Goal: Task Accomplishment & Management: Manage account settings

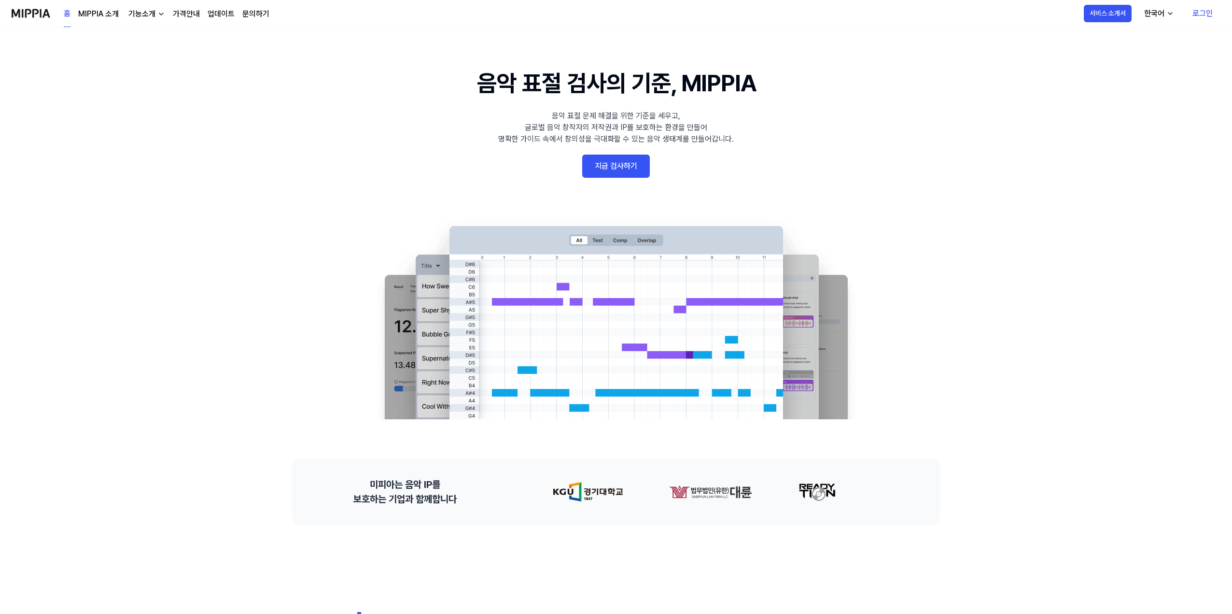
click at [1201, 10] on link "로그인" at bounding box center [1203, 13] width 36 height 27
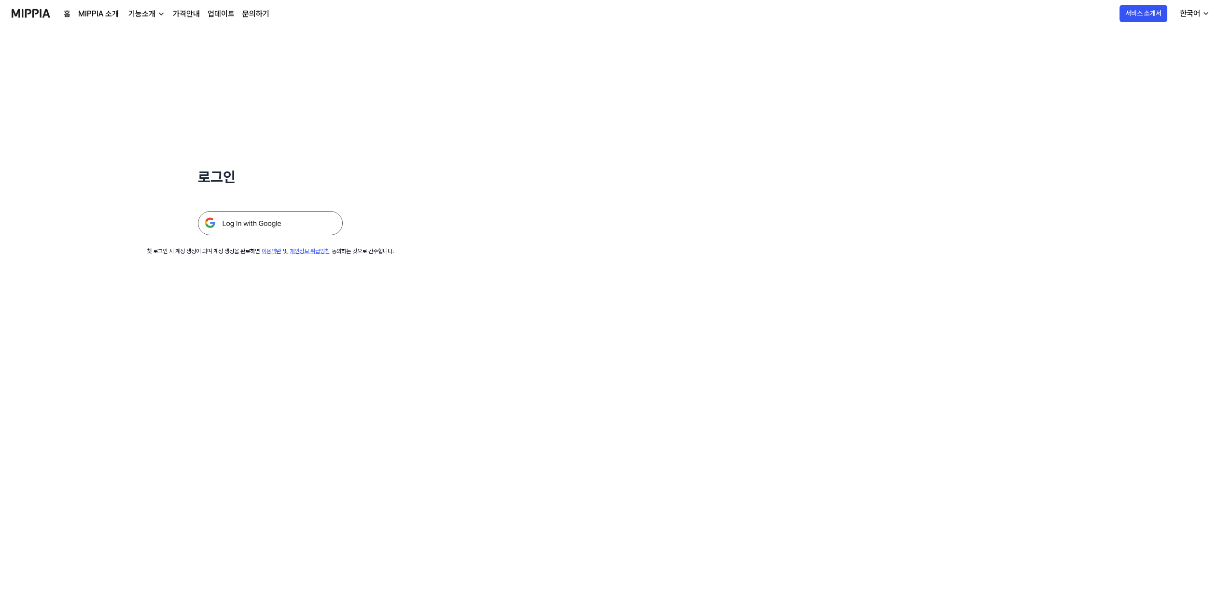
click at [273, 227] on img at bounding box center [270, 223] width 145 height 24
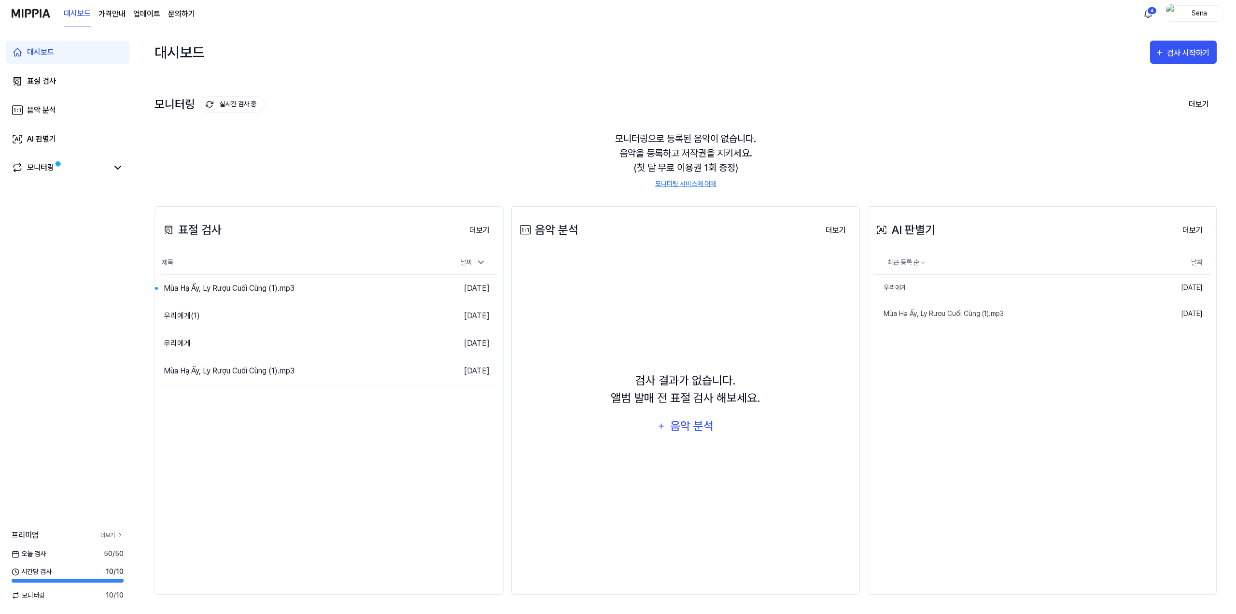
click at [107, 536] on link "더보기" at bounding box center [111, 535] width 23 height 9
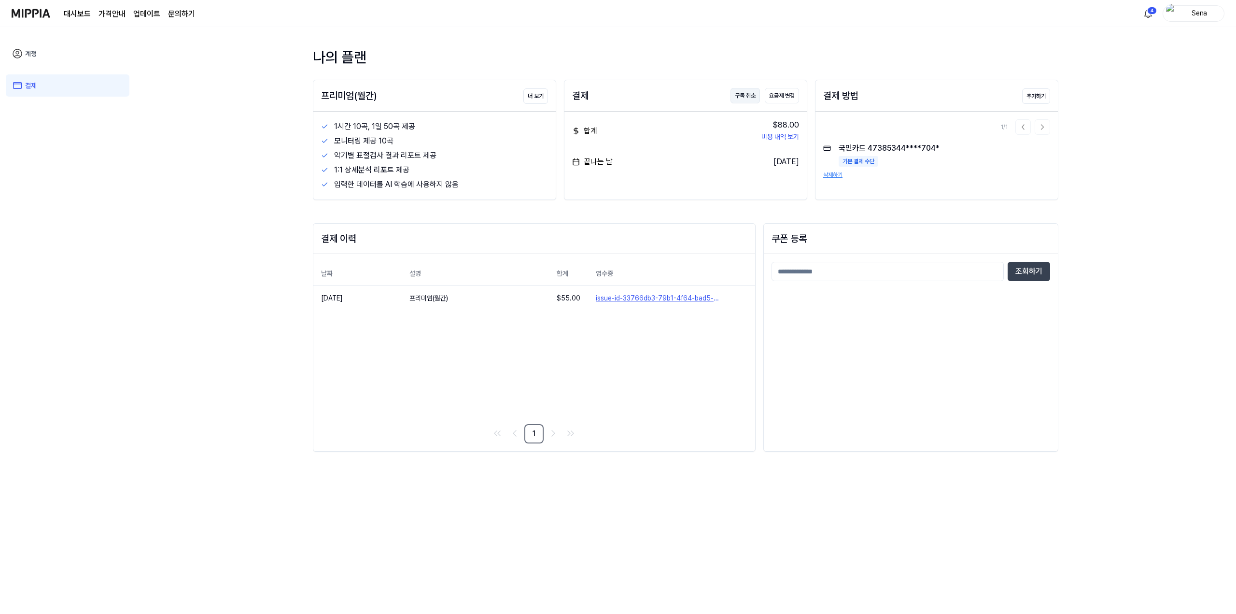
click at [748, 97] on button "구독 취소" at bounding box center [745, 95] width 29 height 15
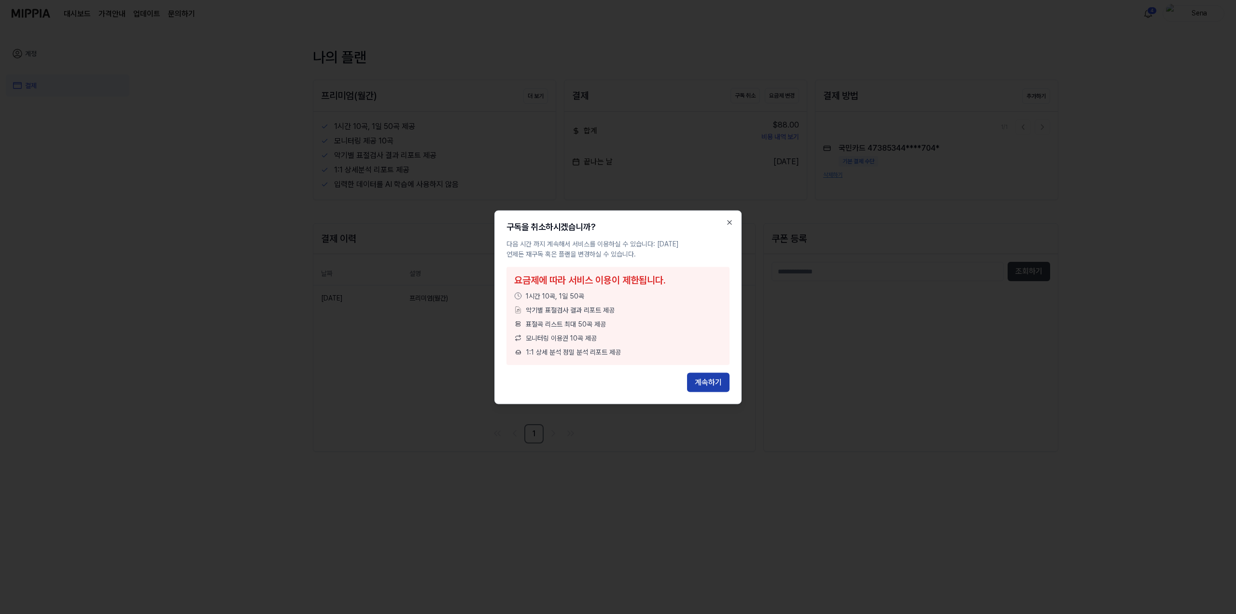
click at [705, 385] on button "계속하기" at bounding box center [708, 381] width 42 height 19
click at [711, 381] on button "계속하기" at bounding box center [708, 381] width 42 height 19
click at [710, 380] on button "계속하기" at bounding box center [708, 381] width 42 height 19
click at [727, 223] on icon "button" at bounding box center [730, 222] width 8 height 8
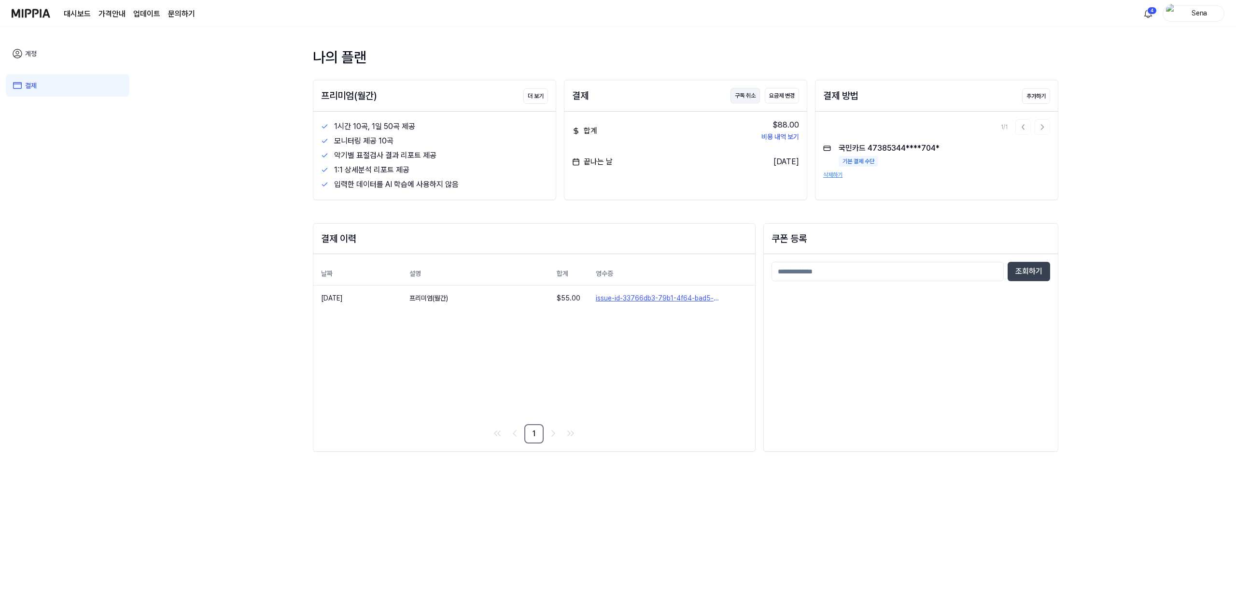
click at [745, 97] on button "구독 취소" at bounding box center [745, 95] width 29 height 15
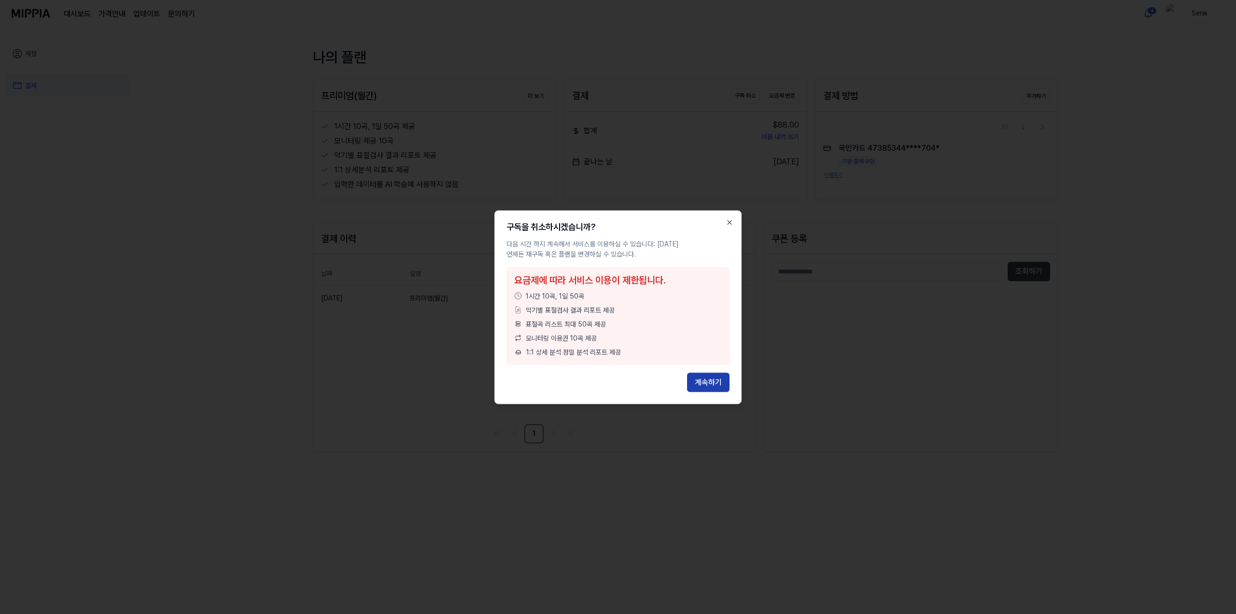
click at [704, 378] on button "계속하기" at bounding box center [708, 381] width 42 height 19
click at [731, 222] on icon "button" at bounding box center [730, 222] width 8 height 8
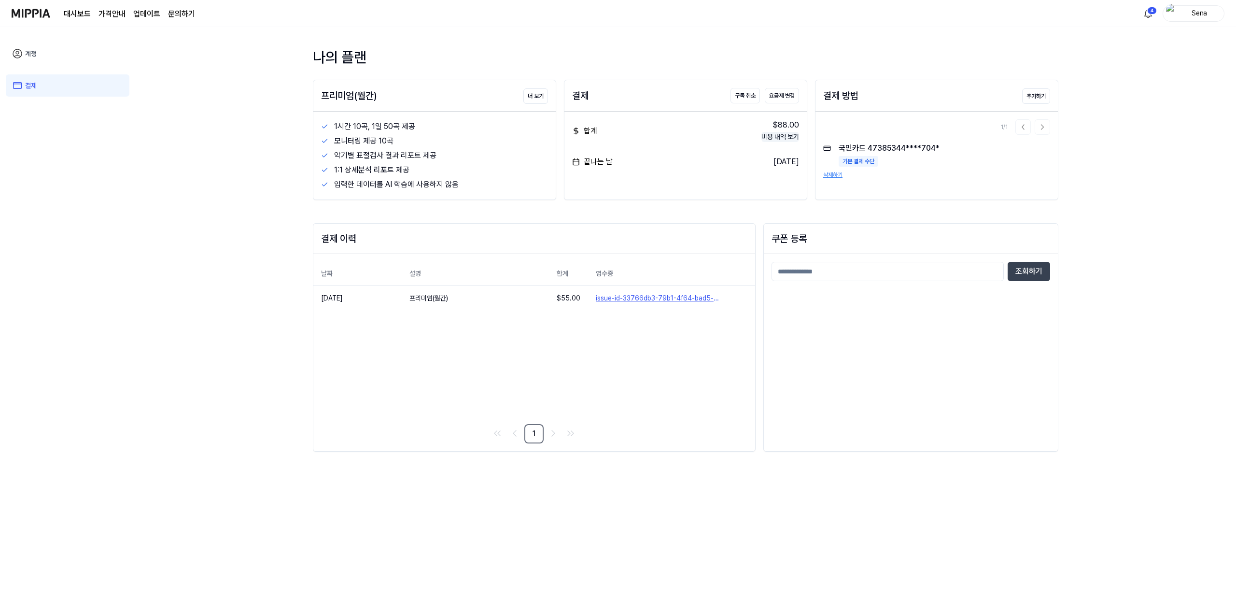
click at [786, 139] on button "비용 내역 보기" at bounding box center [781, 137] width 38 height 10
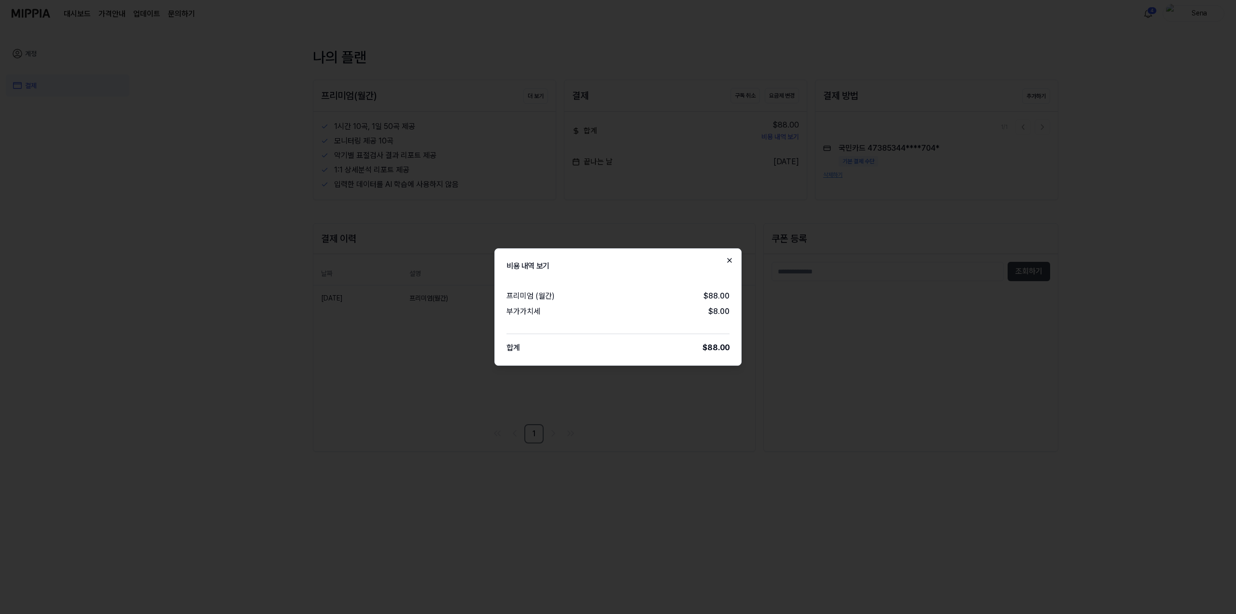
click at [729, 256] on icon "button" at bounding box center [730, 260] width 8 height 8
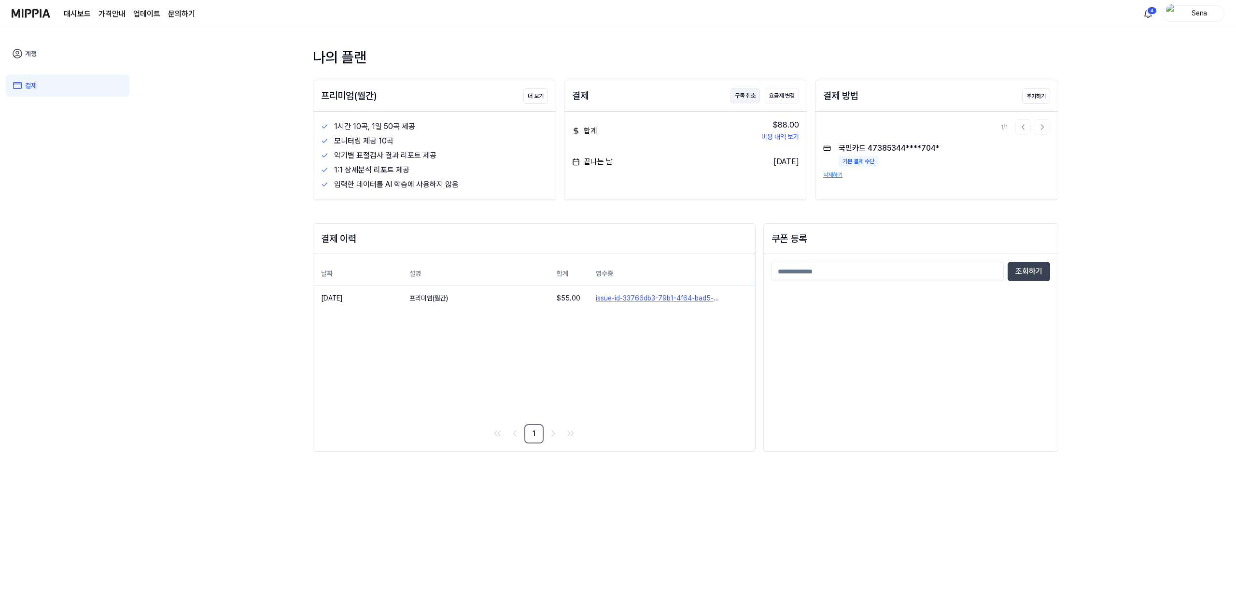
click at [746, 96] on button "구독 취소" at bounding box center [745, 95] width 29 height 15
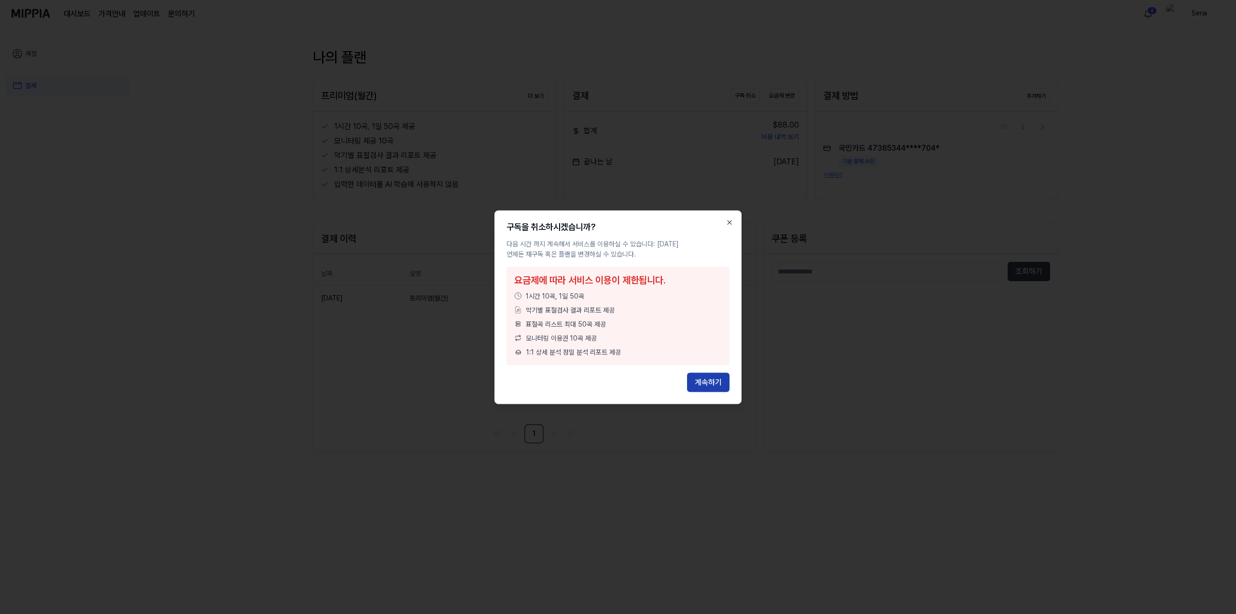
click at [713, 382] on button "계속하기" at bounding box center [708, 381] width 42 height 19
click at [722, 376] on button "계속하기" at bounding box center [708, 381] width 42 height 19
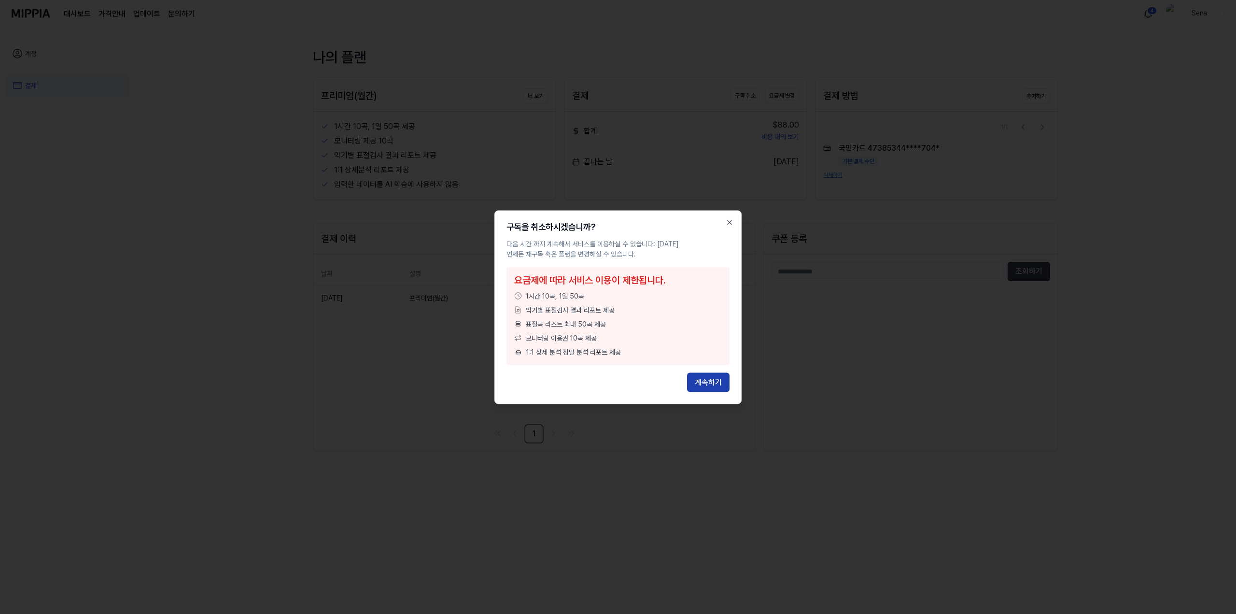
click at [722, 376] on button "계속하기" at bounding box center [708, 381] width 42 height 19
click at [722, 376] on div "계속하기" at bounding box center [618, 381] width 223 height 19
click at [722, 376] on button "계속하기" at bounding box center [708, 381] width 42 height 19
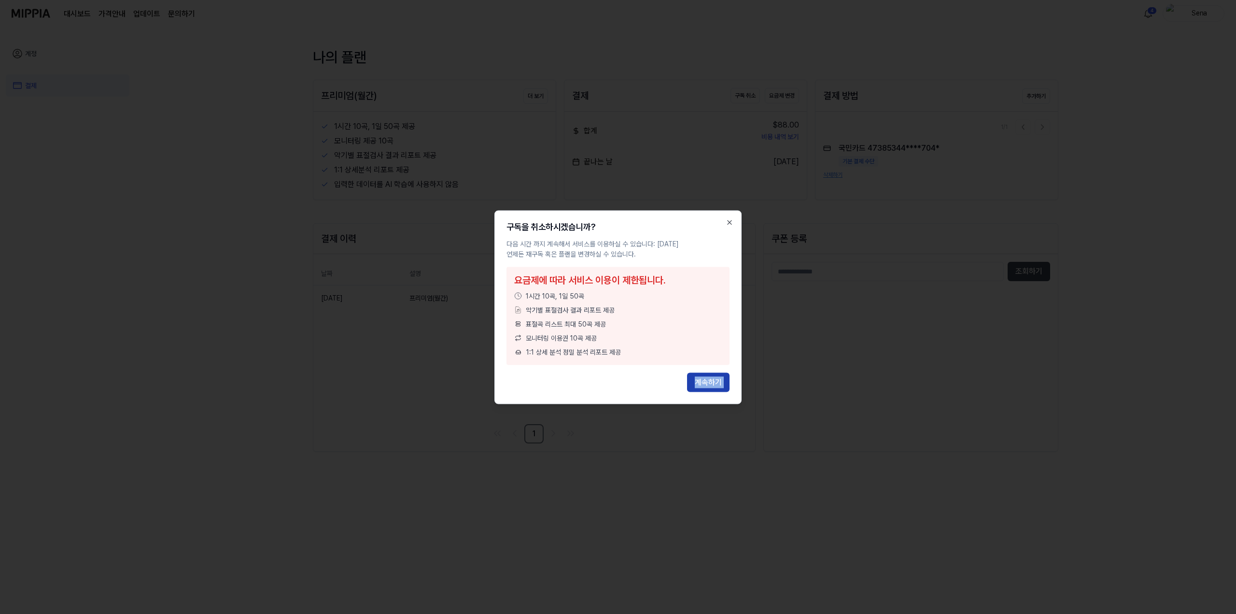
click at [722, 376] on button "계속하기" at bounding box center [708, 381] width 42 height 19
click at [617, 242] on p "다음 시간 까지 계속해서 서비스를 이용하실 수 있습니다: [DATE] 언제든 재구독 혹은 플랜을 변경하실 수 있습니다." at bounding box center [618, 249] width 223 height 20
click at [621, 297] on div "1시간 10곡, 1일 50곡" at bounding box center [618, 296] width 208 height 10
click at [735, 220] on div "구독을 취소하시겠습니까? 다음 시간 까지 계속해서 서비스를 이용하실 수 있습니다: [DATE] 언제든 재구독 혹은 플랜을 변경하실 수 있습니다…" at bounding box center [617, 307] width 247 height 194
click at [729, 224] on icon "button" at bounding box center [730, 222] width 8 height 8
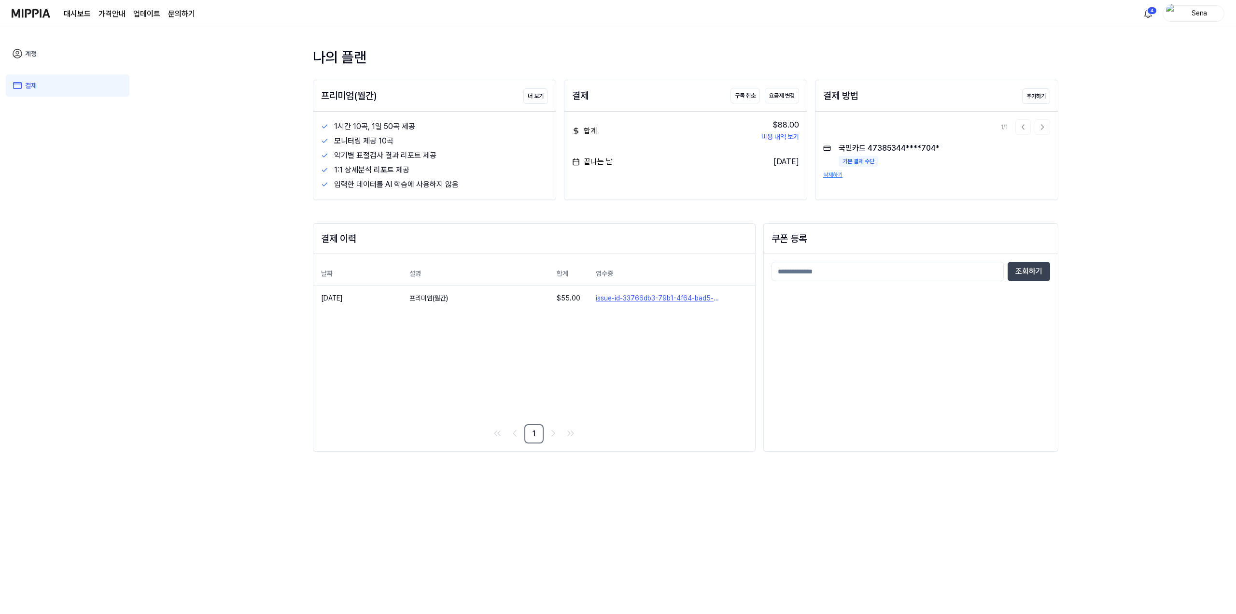
click at [48, 59] on link "계정" at bounding box center [68, 53] width 124 height 22
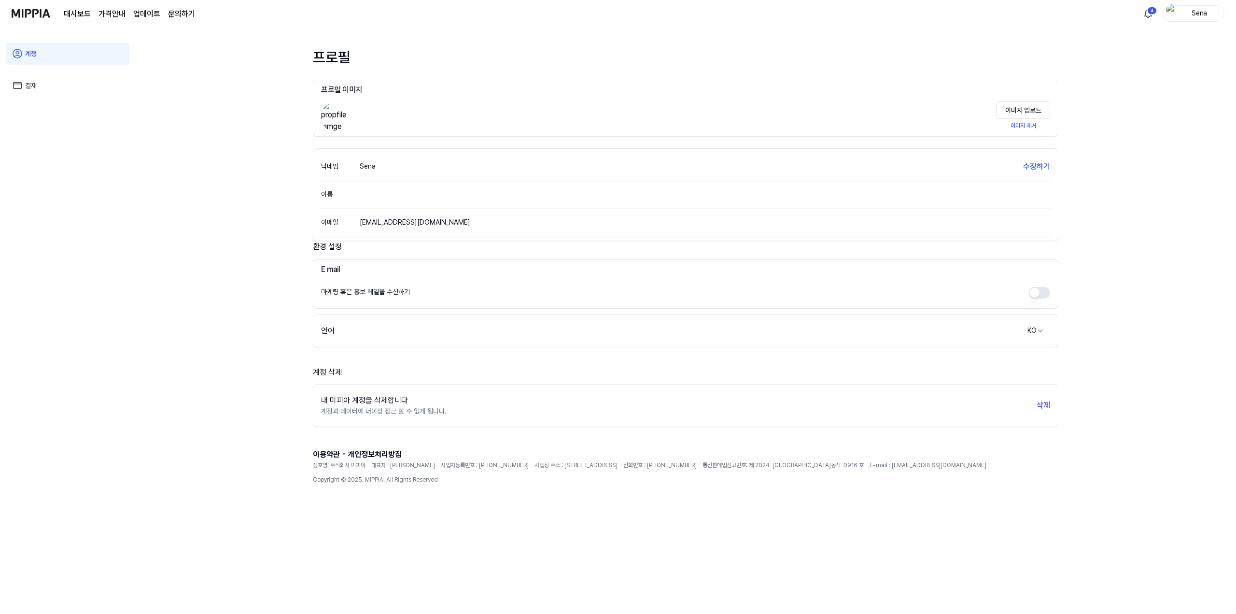
click at [36, 56] on link "계정" at bounding box center [68, 53] width 124 height 22
click at [39, 83] on link "결제" at bounding box center [68, 85] width 124 height 22
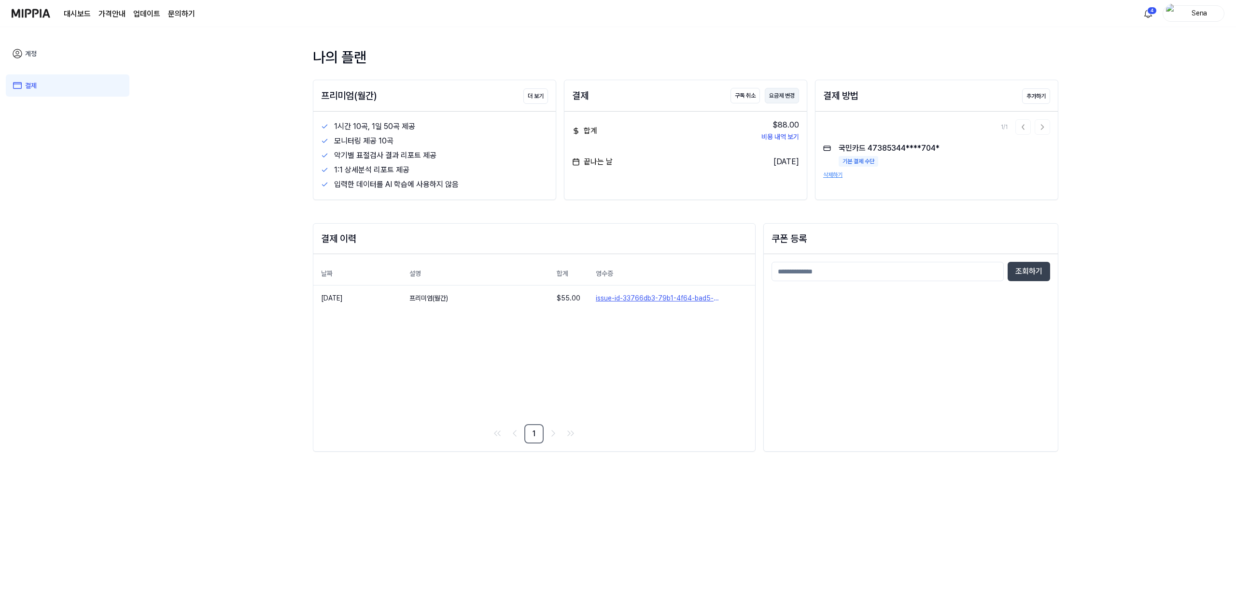
click at [782, 95] on button "요금제 변경" at bounding box center [782, 95] width 34 height 15
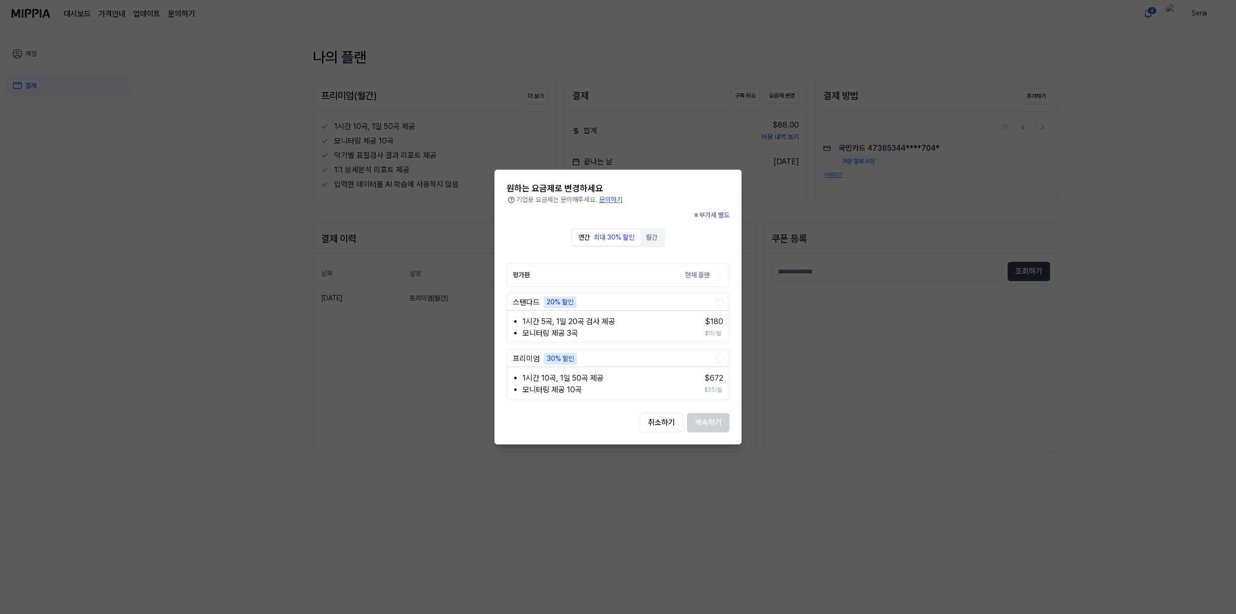
click at [658, 246] on div "연간 최대 30% 할인 월간" at bounding box center [618, 237] width 95 height 19
click at [656, 241] on button "월간" at bounding box center [651, 238] width 23 height 16
click at [659, 432] on div "원하는 요금제로 변경하세요 기업용 요금제는 문의해주세요. 문의하기 ※ 부가세 별도 연간 최대 30% 할인 월간 평가판 현재 플랜 스탠다드 1시…" at bounding box center [617, 306] width 247 height 274
click at [662, 427] on button "취소하기" at bounding box center [661, 422] width 43 height 19
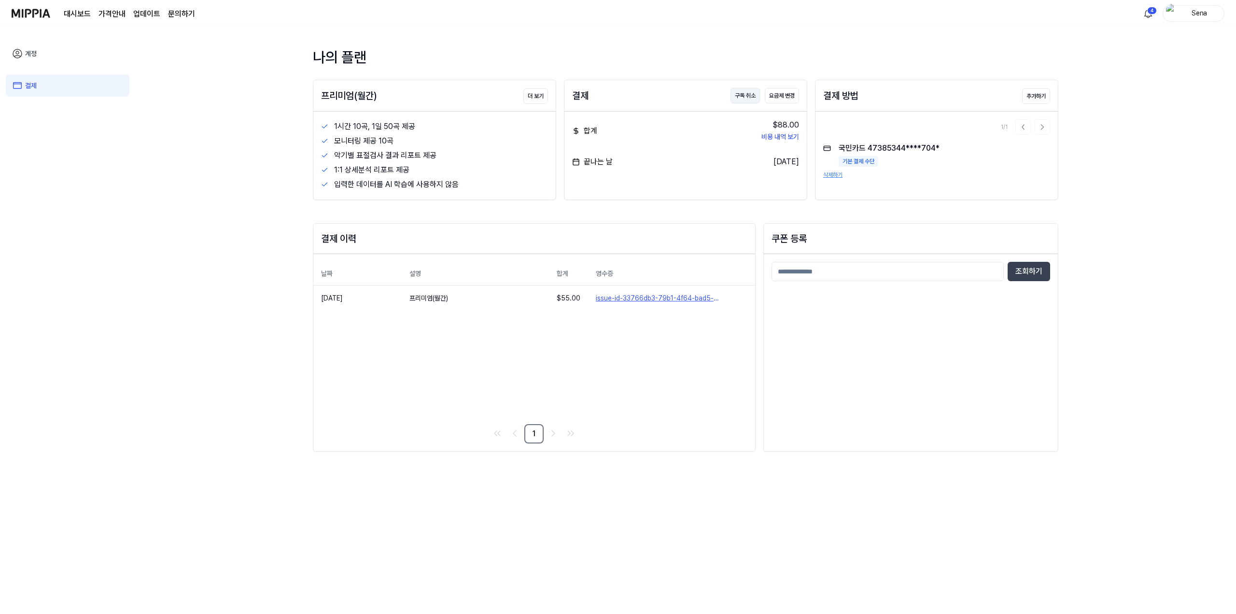
click at [754, 98] on button "구독 취소" at bounding box center [745, 95] width 29 height 15
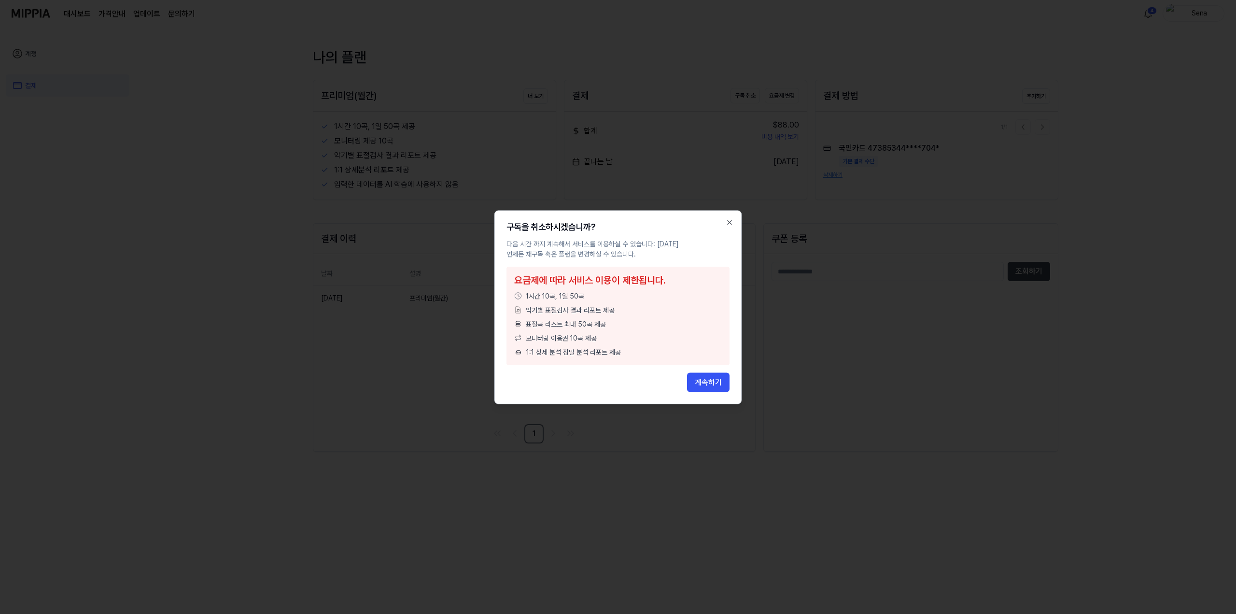
click at [665, 287] on div "요금제에 따라 서비스 이용이 제한됩니다. 1시간 10곡, 1일 50곡 악기별 표절검사 결과 리포트 제공 표절곡 리스트 최대 50곡 제공 모니터…" at bounding box center [618, 316] width 223 height 98
drag, startPoint x: 631, startPoint y: 317, endPoint x: 635, endPoint y: 322, distance: 5.9
click at [631, 317] on div "요금제에 따라 서비스 이용이 제한됩니다. 1시간 10곡, 1일 50곡 악기별 표절검사 결과 리포트 제공 표절곡 리스트 최대 50곡 제공 모니터…" at bounding box center [618, 316] width 223 height 98
click at [650, 364] on div "요금제에 따라 서비스 이용이 제한됩니다. 1시간 10곡, 1일 50곡 악기별 표절검사 결과 리포트 제공 표절곡 리스트 최대 50곡 제공 모니터…" at bounding box center [618, 316] width 223 height 98
click at [651, 377] on div "계속하기" at bounding box center [618, 381] width 223 height 19
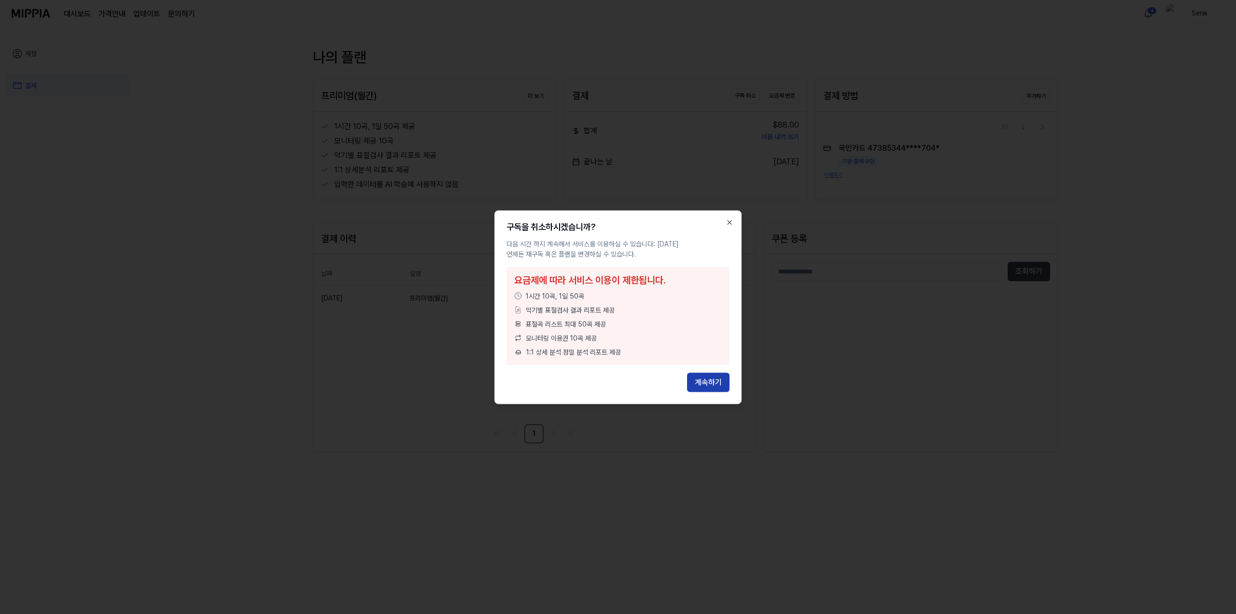
click at [696, 378] on button "계속하기" at bounding box center [708, 381] width 42 height 19
click at [709, 384] on button "계속하기" at bounding box center [708, 381] width 42 height 19
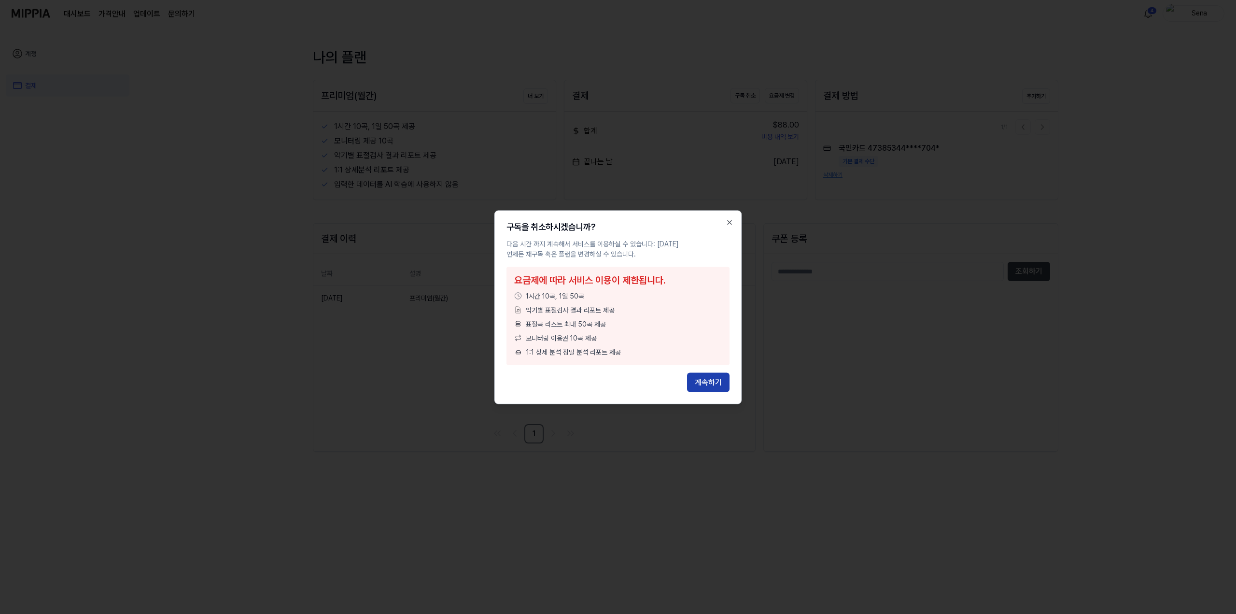
click at [711, 382] on button "계속하기" at bounding box center [708, 381] width 42 height 19
click at [711, 381] on button "계속하기" at bounding box center [708, 381] width 42 height 19
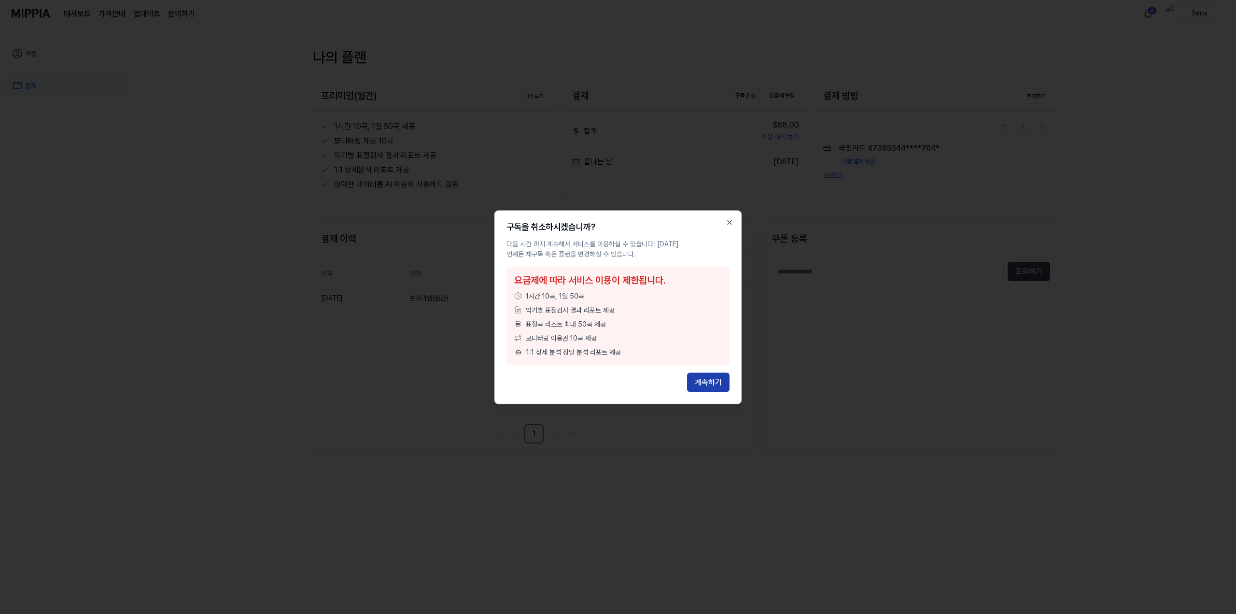
click at [711, 381] on button "계속하기" at bounding box center [708, 381] width 42 height 19
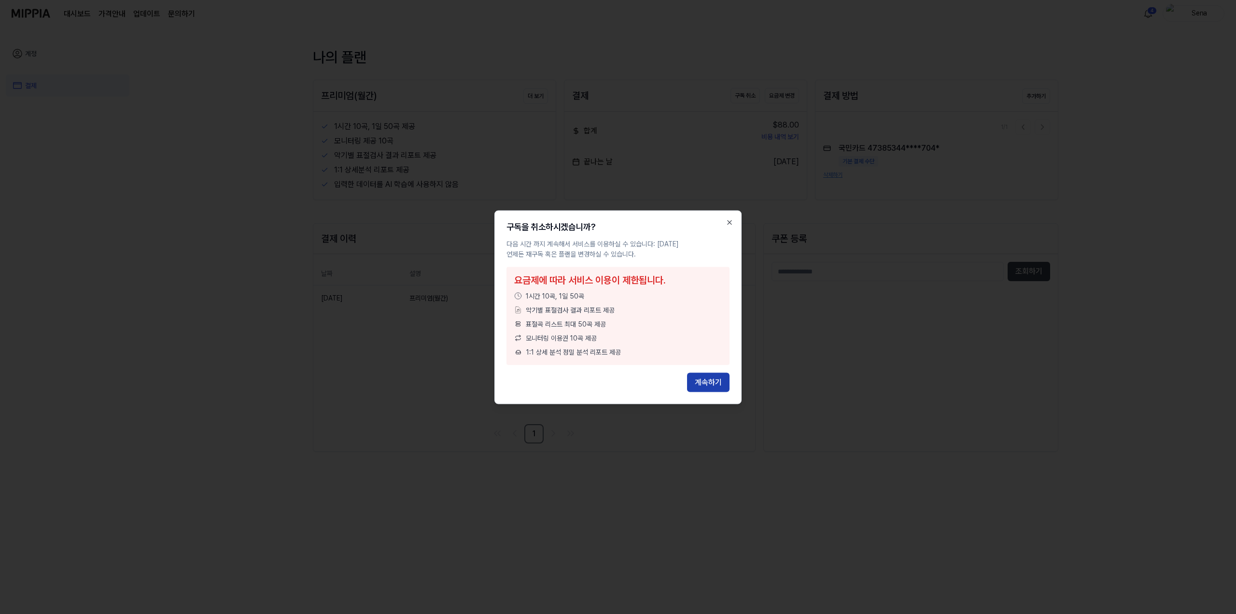
click at [711, 381] on button "계속하기" at bounding box center [708, 381] width 42 height 19
click at [710, 381] on button "계속하기" at bounding box center [708, 381] width 42 height 19
click at [710, 380] on button "계속하기" at bounding box center [708, 381] width 42 height 19
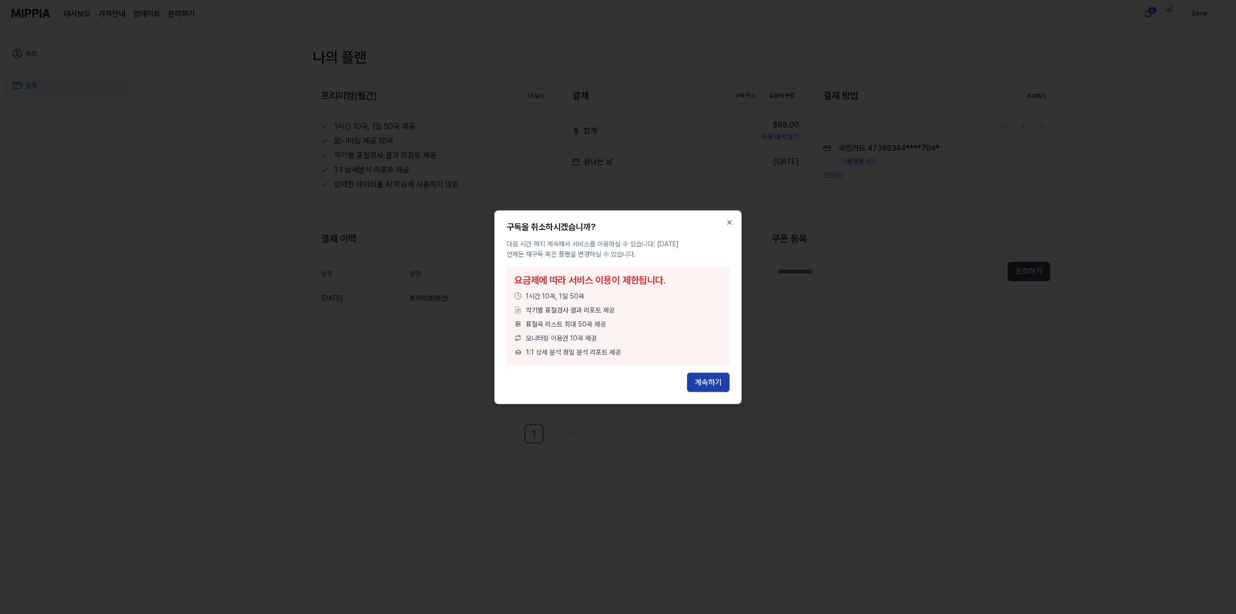
click at [709, 380] on button "계속하기" at bounding box center [708, 381] width 42 height 19
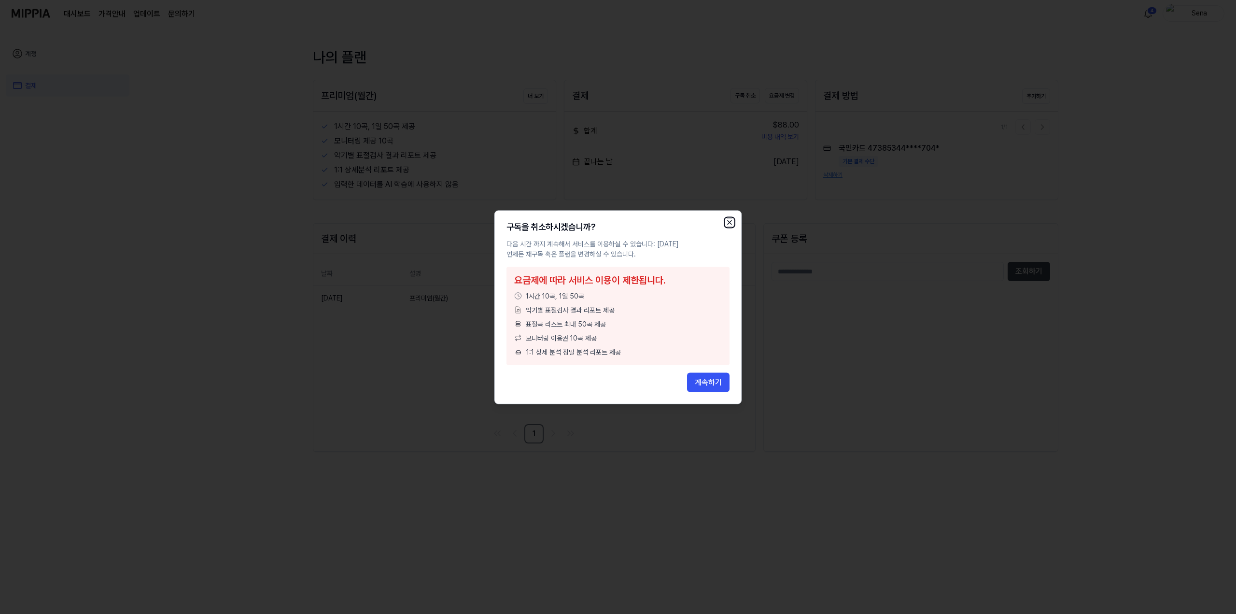
click at [730, 222] on icon "button" at bounding box center [730, 222] width 4 height 4
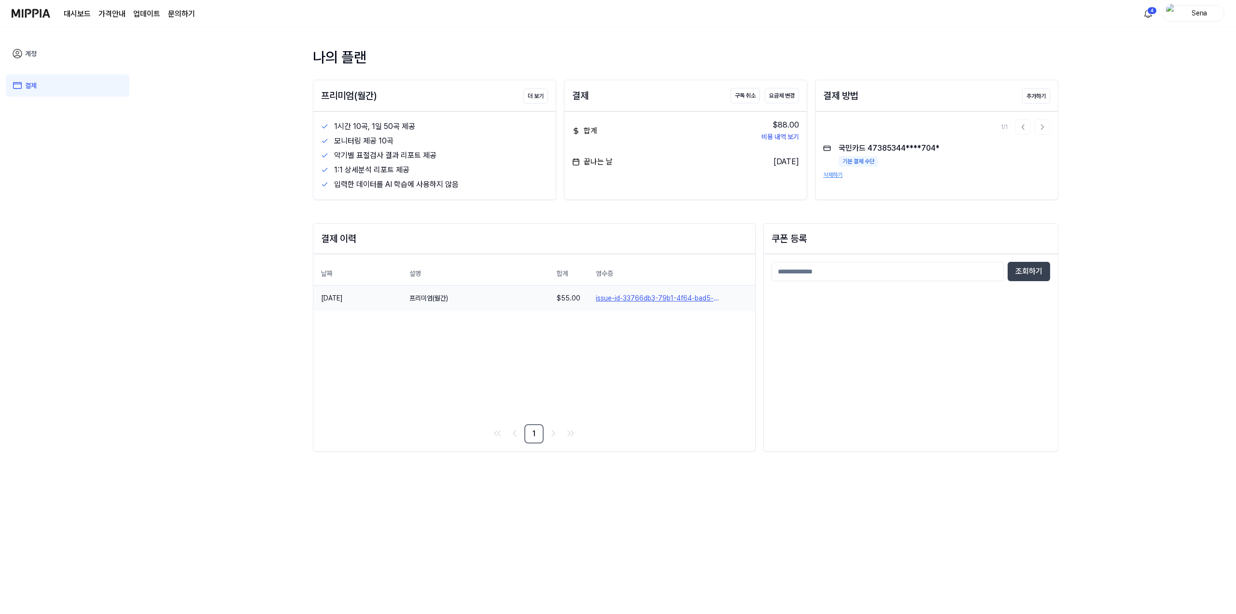
click at [685, 296] on link "issue-id-33766db3-79b1-4f64-bad5-ef784ae26bef" at bounding box center [672, 298] width 152 height 10
click at [752, 97] on button "구독 취소" at bounding box center [745, 95] width 29 height 15
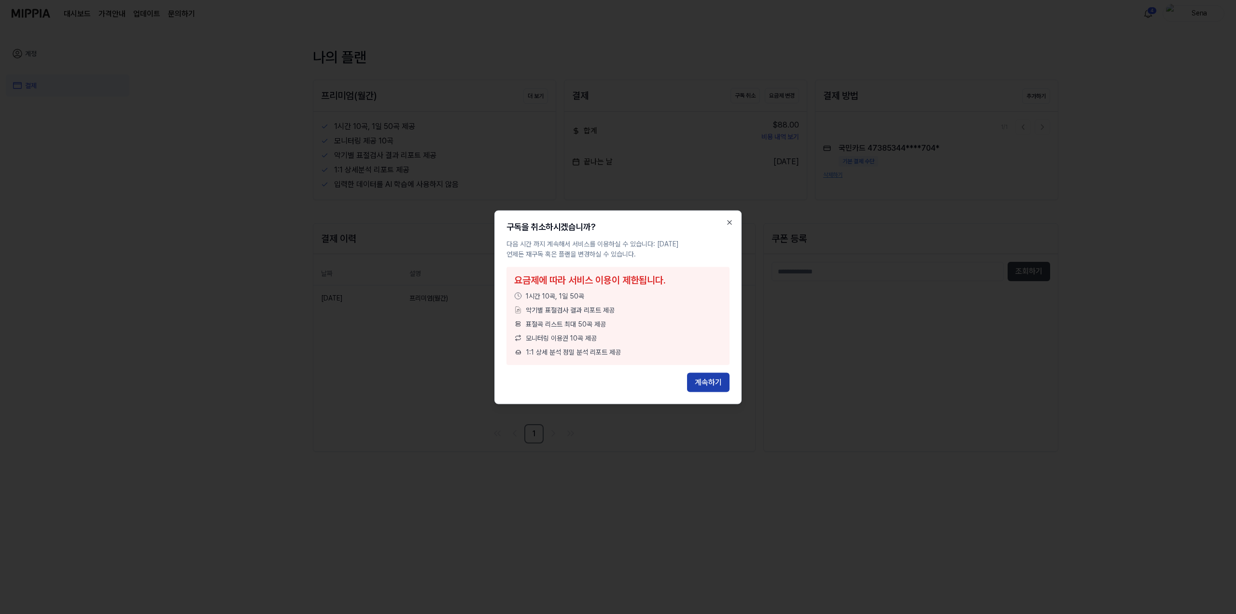
click at [720, 375] on button "계속하기" at bounding box center [708, 381] width 42 height 19
click at [720, 376] on button "계속하기" at bounding box center [708, 381] width 42 height 19
click at [719, 378] on button "계속하기" at bounding box center [708, 381] width 42 height 19
click at [732, 221] on icon "button" at bounding box center [730, 222] width 8 height 8
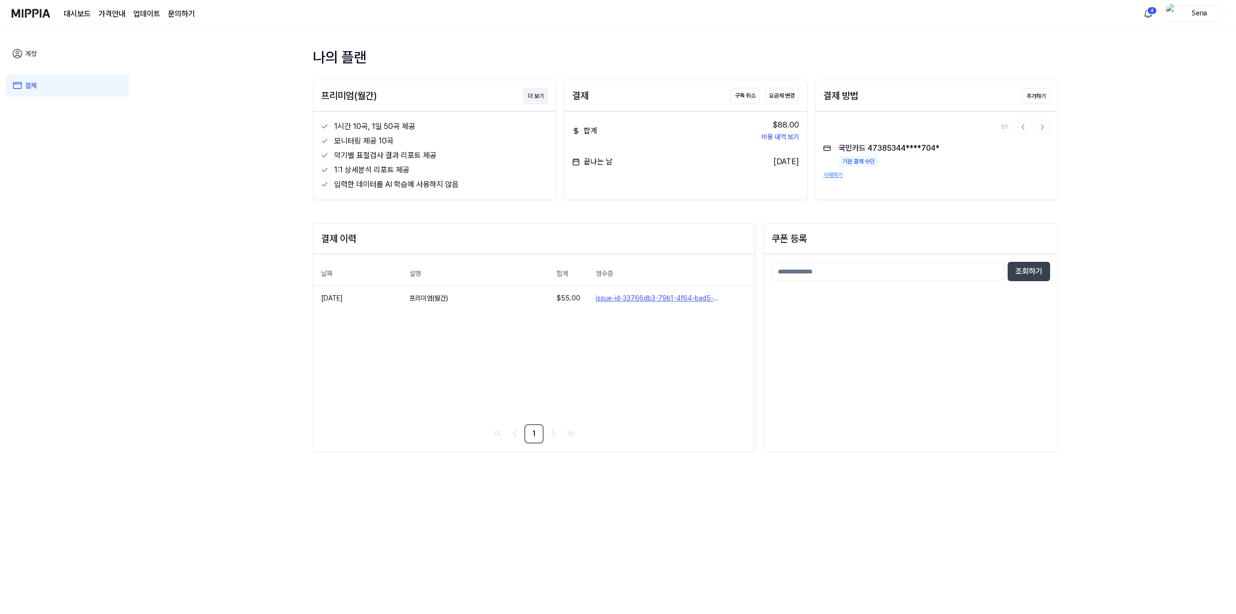
click at [540, 92] on button "더 보기" at bounding box center [535, 95] width 25 height 15
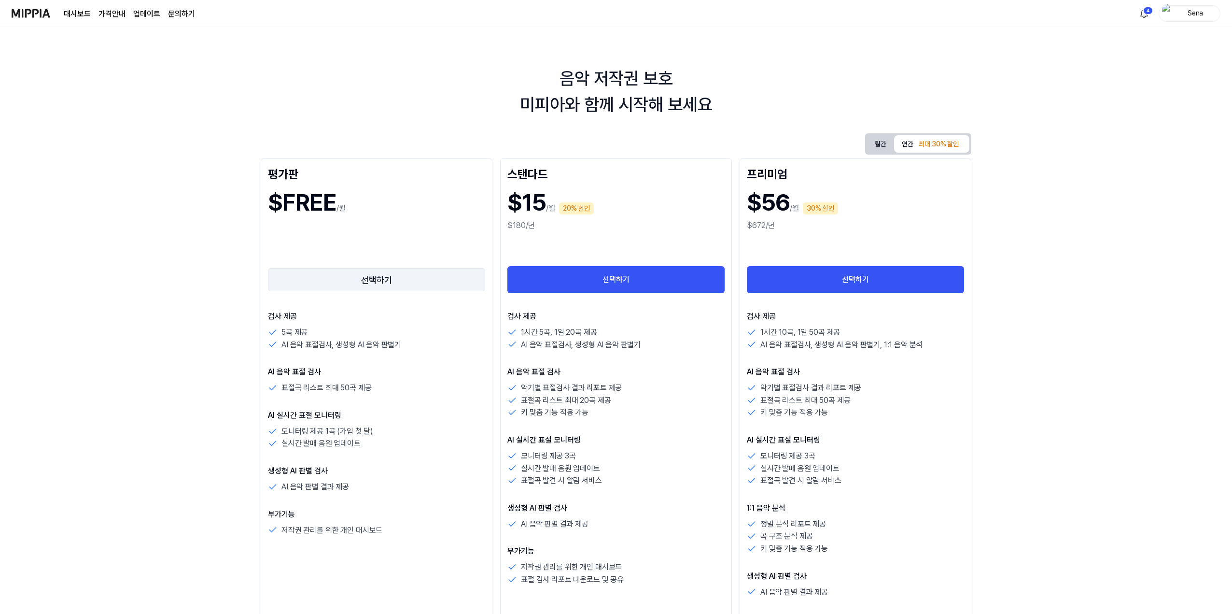
click at [371, 277] on button "선택하기" at bounding box center [376, 279] width 217 height 23
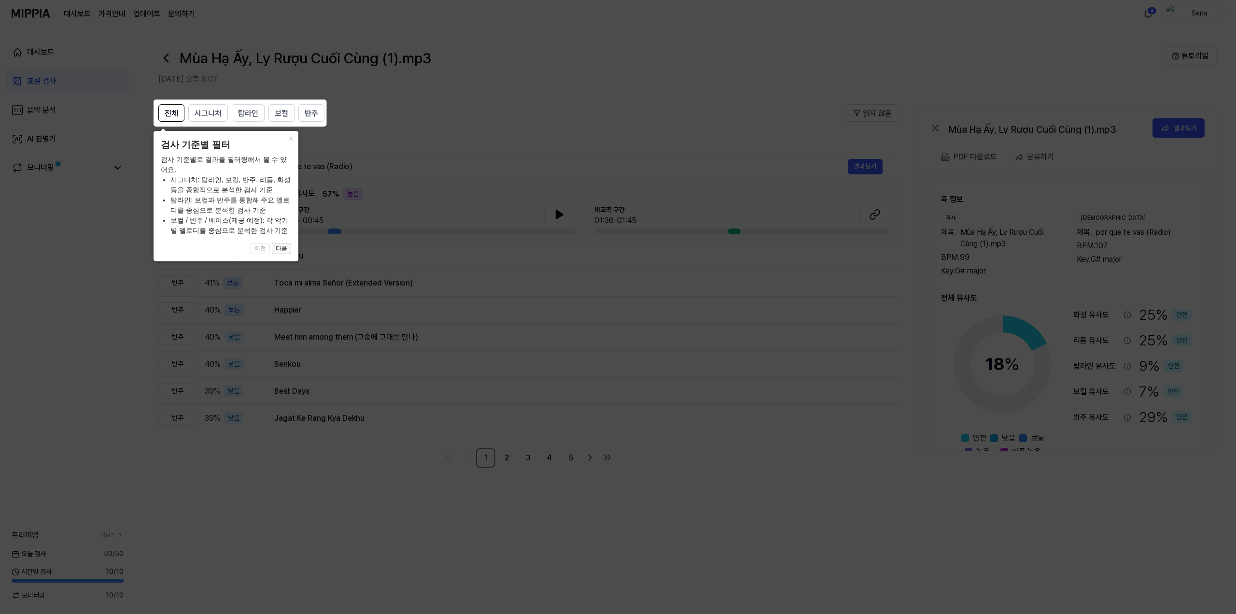
click at [296, 191] on div "× 검사 기준별 필터 검사 기준별로 결과를 필터링해서 볼 수 있어요. 시그니처: 탑라인, 보컬, 반주, 리듬, 화성 등을 종합적으로 분석한 검…" at bounding box center [226, 196] width 145 height 130
click at [288, 146] on header "검사 기준별 필터" at bounding box center [226, 145] width 130 height 14
click at [291, 141] on button "×" at bounding box center [290, 138] width 15 height 14
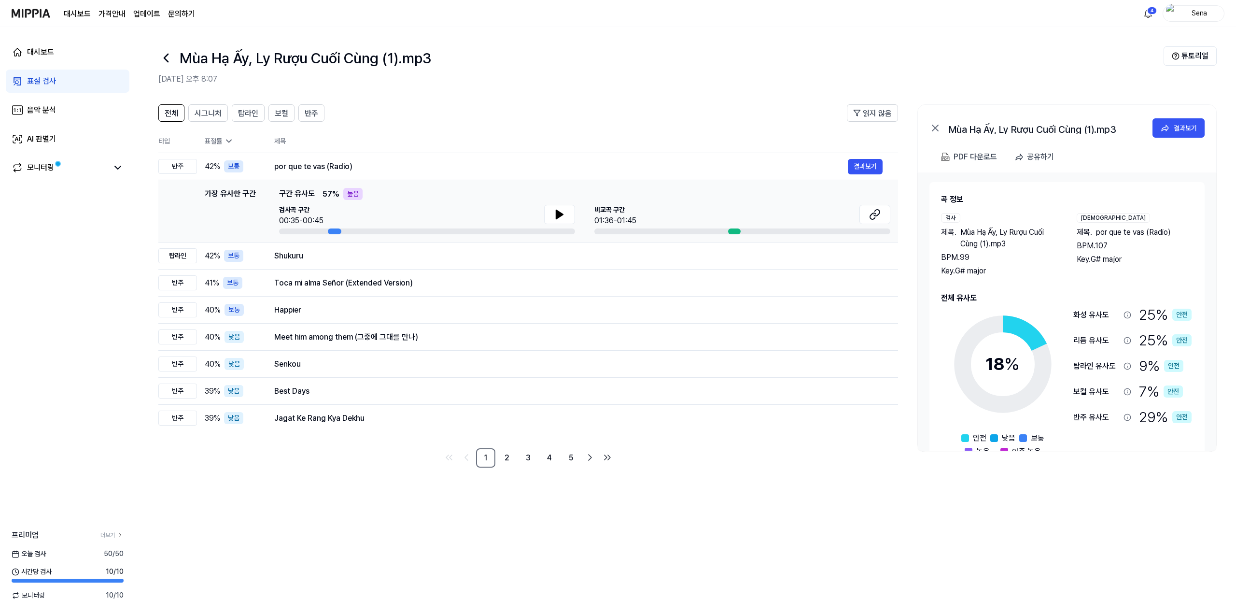
click at [51, 77] on div "표절 검사" at bounding box center [41, 81] width 29 height 12
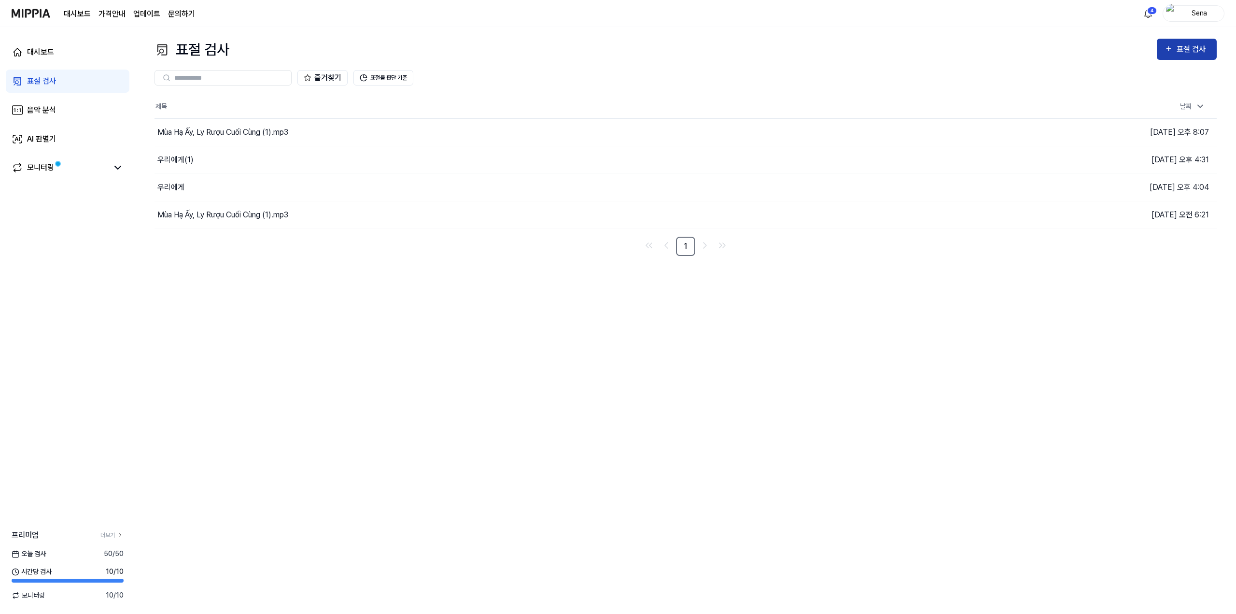
click at [1183, 53] on div "표절 검사" at bounding box center [1193, 49] width 32 height 13
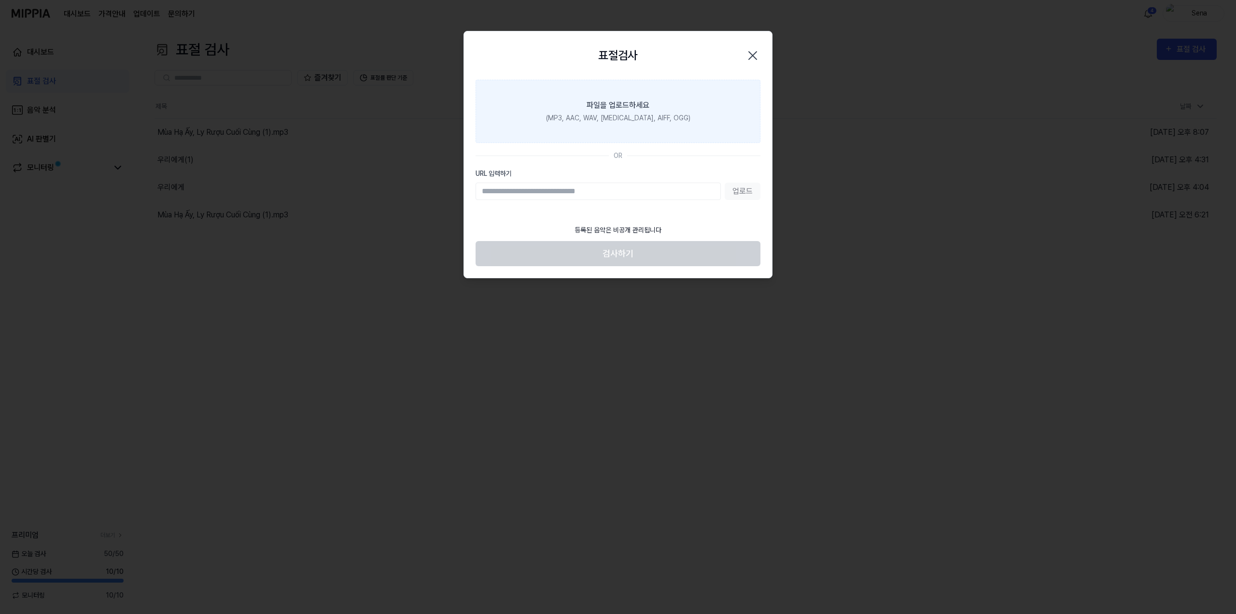
click at [662, 119] on div "(MP3, AAC, WAV, [MEDICAL_DATA], AIFF, OGG)" at bounding box center [618, 118] width 144 height 10
click at [0, 0] on input "파일을 업로드하세요 (MP3, AAC, WAV, [MEDICAL_DATA], AIFF, OGG)" at bounding box center [0, 0] width 0 height 0
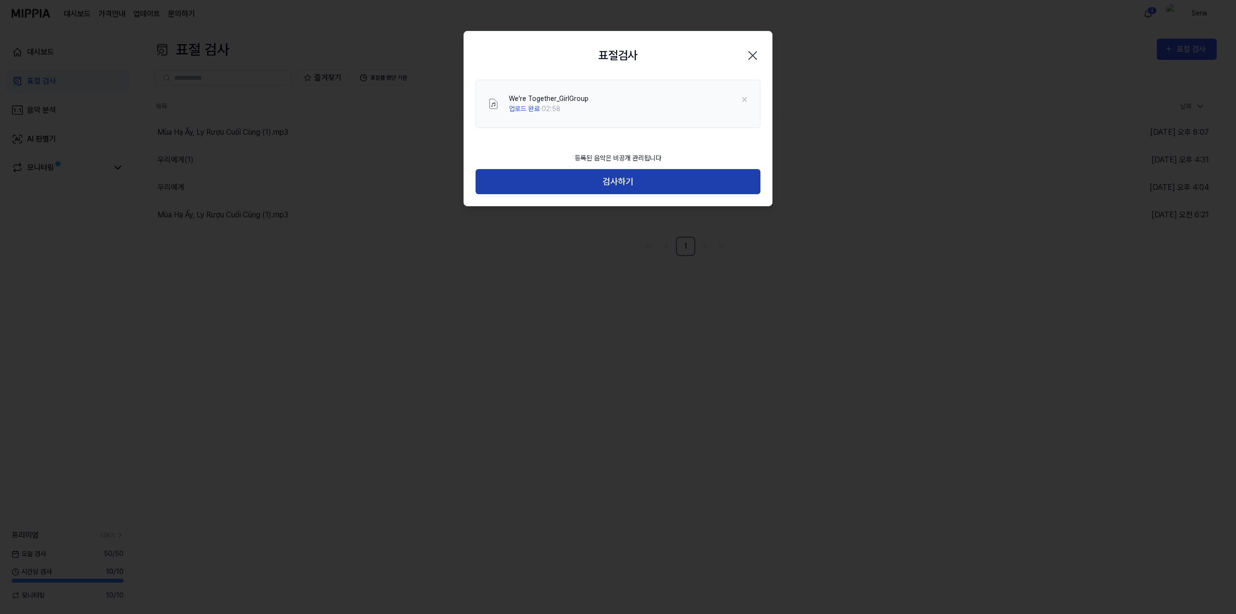
click at [628, 182] on button "검사하기" at bounding box center [618, 182] width 285 height 26
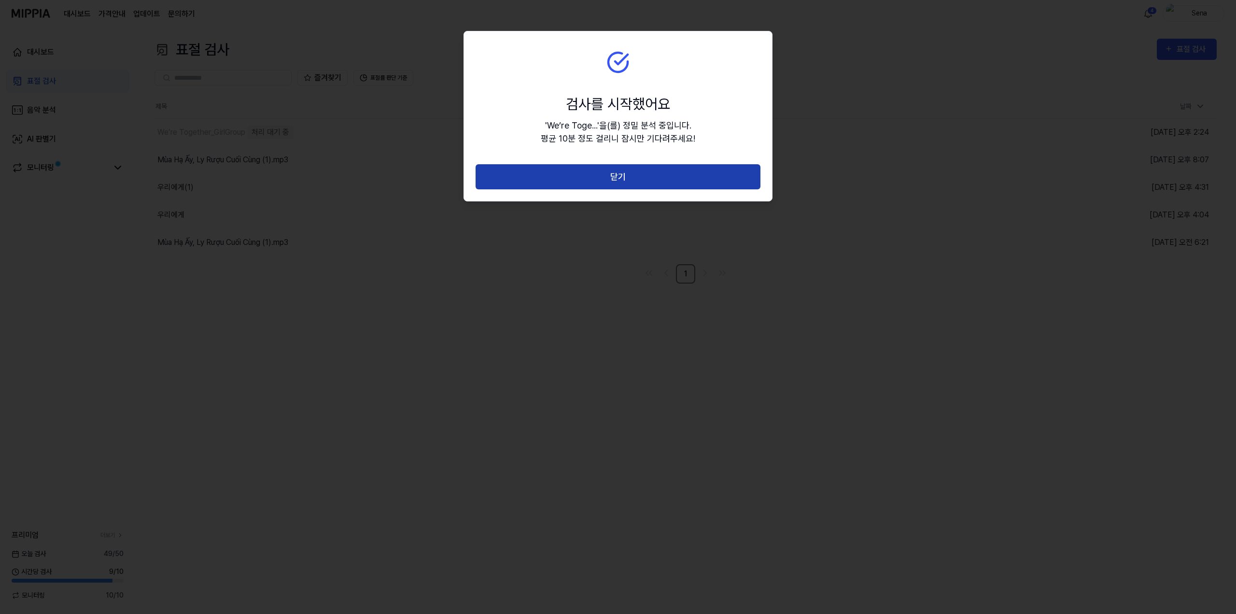
click at [627, 181] on button "닫기" at bounding box center [618, 177] width 285 height 26
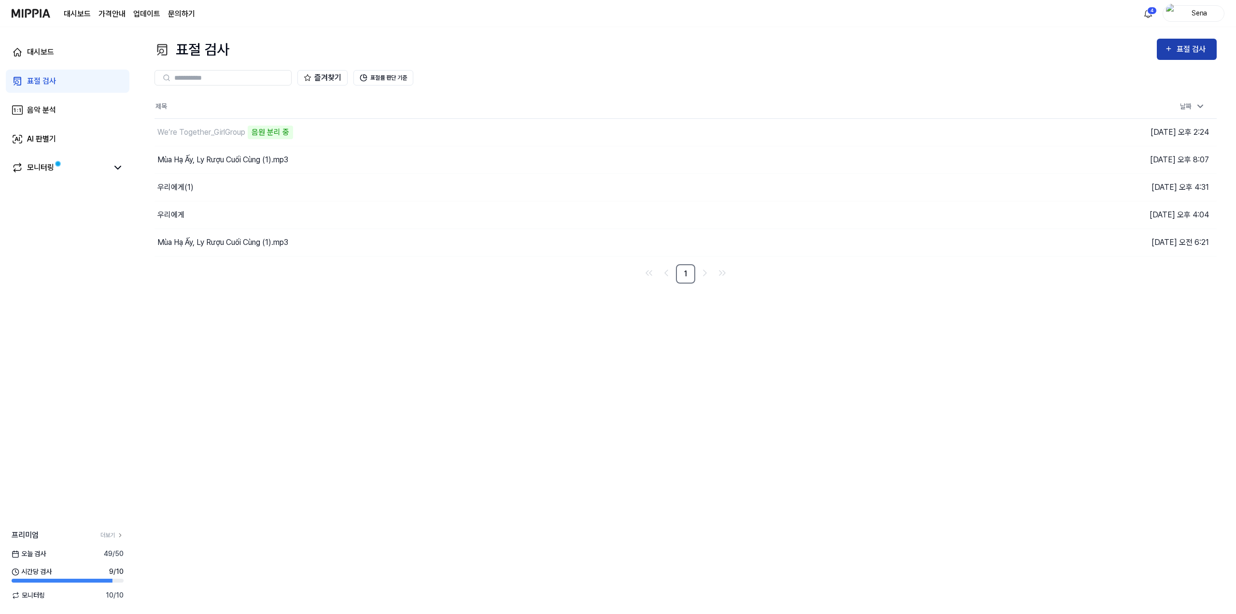
click at [1200, 44] on div "표절 검사" at bounding box center [1193, 49] width 32 height 13
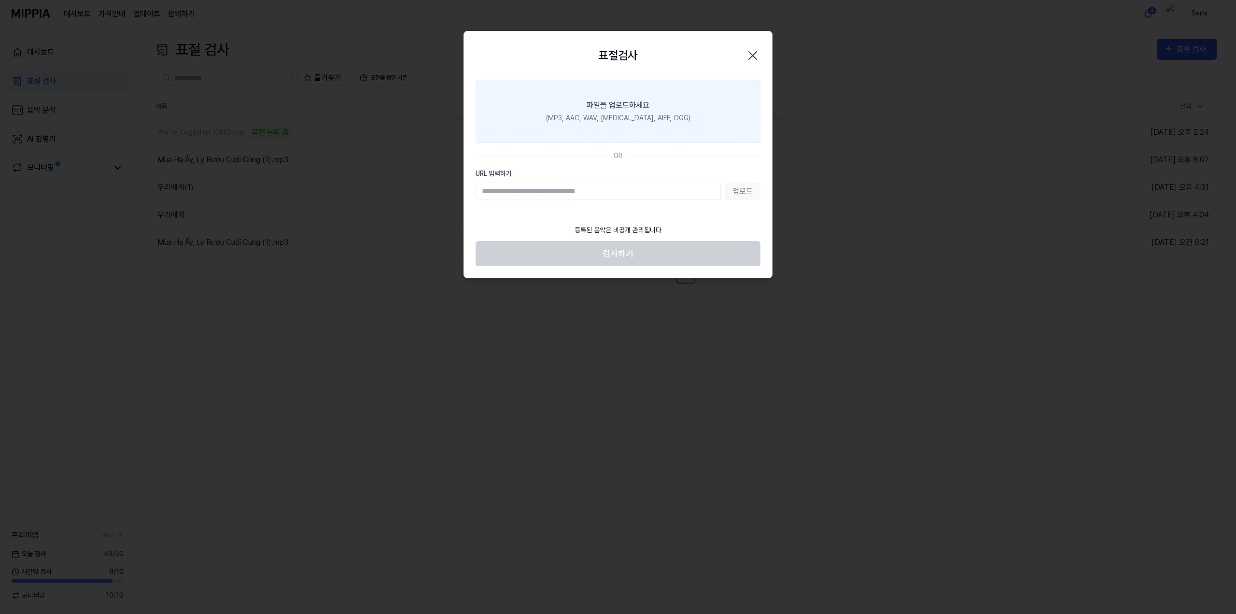
click at [654, 112] on label "파일을 업로드하세요 (MP3, AAC, WAV, [MEDICAL_DATA], AIFF, OGG)" at bounding box center [618, 111] width 285 height 63
click at [0, 0] on input "파일을 업로드하세요 (MP3, AAC, WAV, [MEDICAL_DATA], AIFF, OGG)" at bounding box center [0, 0] width 0 height 0
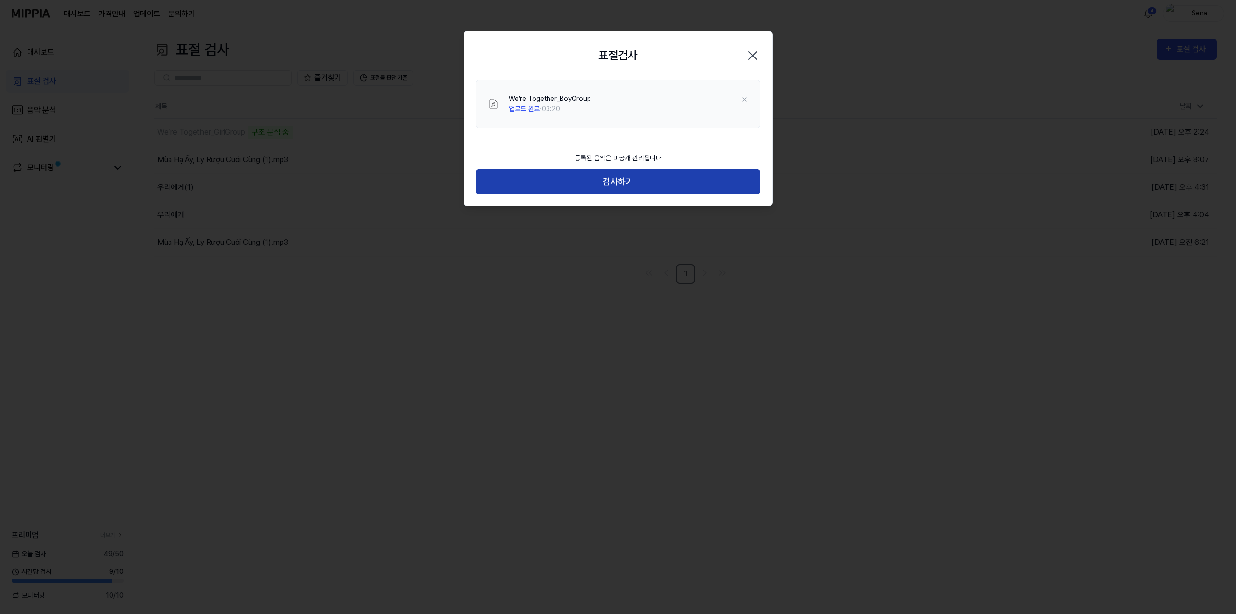
click at [628, 180] on button "검사하기" at bounding box center [618, 182] width 285 height 26
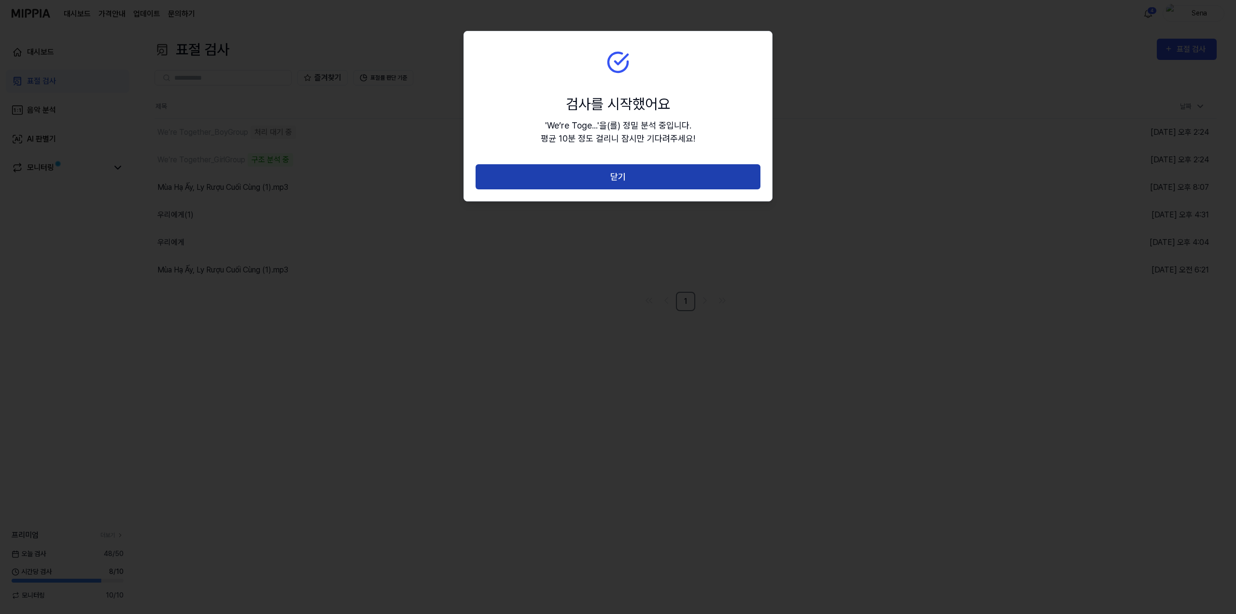
click at [623, 180] on button "닫기" at bounding box center [618, 177] width 285 height 26
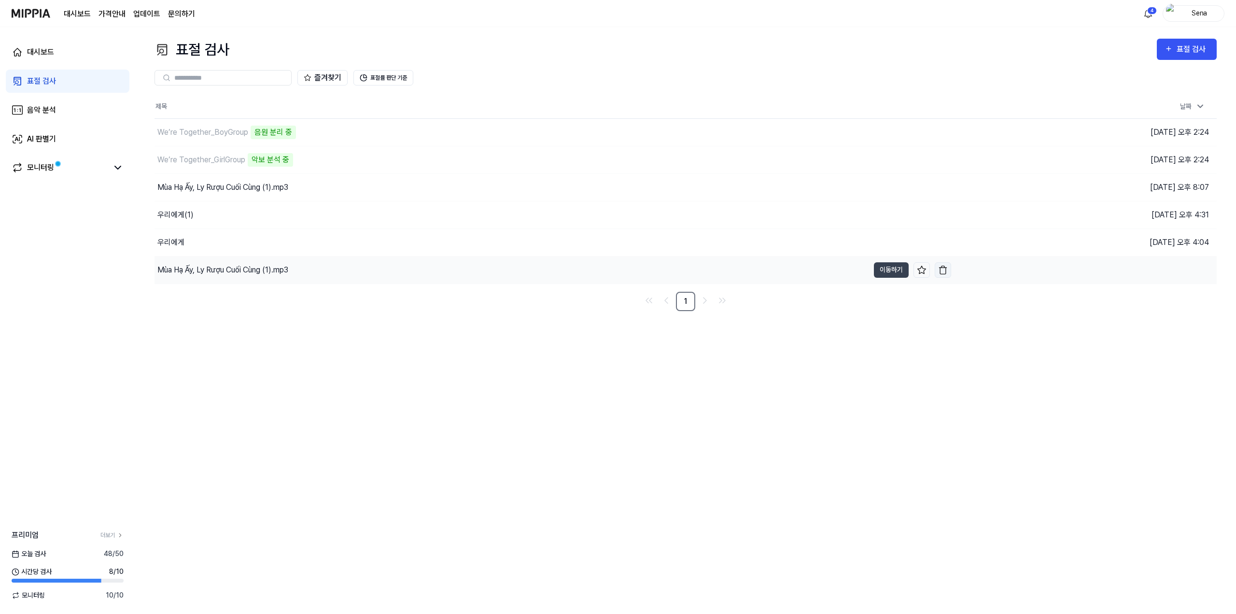
click at [945, 269] on img "button" at bounding box center [943, 270] width 10 height 10
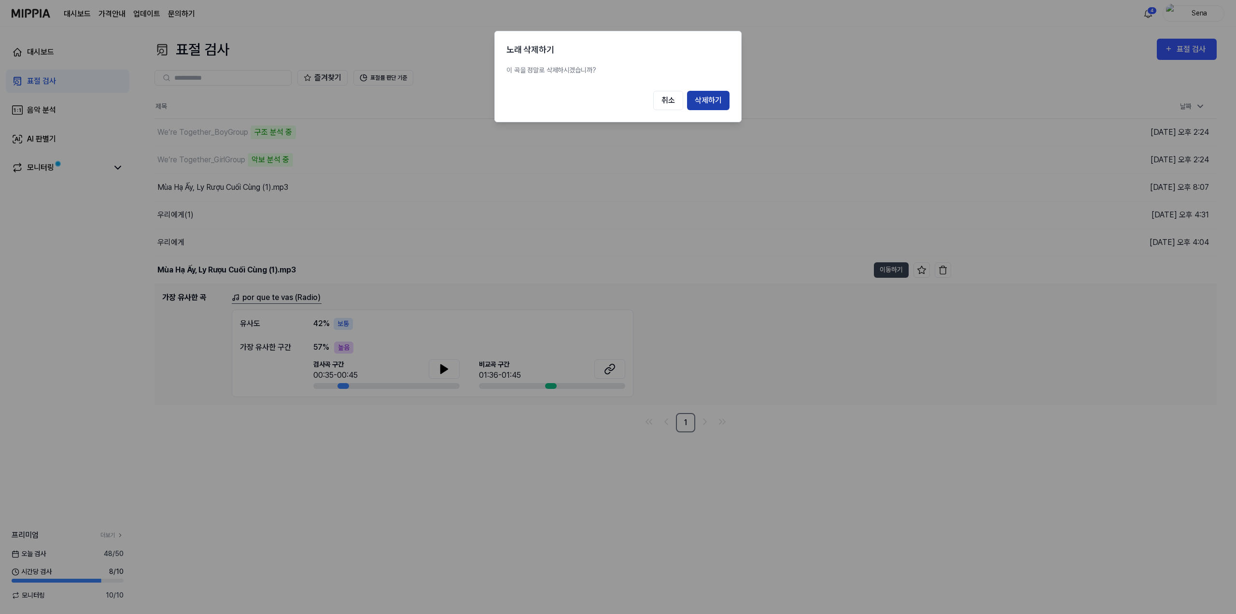
click at [718, 98] on button "삭제하기" at bounding box center [708, 100] width 42 height 19
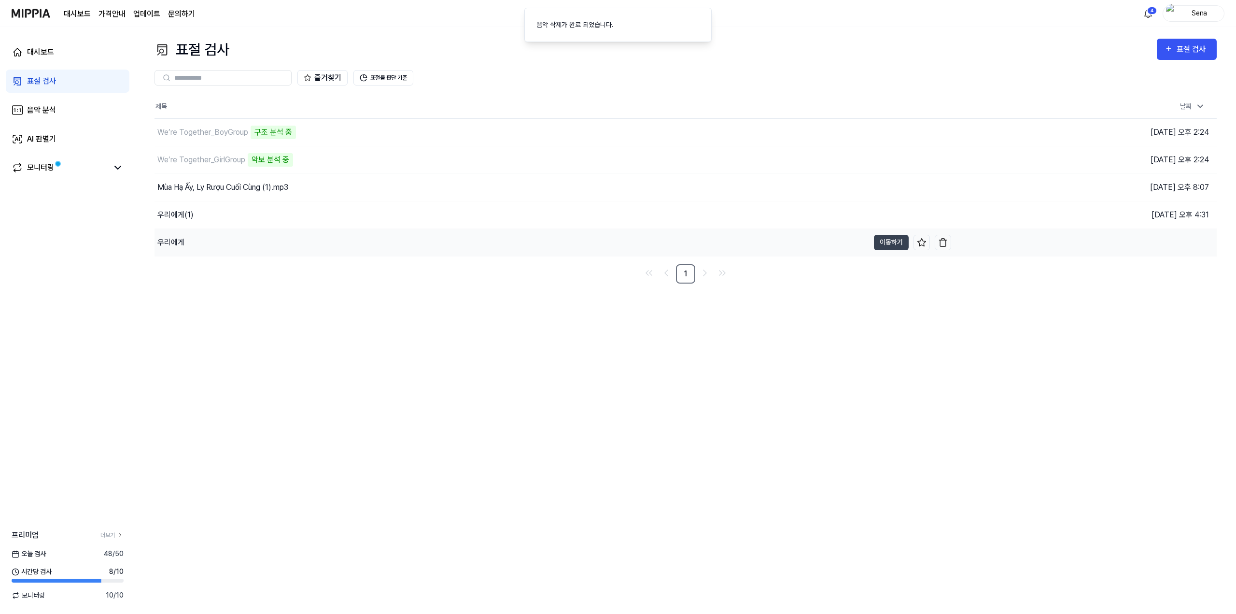
click at [297, 245] on div "우리에게" at bounding box center [512, 242] width 715 height 27
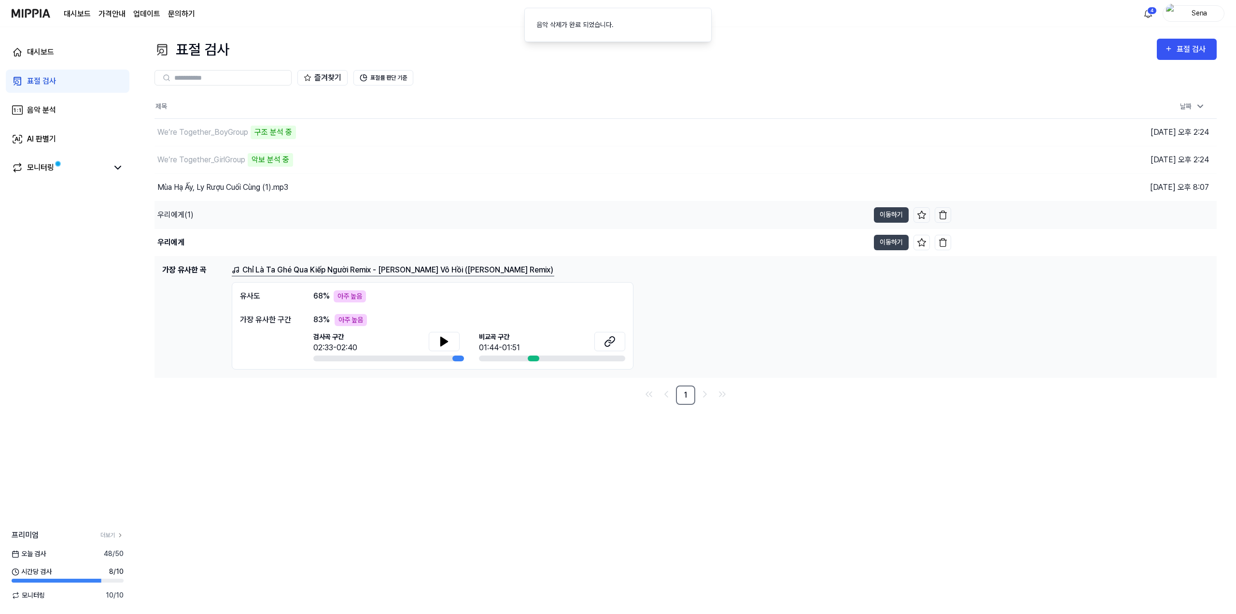
click at [301, 219] on div "우리에게(1)" at bounding box center [512, 214] width 715 height 27
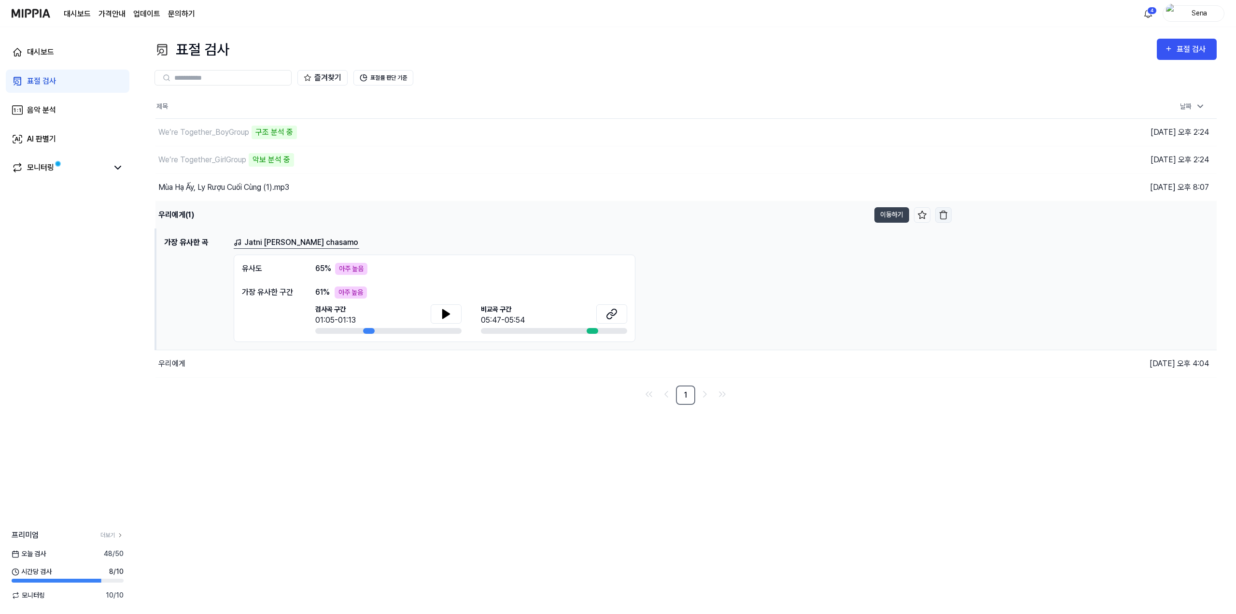
click at [945, 215] on img "button" at bounding box center [944, 215] width 10 height 10
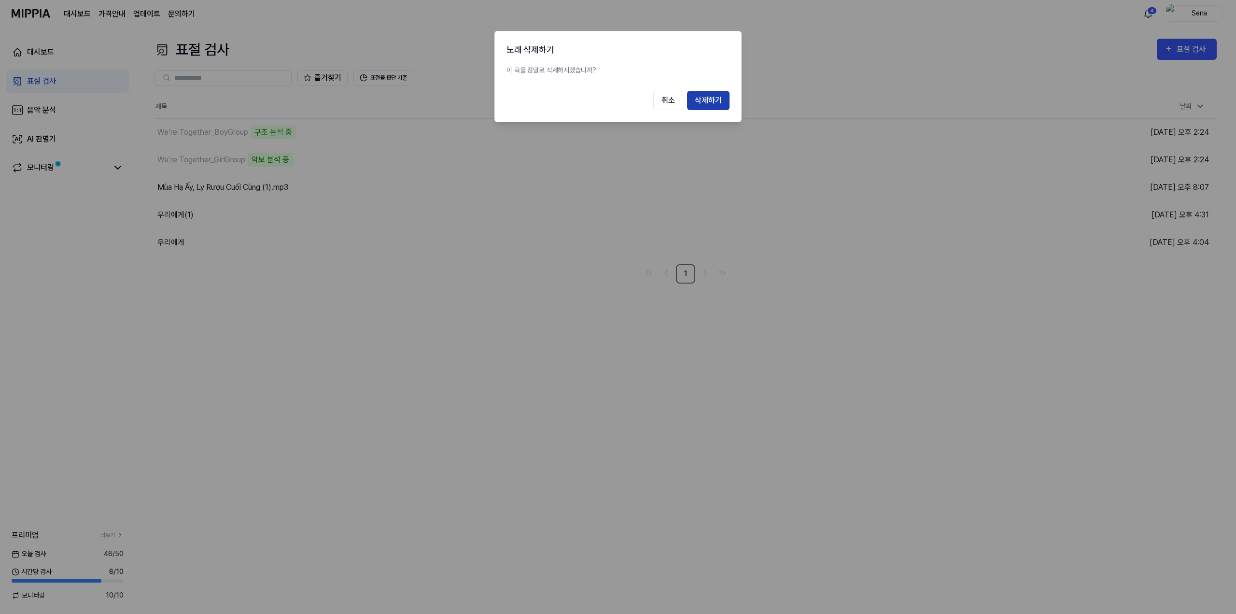
click at [715, 103] on button "삭제하기" at bounding box center [708, 100] width 42 height 19
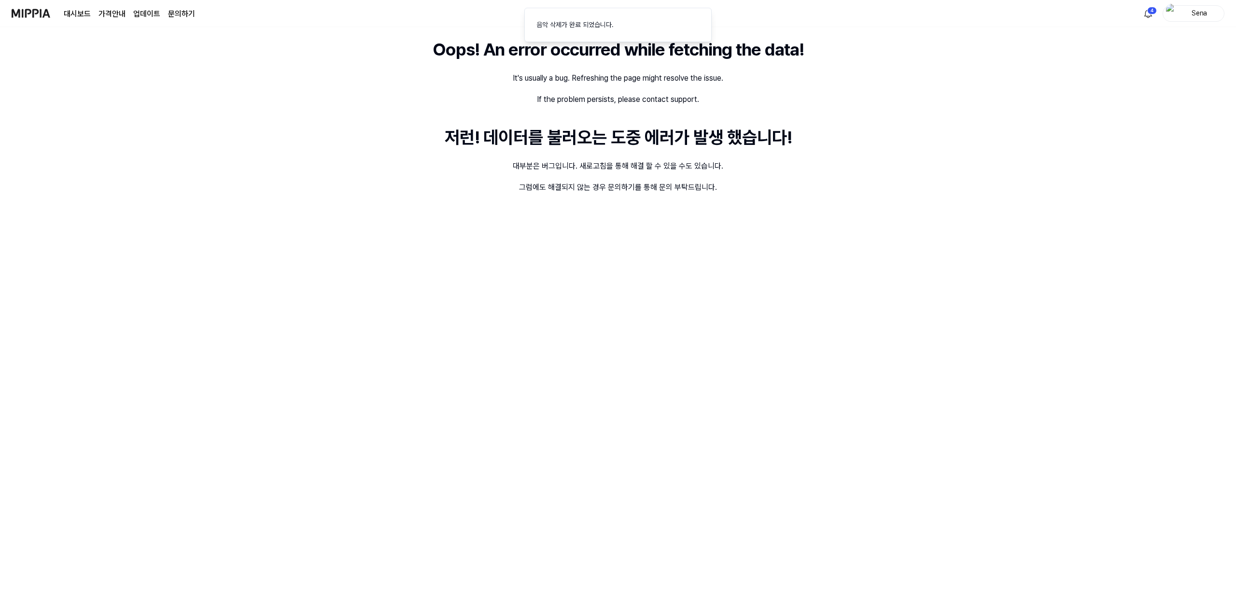
click at [710, 231] on div "Oops! An error occurred while fetching the data! It's usually a bug. Refreshing…" at bounding box center [618, 320] width 1236 height 587
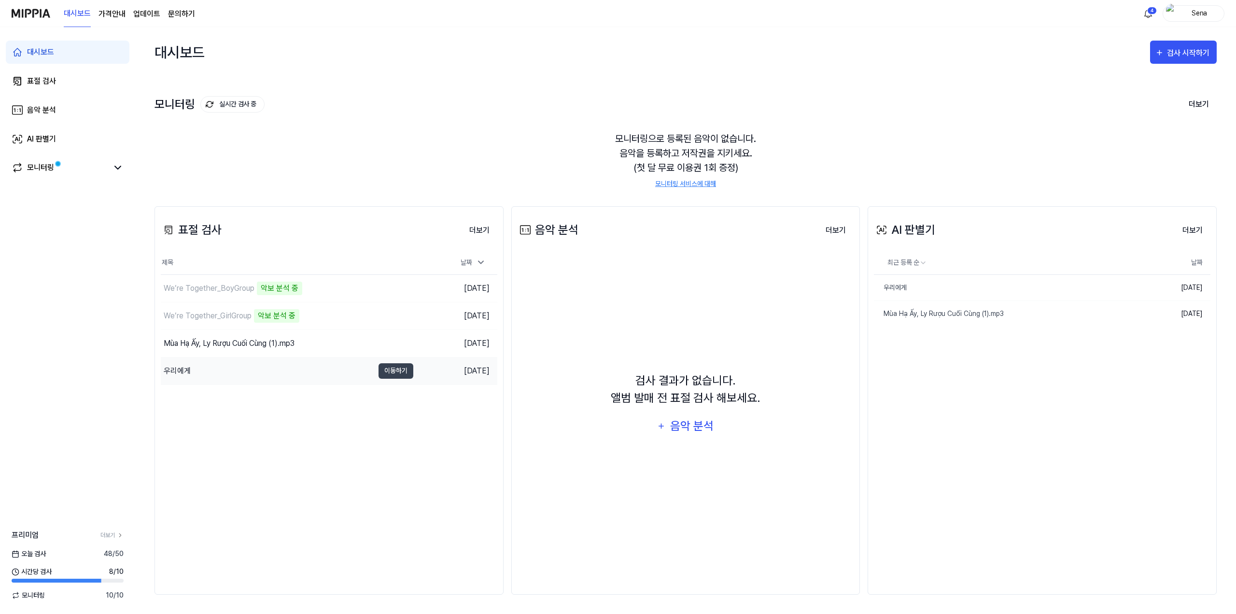
click at [185, 366] on div "우리에게" at bounding box center [177, 371] width 27 height 12
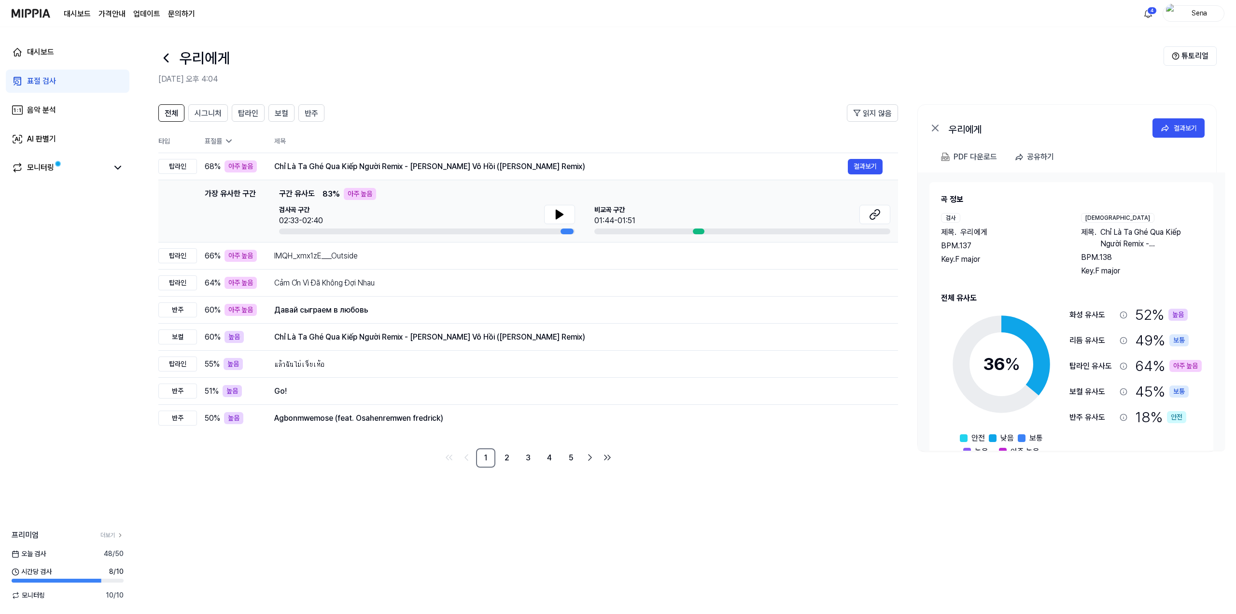
click at [38, 81] on div "표절 검사" at bounding box center [41, 81] width 29 height 12
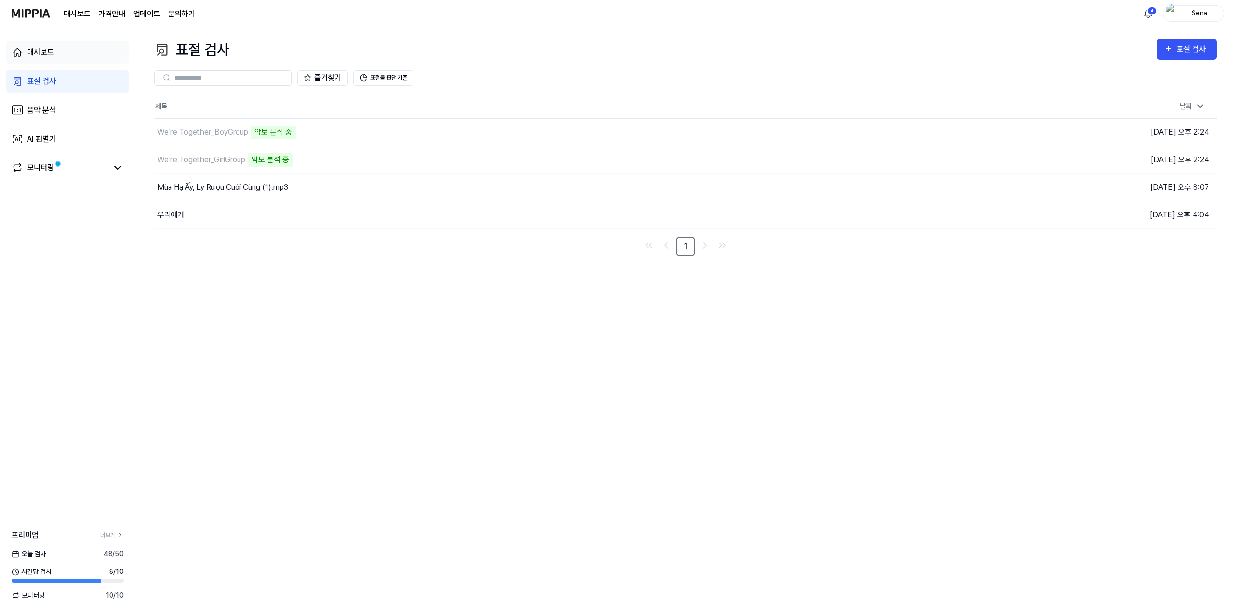
click at [41, 52] on div "대시보드" at bounding box center [40, 52] width 27 height 12
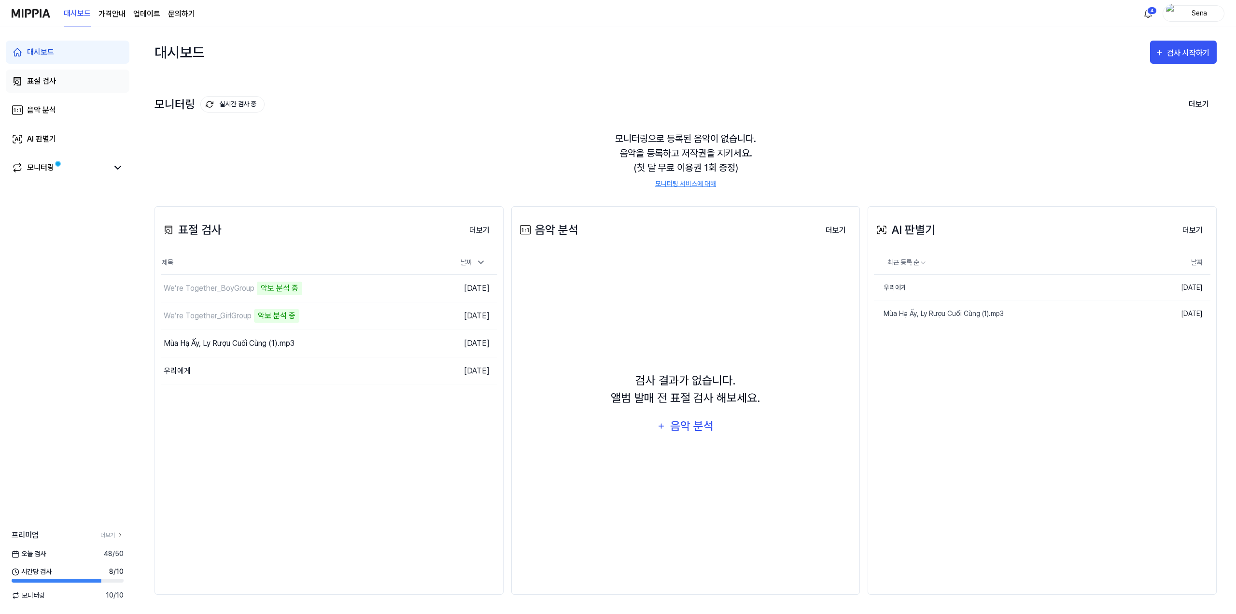
click at [53, 85] on div "표절 검사" at bounding box center [41, 81] width 29 height 12
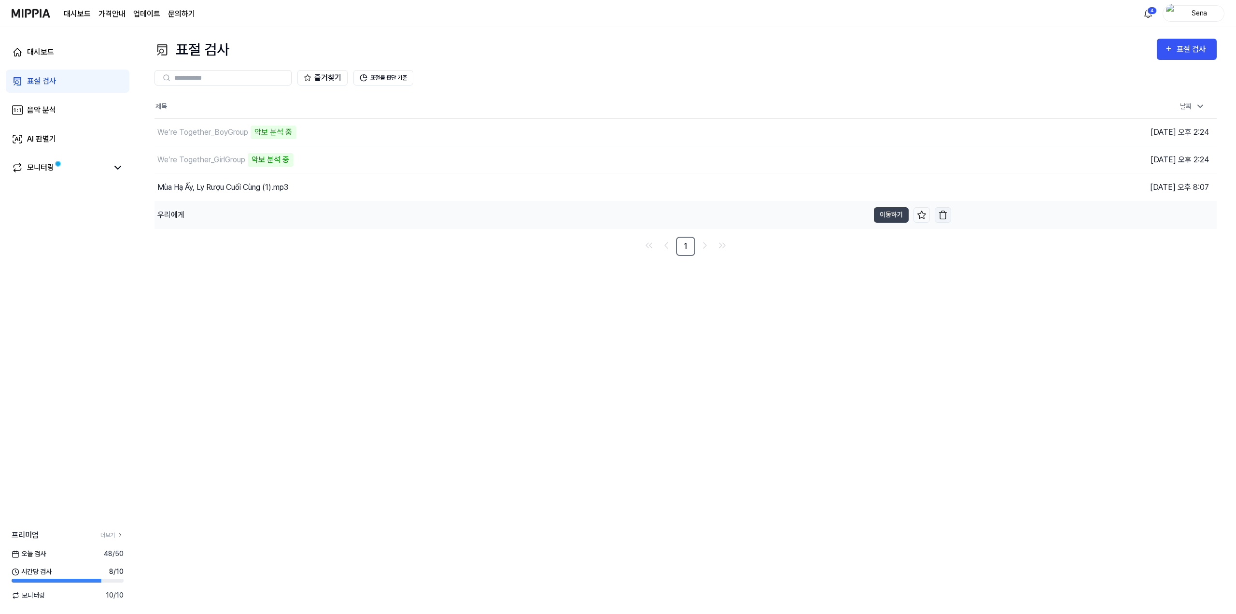
click at [943, 212] on img "button" at bounding box center [943, 215] width 10 height 10
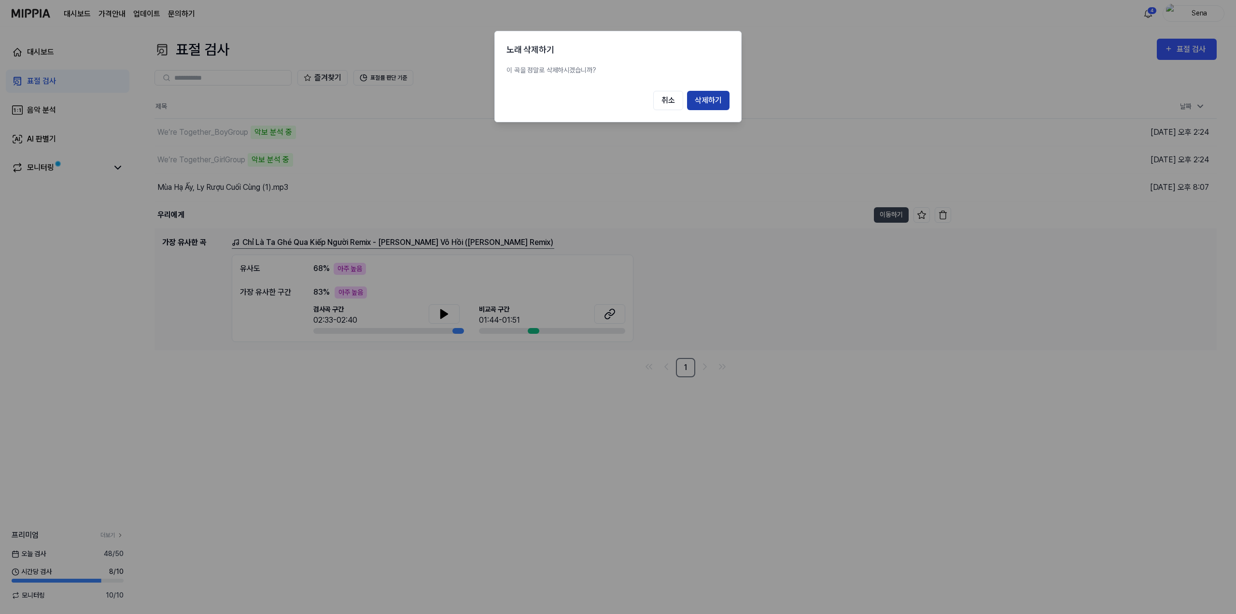
click at [706, 102] on button "삭제하기" at bounding box center [708, 100] width 42 height 19
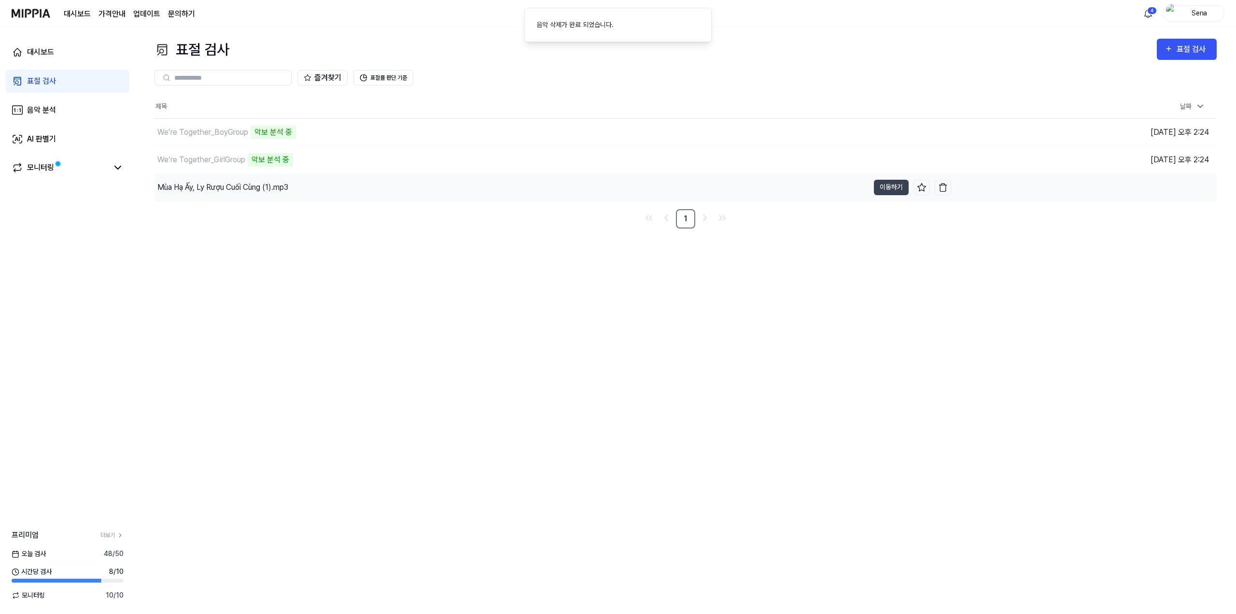
click at [324, 188] on div "Mùa Hạ Ấy, Ly Rượu Cuối Cùng (1).mp3" at bounding box center [512, 187] width 715 height 27
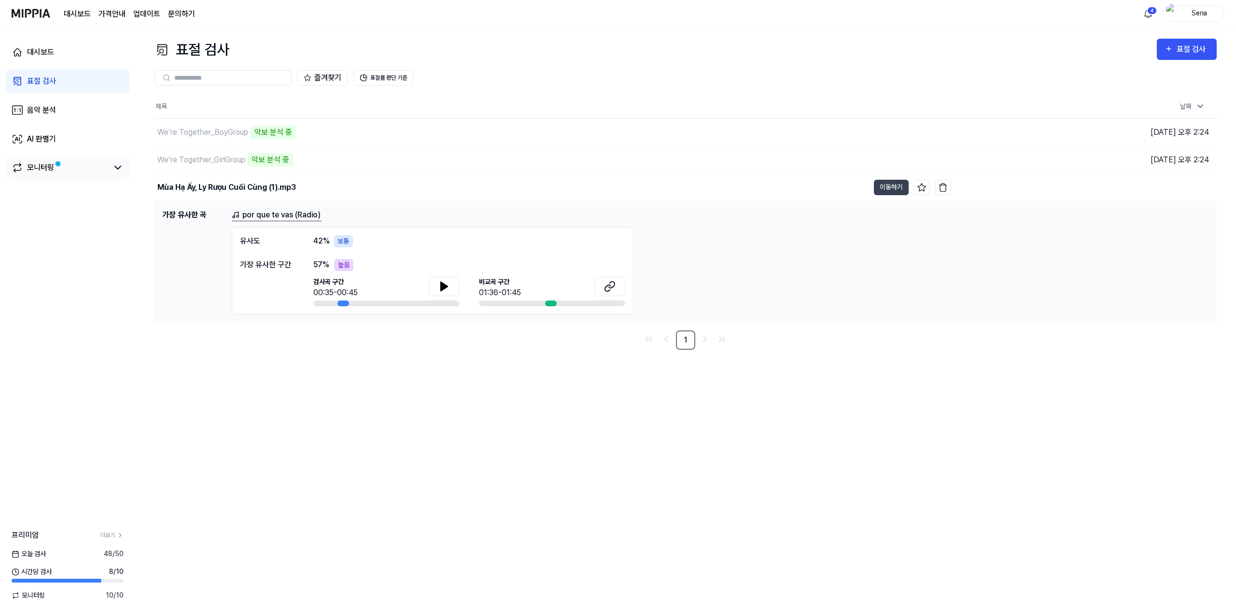
click at [50, 169] on div "모니터링" at bounding box center [40, 168] width 27 height 12
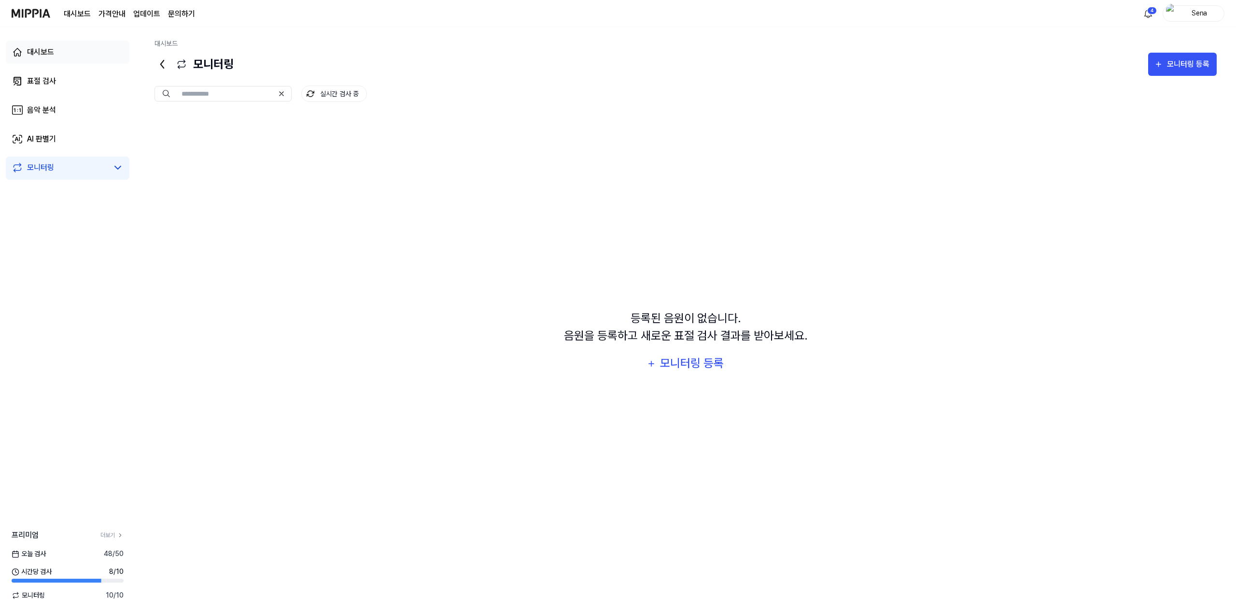
click at [74, 62] on link "대시보드" at bounding box center [68, 52] width 124 height 23
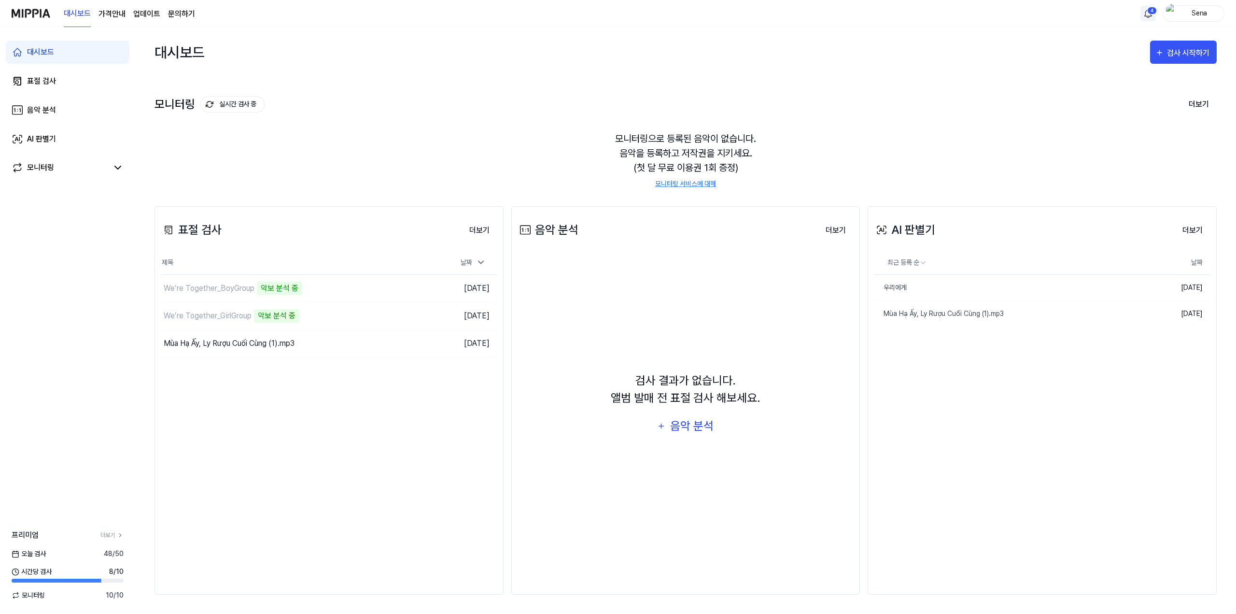
click at [1147, 14] on html "대시보드 가격안내 업데이트 문의하기 4 Sena 대시보드 표절 검사 음악 분석 AI 판별기 모니터링 프리미엄 더보기 오늘 검사 48 / 50 …" at bounding box center [618, 307] width 1236 height 614
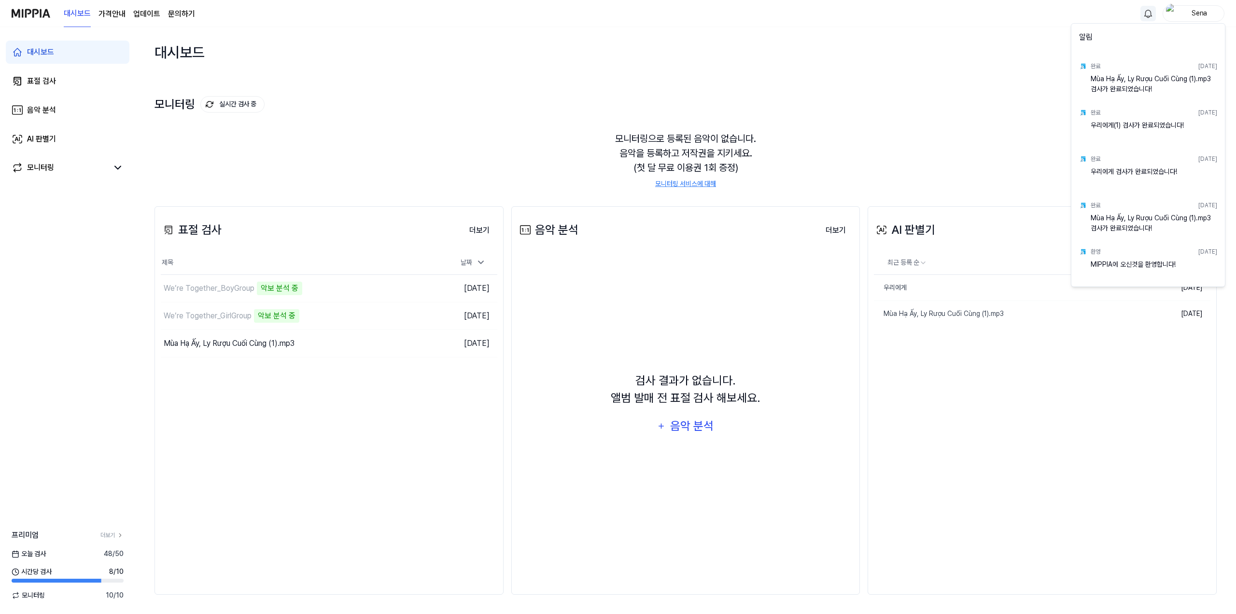
click at [1182, 12] on html "대시보드 가격안내 업데이트 문의하기 Sena 대시보드 표절 검사 음악 분석 AI 판별기 모니터링 프리미엄 더보기 오늘 검사 48 / 50 시간…" at bounding box center [618, 307] width 1236 height 614
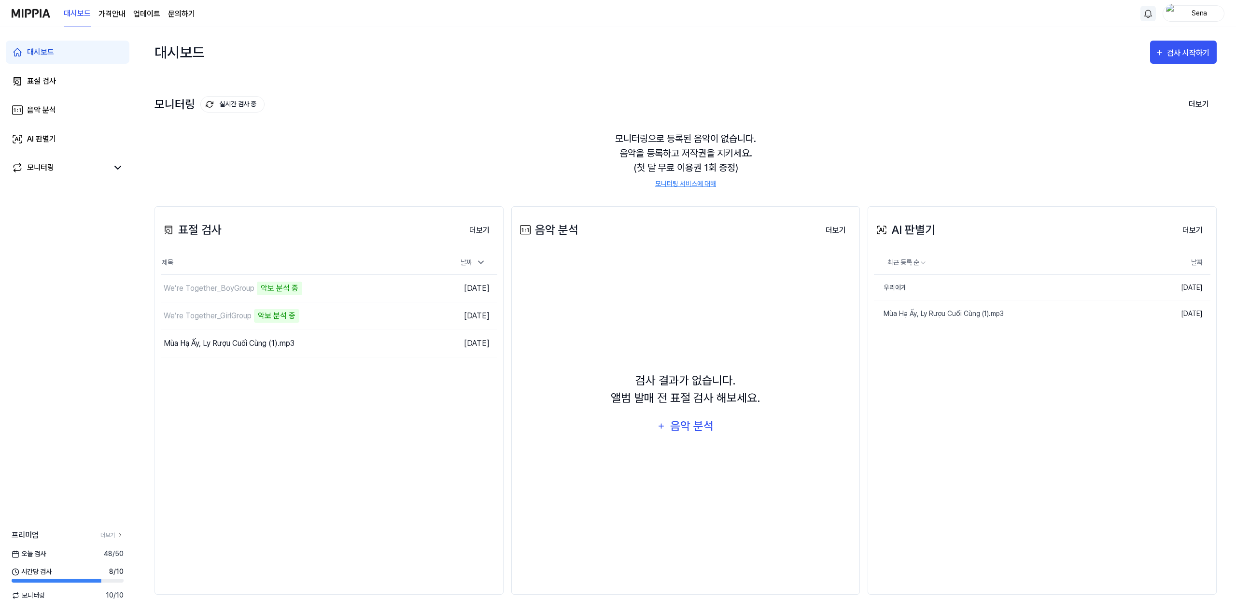
click at [1191, 13] on div "Sena" at bounding box center [1200, 13] width 38 height 11
click at [111, 536] on link "더보기" at bounding box center [111, 535] width 23 height 9
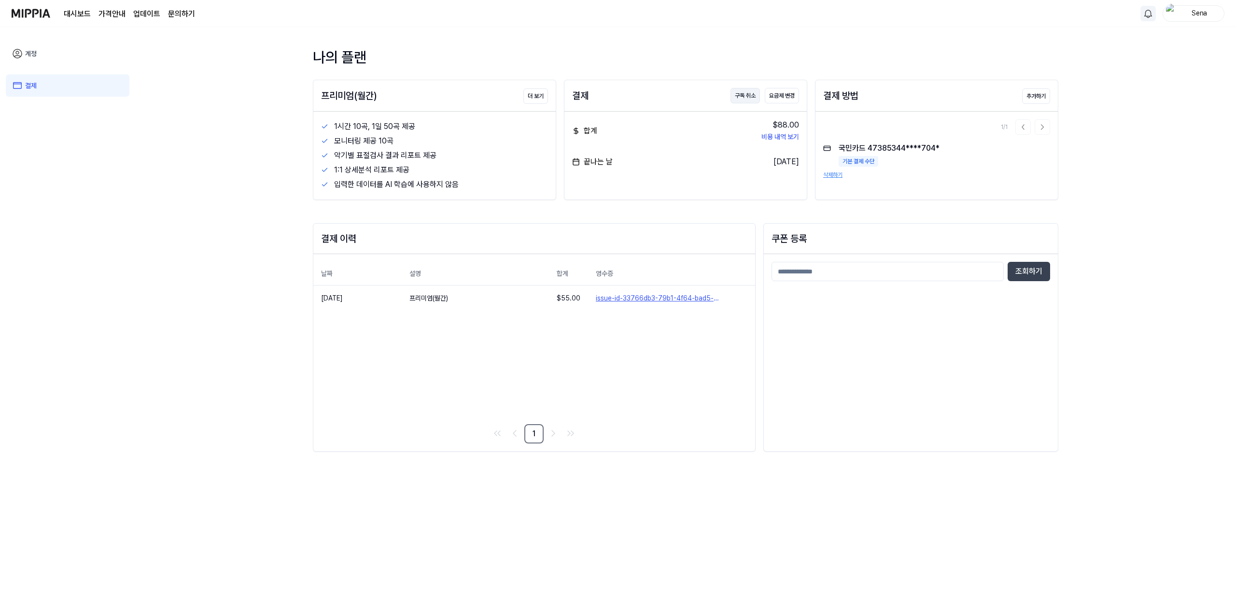
click at [740, 99] on button "구독 취소" at bounding box center [745, 95] width 29 height 15
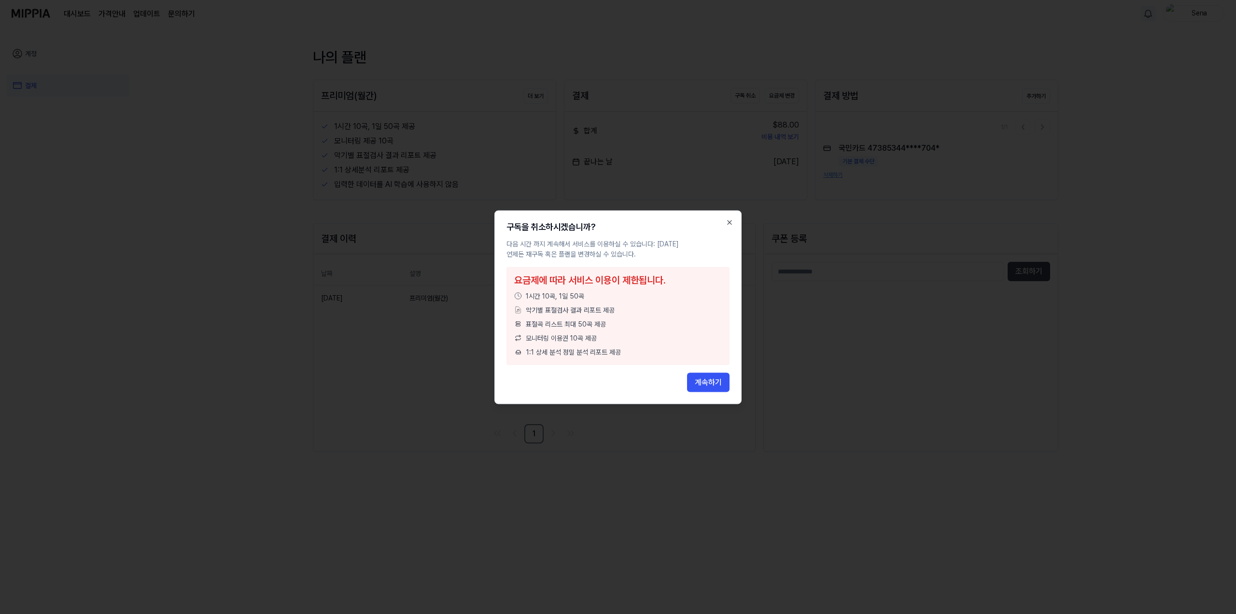
click at [620, 315] on div "요금제에 따라 서비스 이용이 제한됩니다. 1시간 10곡, 1일 50곡 악기별 표절검사 결과 리포트 제공 표절곡 리스트 최대 50곡 제공 모니터…" at bounding box center [618, 316] width 223 height 98
click at [616, 376] on div "계속하기" at bounding box center [618, 381] width 223 height 19
click at [657, 381] on div "계속하기" at bounding box center [618, 381] width 223 height 19
click at [668, 381] on div "계속하기" at bounding box center [618, 381] width 223 height 19
click at [697, 381] on button "계속하기" at bounding box center [708, 381] width 42 height 19
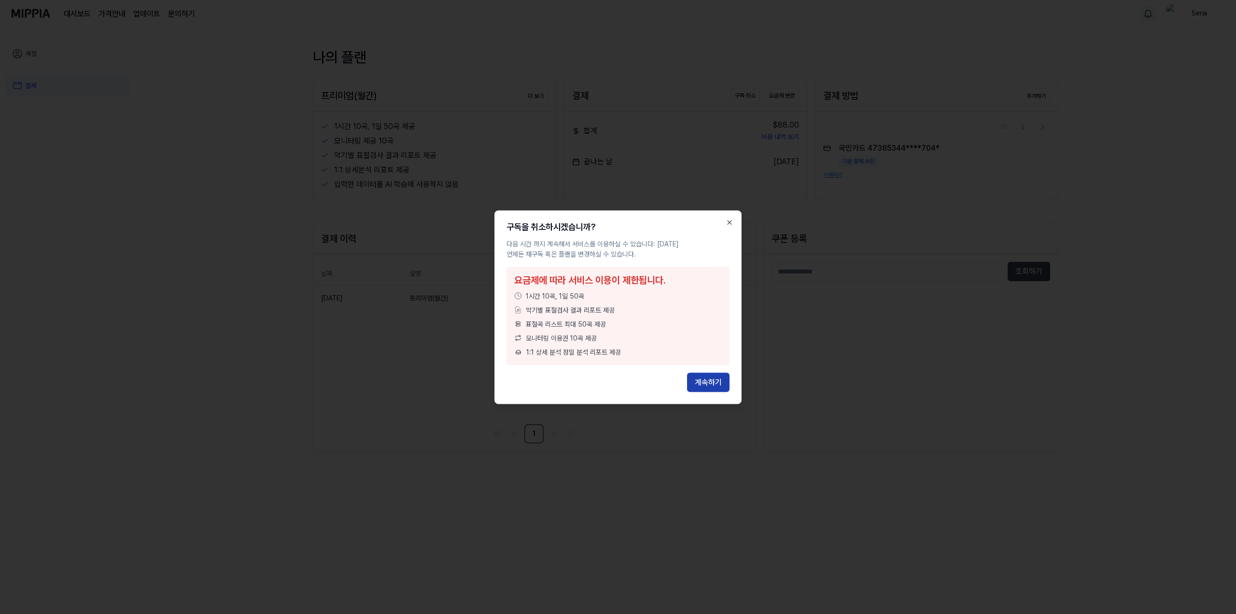
click at [707, 379] on button "계속하기" at bounding box center [708, 381] width 42 height 19
click at [708, 379] on button "계속하기" at bounding box center [708, 381] width 42 height 19
click at [710, 380] on button "계속하기" at bounding box center [708, 381] width 42 height 19
click at [712, 380] on button "계속하기" at bounding box center [708, 381] width 42 height 19
click at [711, 380] on button "계속하기" at bounding box center [708, 381] width 42 height 19
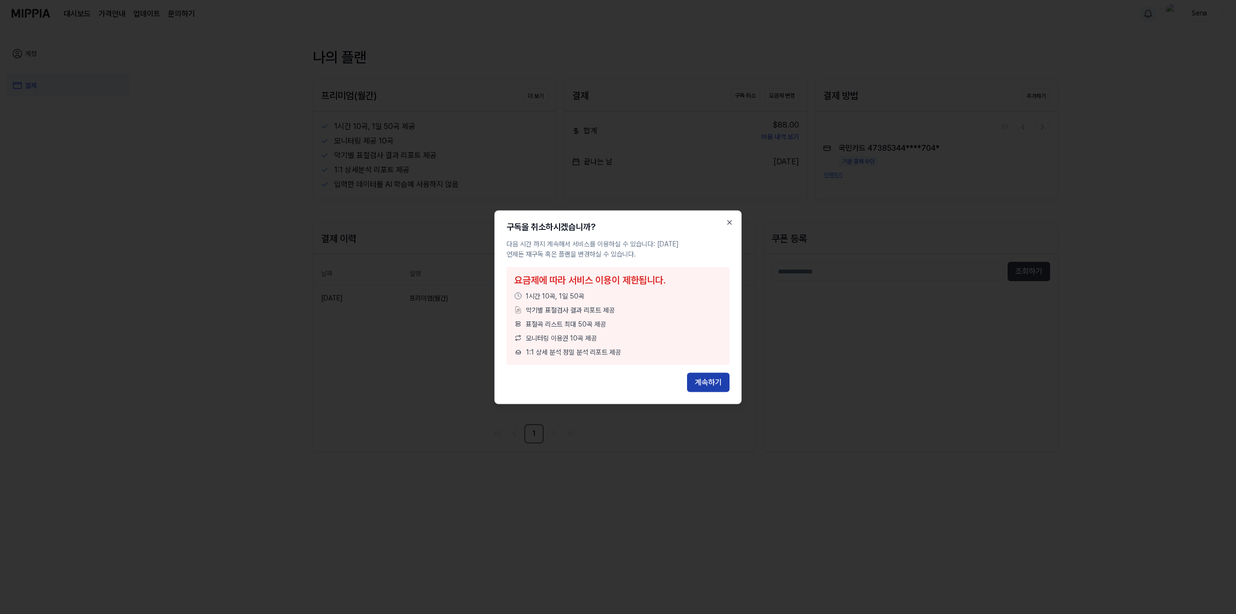
click at [710, 381] on button "계속하기" at bounding box center [708, 381] width 42 height 19
click at [709, 381] on button "계속하기" at bounding box center [708, 381] width 42 height 19
click at [708, 381] on button "계속하기" at bounding box center [708, 381] width 42 height 19
click at [708, 382] on button "계속하기" at bounding box center [708, 381] width 42 height 19
click at [707, 382] on button "계속하기" at bounding box center [708, 381] width 42 height 19
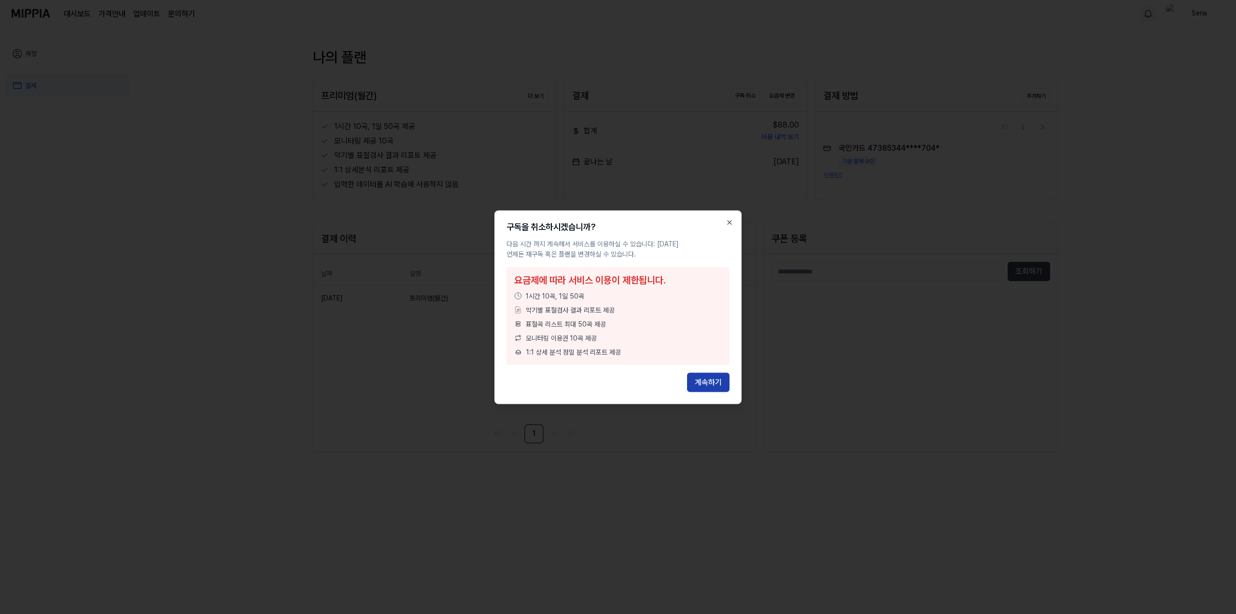
click at [706, 382] on button "계속하기" at bounding box center [708, 381] width 42 height 19
click at [705, 383] on button "계속하기" at bounding box center [708, 381] width 42 height 19
click at [705, 382] on button "계속하기" at bounding box center [708, 381] width 42 height 19
click at [706, 382] on button "계속하기" at bounding box center [708, 381] width 42 height 19
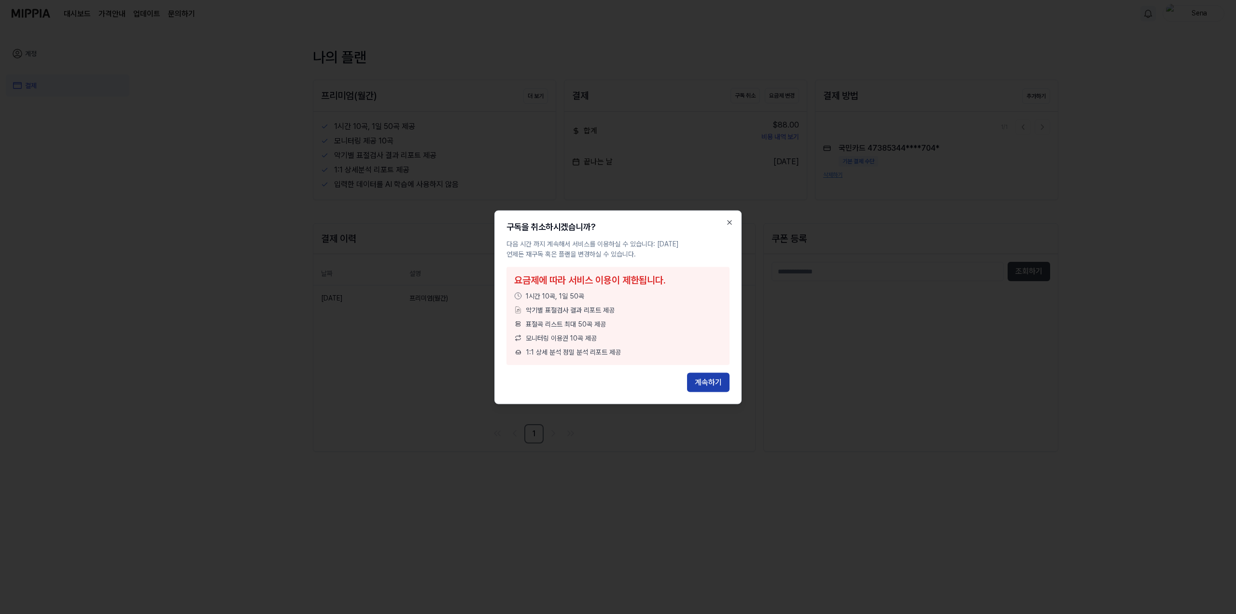
click at [705, 382] on button "계속하기" at bounding box center [708, 381] width 42 height 19
click at [704, 382] on button "계속하기" at bounding box center [708, 381] width 42 height 19
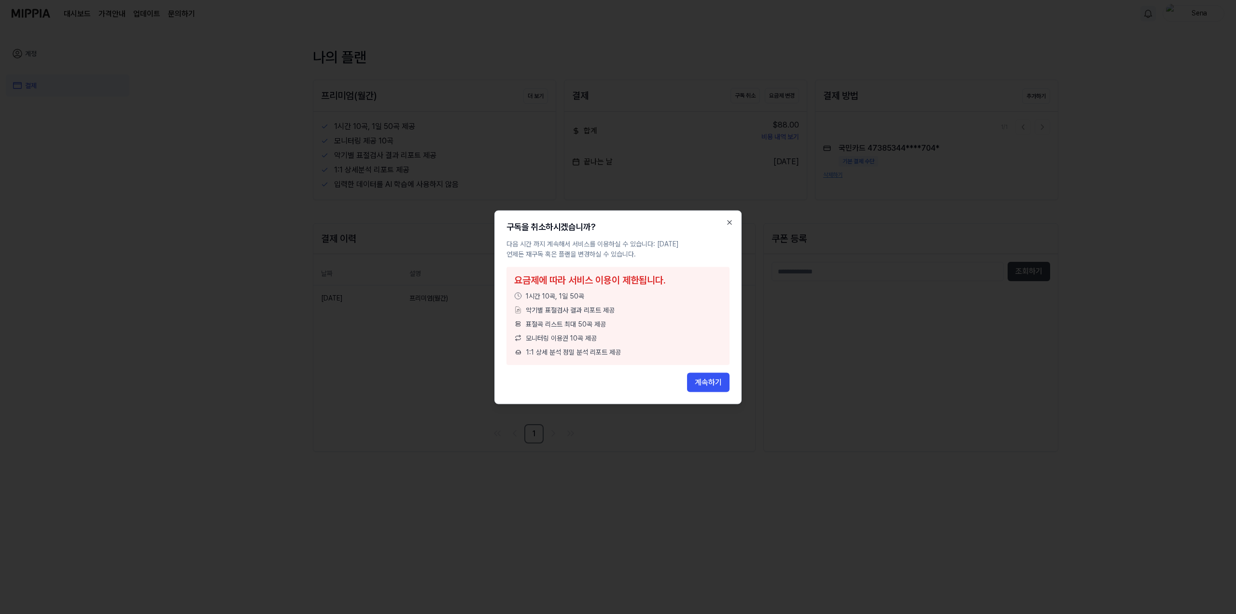
click at [704, 382] on button "계속하기" at bounding box center [708, 381] width 42 height 19
click at [703, 382] on button "계속하기" at bounding box center [708, 381] width 42 height 19
click at [716, 381] on button "계속하기" at bounding box center [708, 381] width 42 height 19
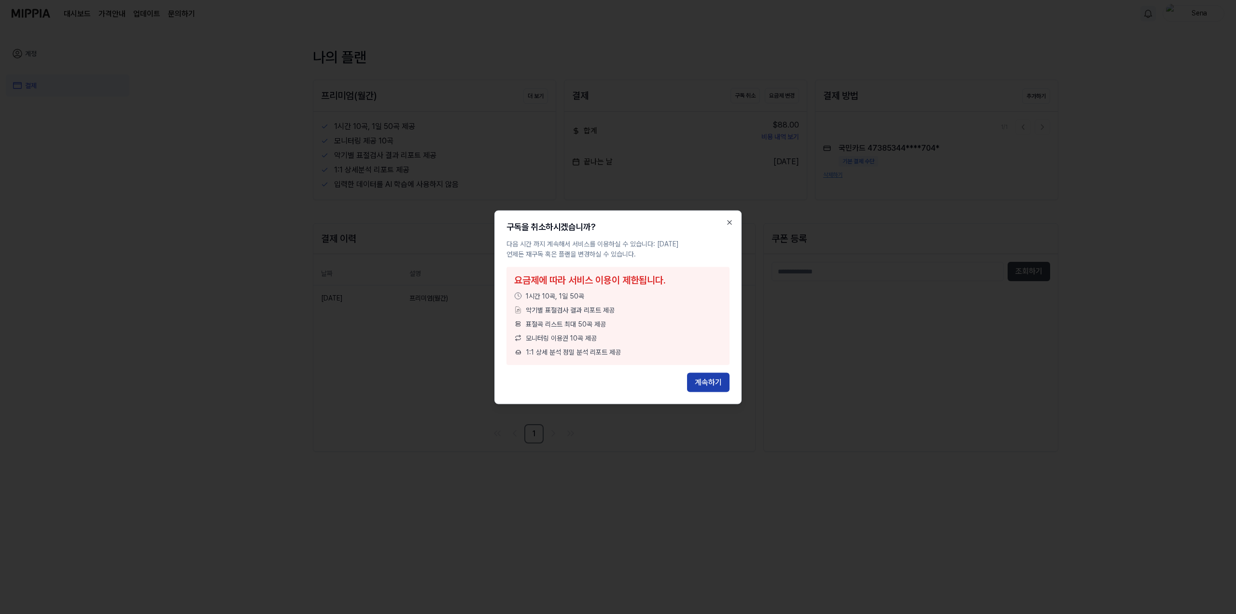
click at [716, 381] on button "계속하기" at bounding box center [708, 381] width 42 height 19
click at [728, 225] on icon "button" at bounding box center [730, 222] width 8 height 8
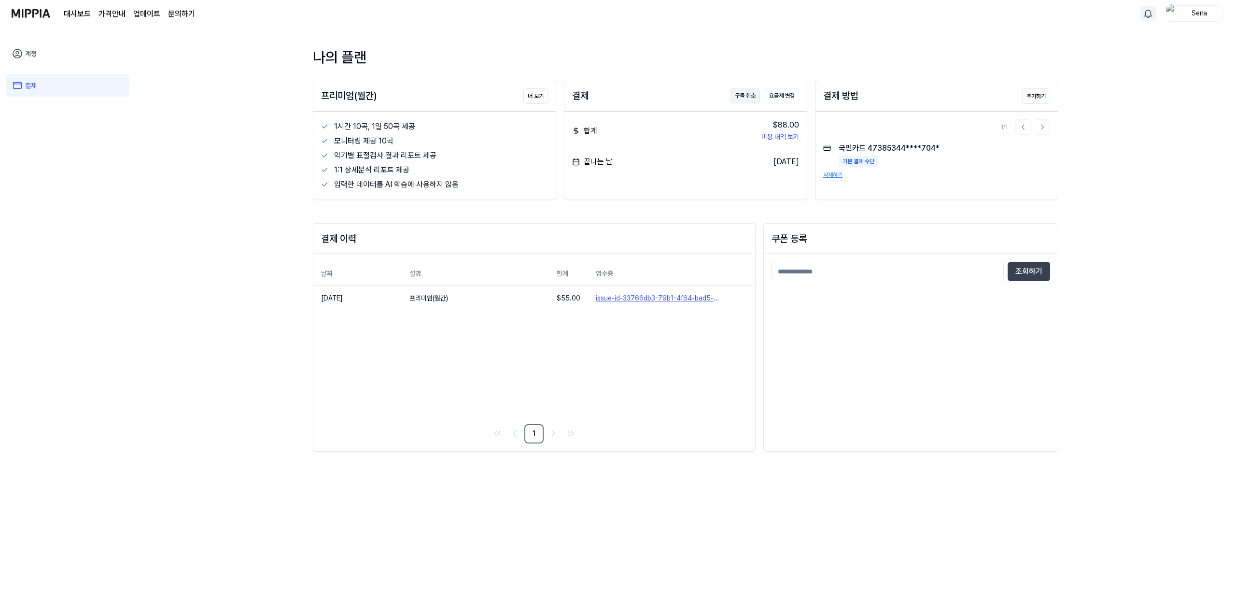
click at [738, 94] on button "구독 취소" at bounding box center [745, 95] width 29 height 15
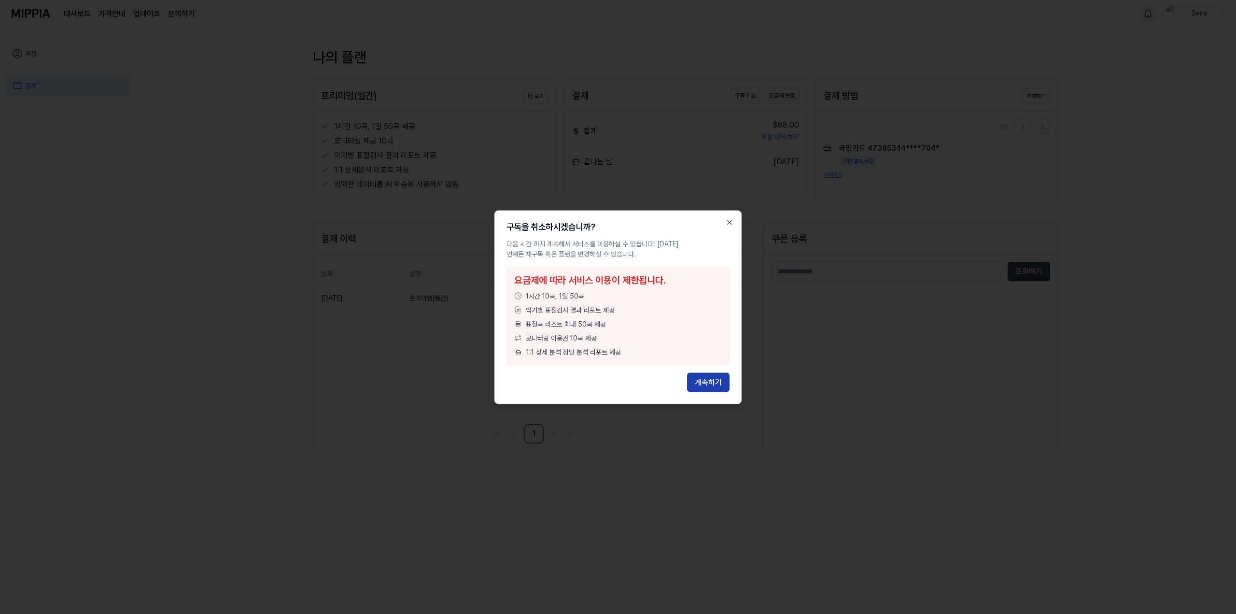
click at [712, 387] on button "계속하기" at bounding box center [708, 381] width 42 height 19
click at [713, 382] on button "계속하기" at bounding box center [708, 381] width 42 height 19
click at [732, 224] on icon "button" at bounding box center [730, 222] width 8 height 8
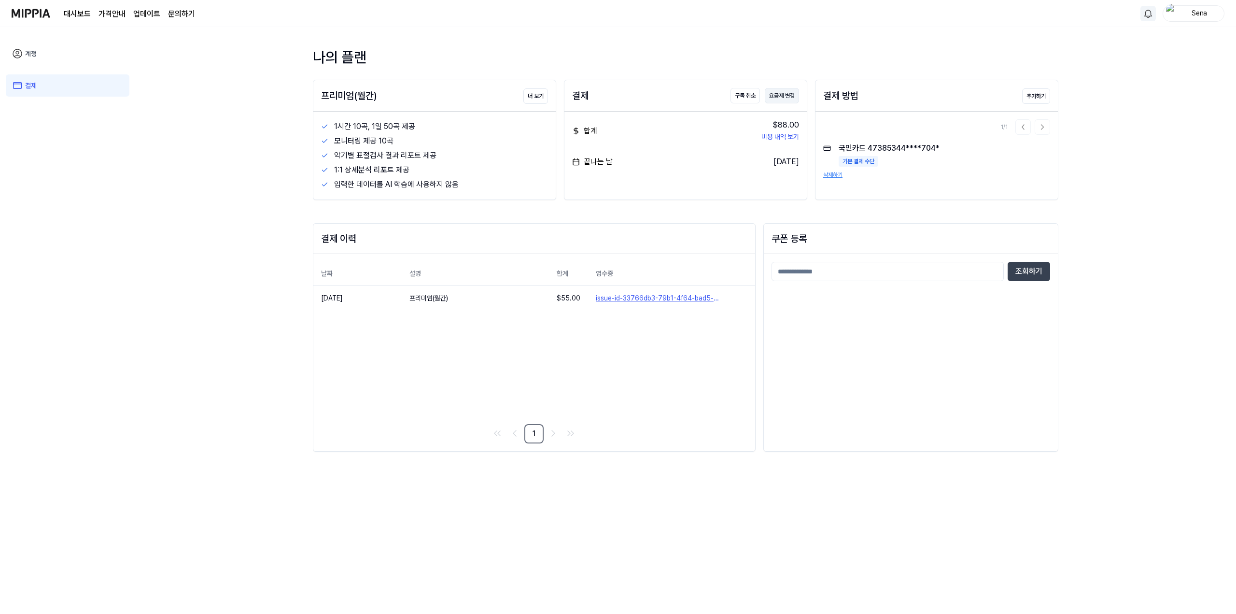
click at [787, 100] on button "요금제 변경" at bounding box center [782, 95] width 34 height 15
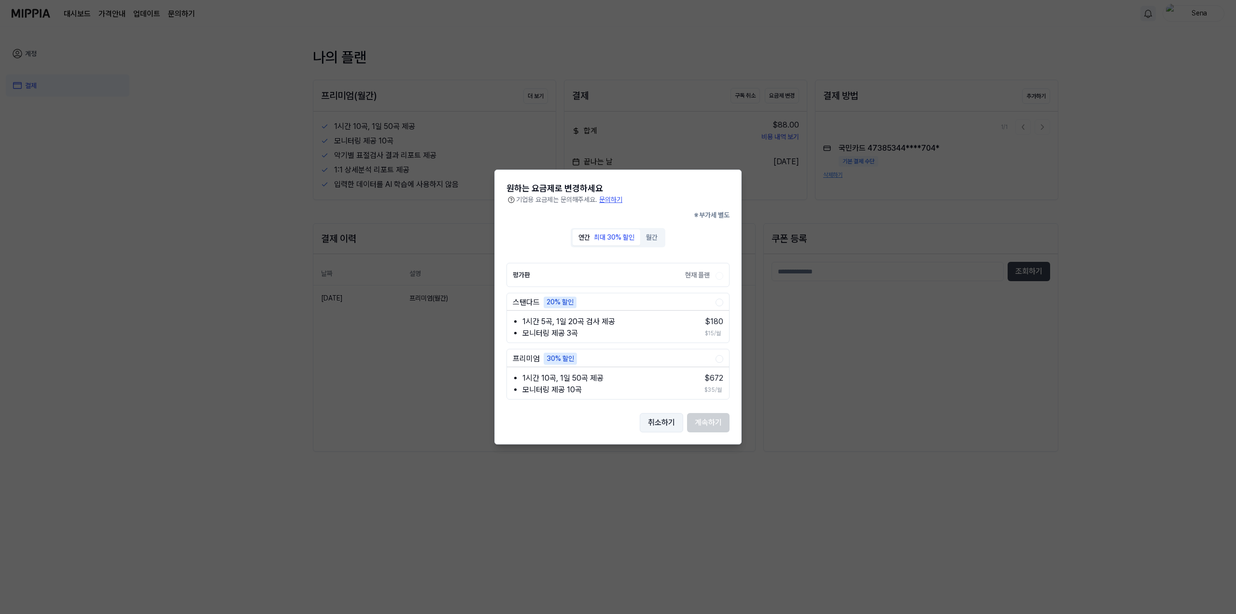
click at [672, 422] on button "취소하기" at bounding box center [661, 422] width 43 height 19
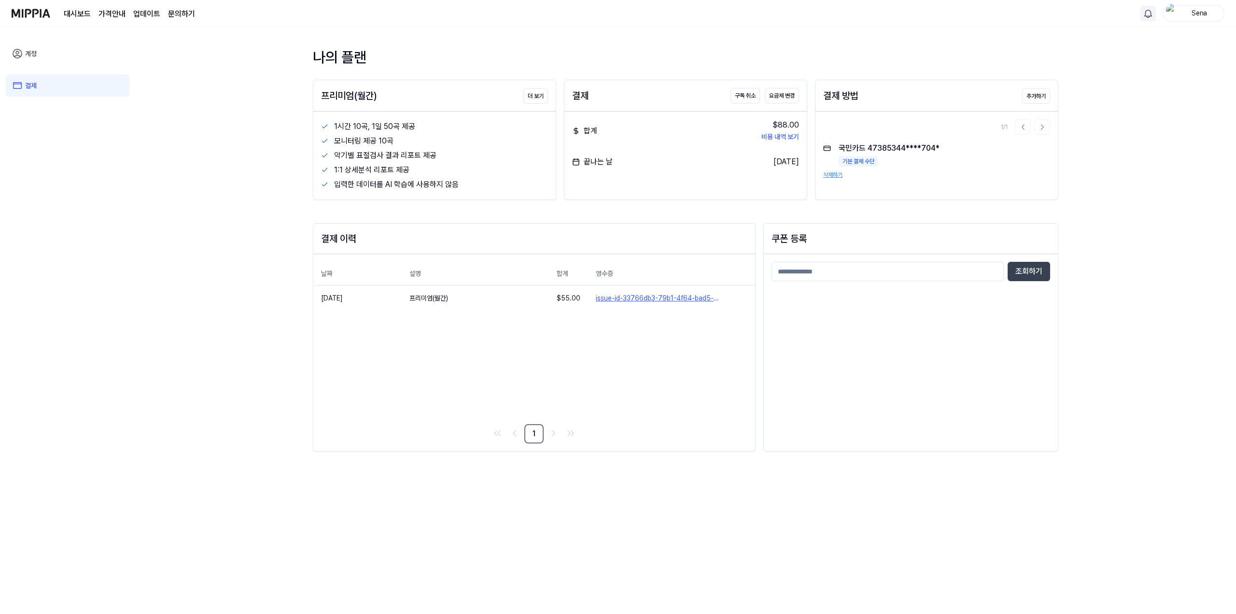
click at [25, 19] on img at bounding box center [31, 13] width 39 height 27
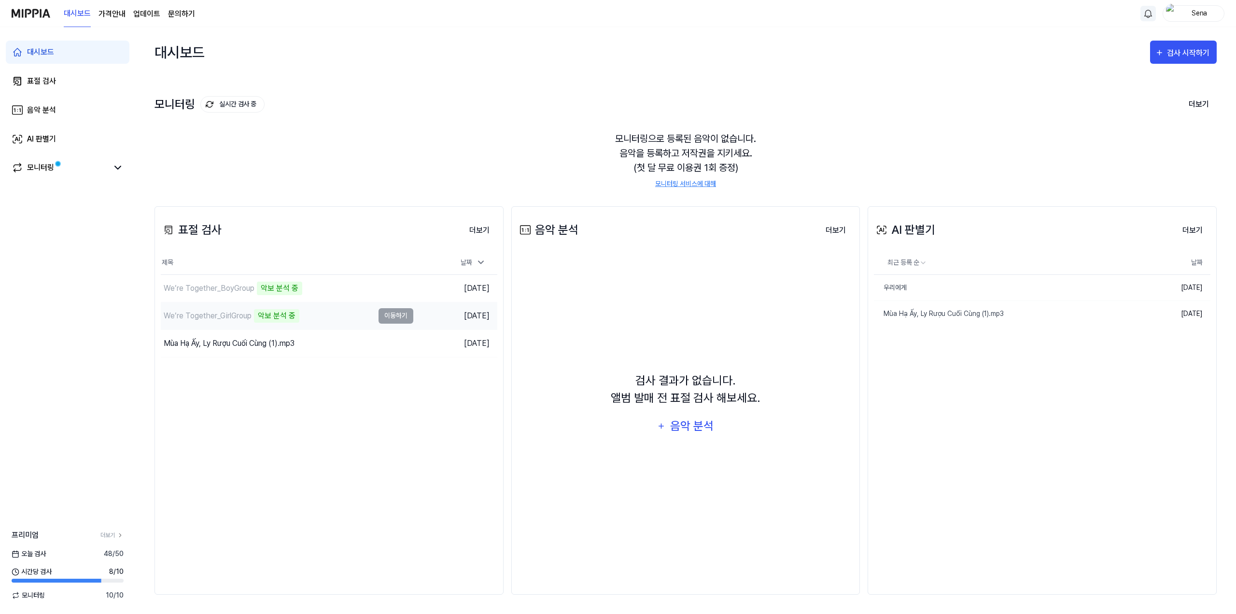
click at [219, 319] on div "We’re Together_GirlGroup" at bounding box center [208, 316] width 88 height 12
click at [310, 319] on div "We’re Together_GirlGroup 악보 분석 중" at bounding box center [267, 315] width 213 height 27
click at [391, 317] on td "We’re Together_GirlGroup 악보 분석 중 이동하기" at bounding box center [287, 315] width 253 height 27
click at [386, 288] on td "We’re Together_BoyGroup 악보 분석 중 이동하기" at bounding box center [287, 288] width 253 height 27
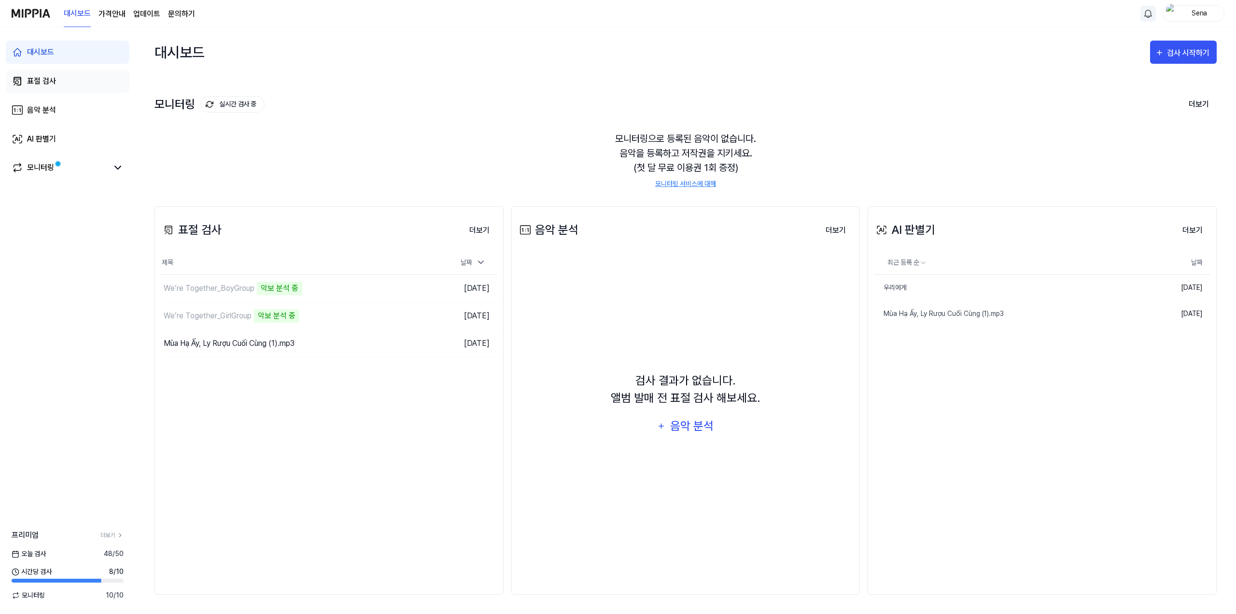
click at [49, 83] on div "표절 검사" at bounding box center [41, 81] width 29 height 12
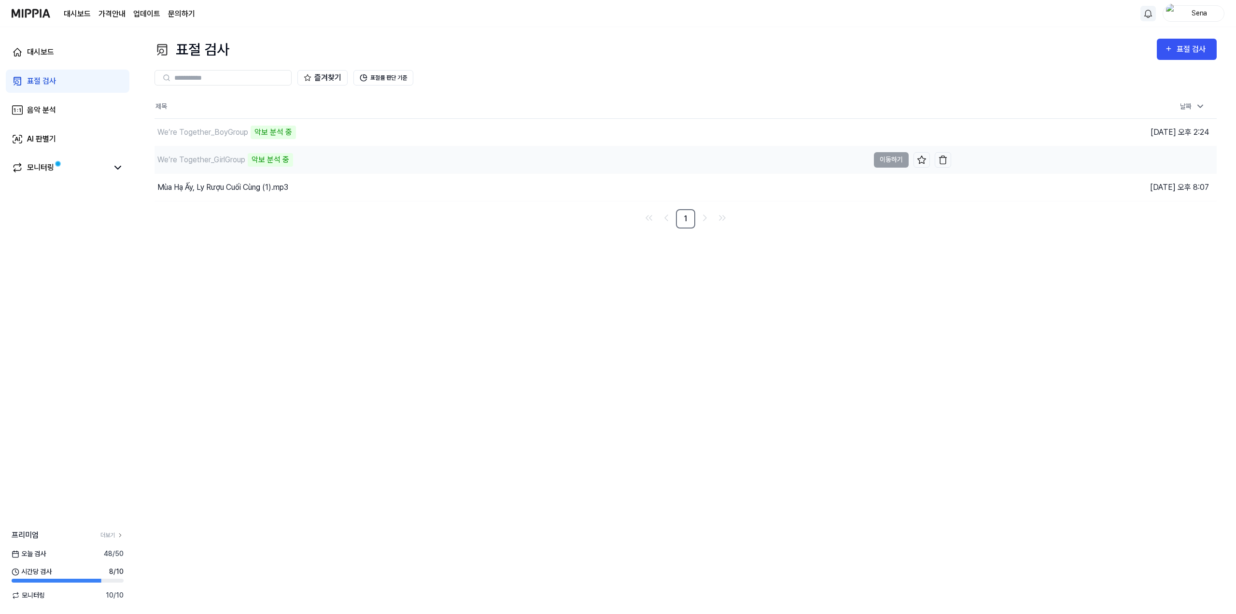
click at [333, 166] on div "We’re Together_GirlGroup 악보 분석 중" at bounding box center [512, 159] width 715 height 27
click at [282, 294] on div "표절 검사 표절 검사 표절 검사 음악 분석 AI 판별기 즐겨찾기 표절률 판단 기준 제목 날짜 We’re Together_BoyGroup 악보 …" at bounding box center [685, 320] width 1101 height 587
click at [116, 18] on 버튼 "가격안내" at bounding box center [112, 14] width 27 height 12
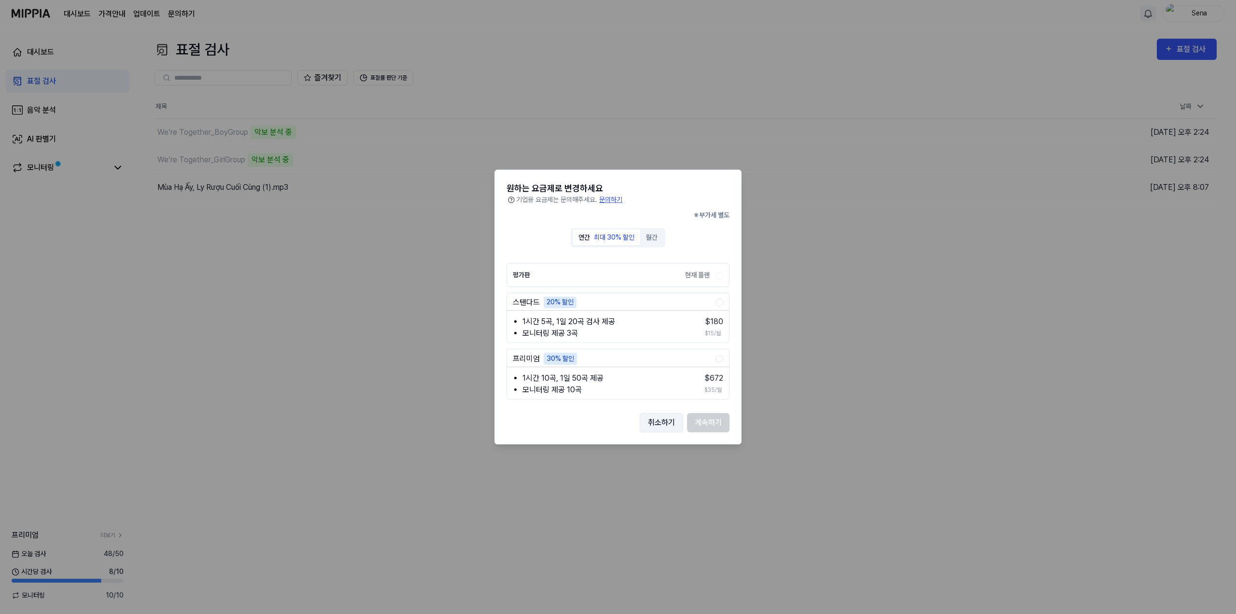
click at [661, 422] on button "취소하기" at bounding box center [661, 422] width 43 height 19
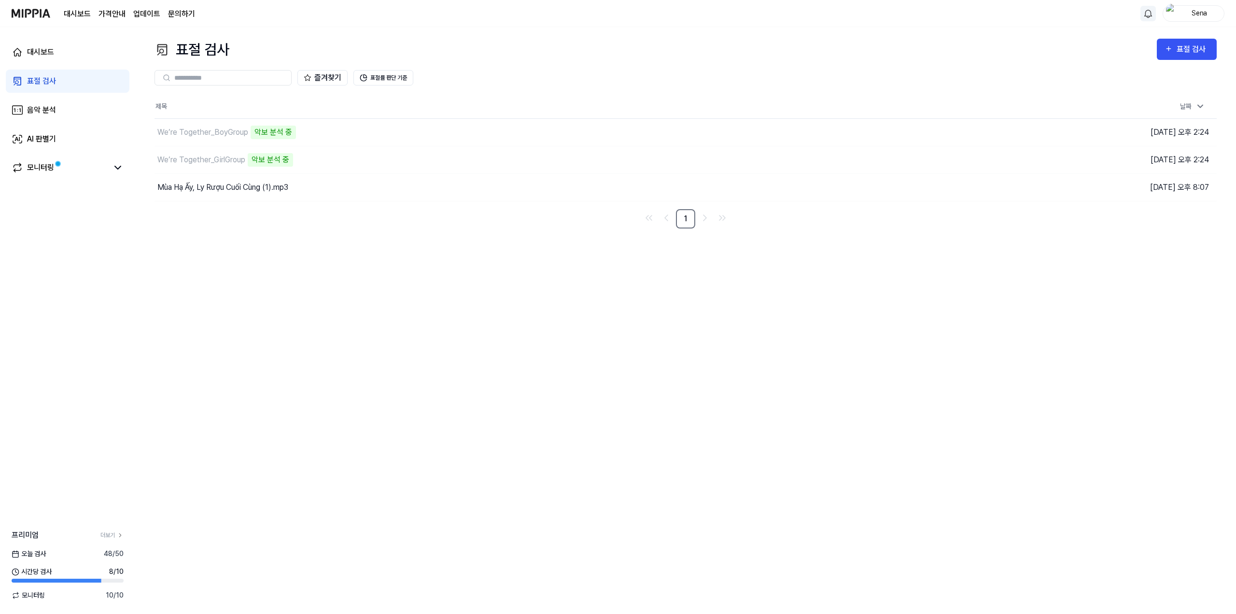
click at [184, 16] on link "문의하기" at bounding box center [181, 14] width 27 height 12
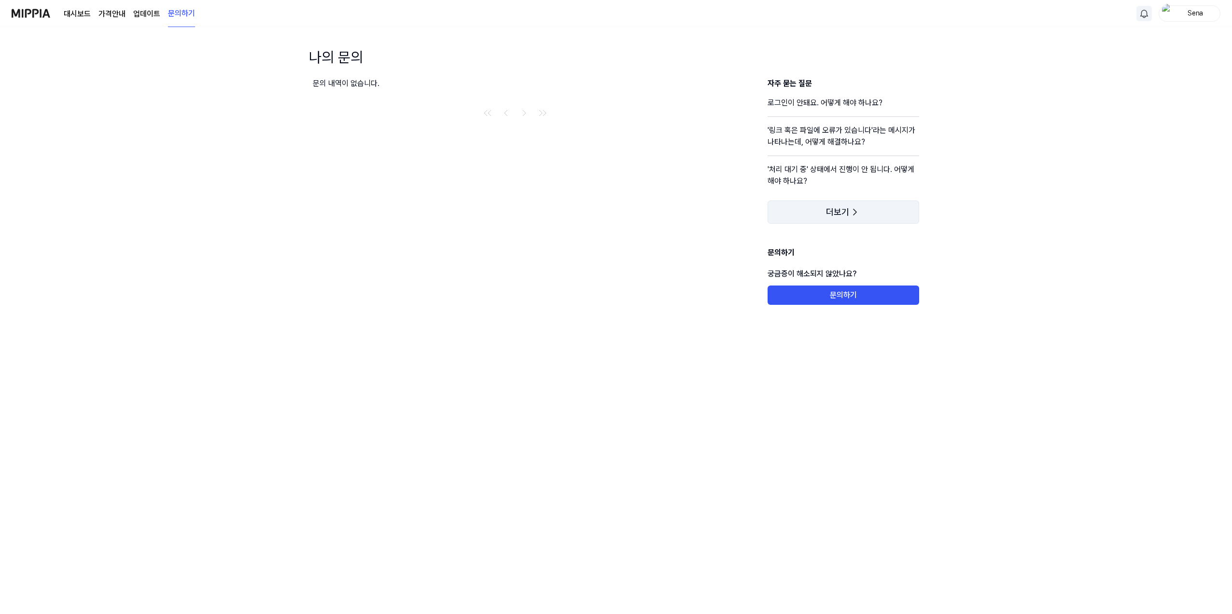
click at [847, 209] on span "더보기" at bounding box center [837, 212] width 23 height 10
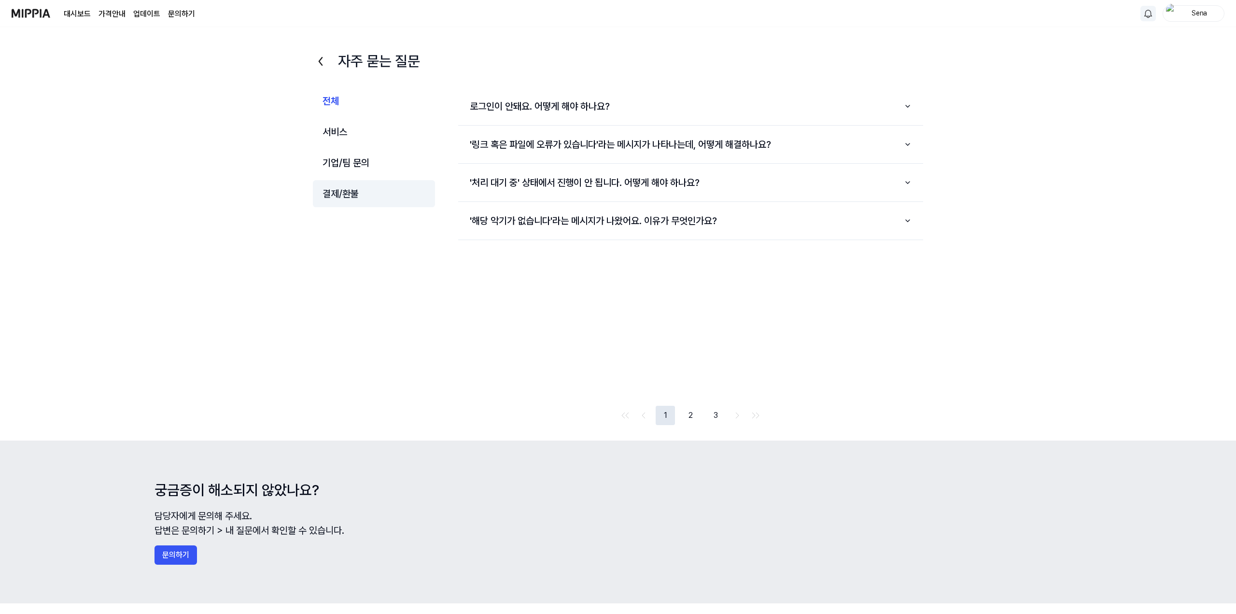
click at [365, 199] on button "결제/환불" at bounding box center [374, 193] width 122 height 27
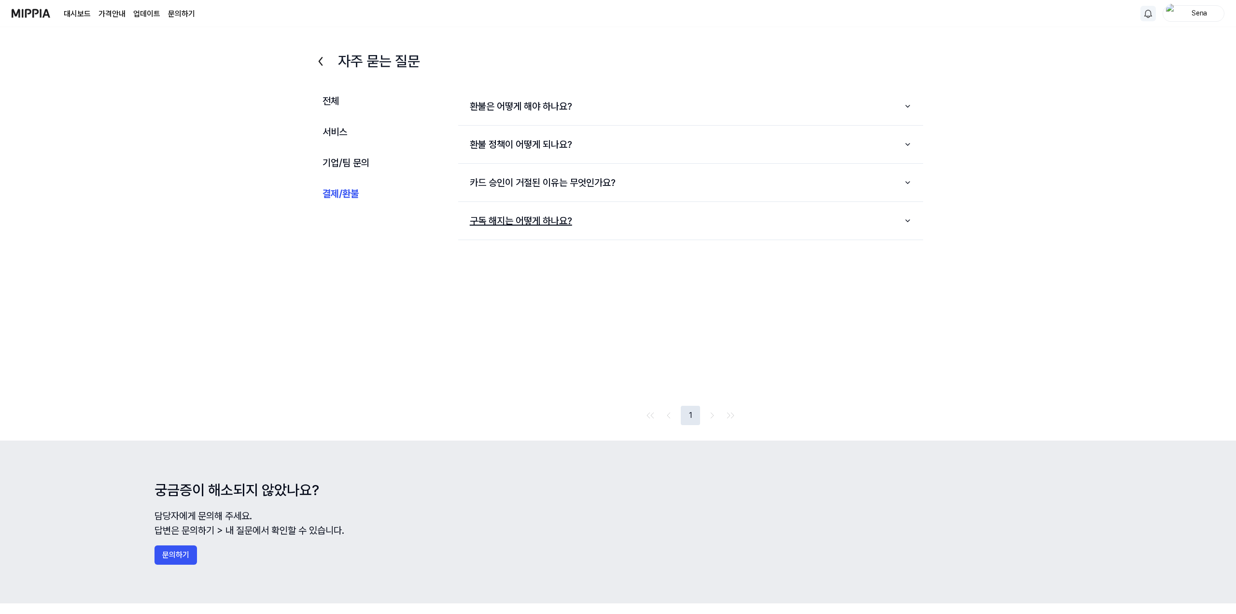
click at [556, 222] on button "구독 해지는 어떻게 하나요?" at bounding box center [690, 221] width 465 height 30
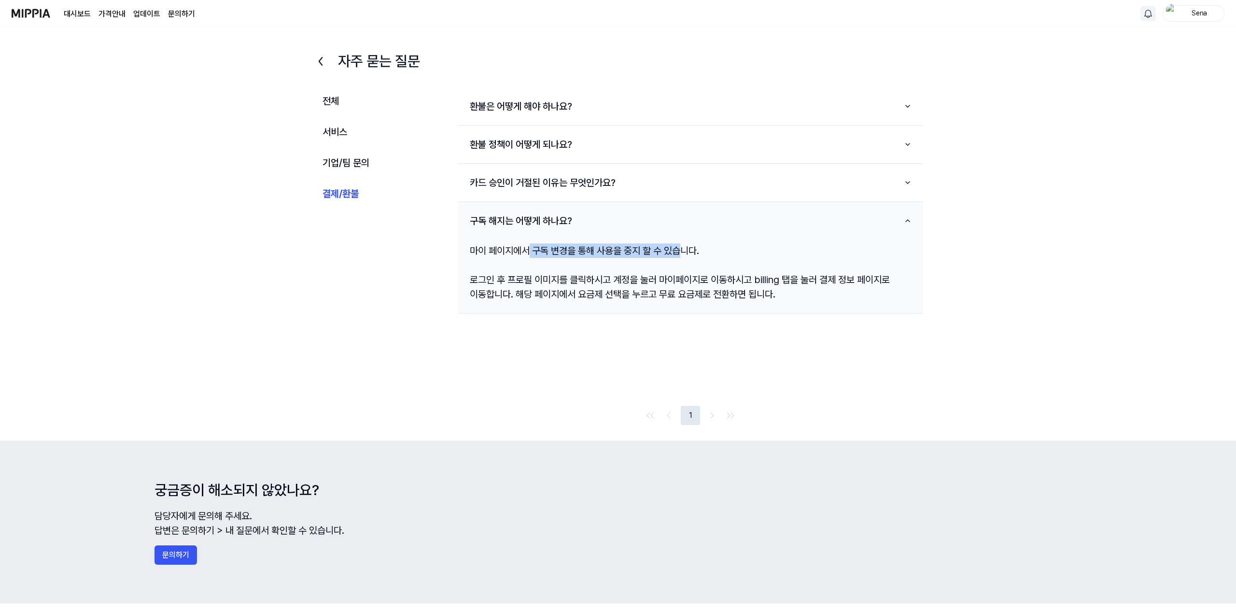
drag, startPoint x: 530, startPoint y: 253, endPoint x: 684, endPoint y: 252, distance: 153.6
click at [687, 249] on div "마이 페이지에서 구독 변경을 통해 사용을 중지 할 수 있습니다. 로그인 후 프로필 이미지를 클릭하시고 계정을 눌러 마이페이지로 이동하시고 bi…" at bounding box center [690, 272] width 465 height 73
click at [606, 276] on div "마이 페이지에서 구독 변경을 통해 사용을 중지 할 수 있습니다. 로그인 후 프로필 이미지를 클릭하시고 계정을 눌러 마이페이지로 이동하시고 bi…" at bounding box center [690, 272] width 465 height 73
drag, startPoint x: 551, startPoint y: 278, endPoint x: 819, endPoint y: 282, distance: 268.5
click at [819, 282] on div "마이 페이지에서 구독 변경을 통해 사용을 중지 할 수 있습니다. 로그인 후 프로필 이미지를 클릭하시고 계정을 눌러 마이페이지로 이동하시고 bi…" at bounding box center [690, 272] width 465 height 73
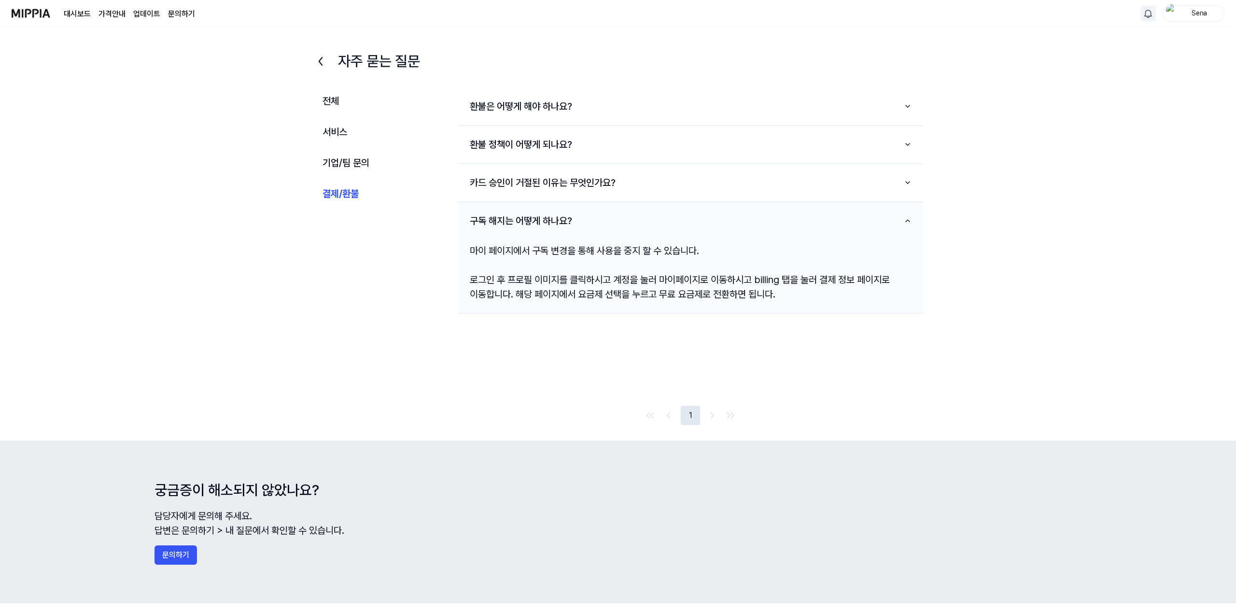
click at [701, 292] on div "마이 페이지에서 구독 변경을 통해 사용을 중지 할 수 있습니다. 로그인 후 프로필 이미지를 클릭하시고 계정을 눌러 마이페이지로 이동하시고 bi…" at bounding box center [690, 272] width 465 height 73
drag, startPoint x: 663, startPoint y: 282, endPoint x: 910, endPoint y: 284, distance: 247.3
click at [910, 284] on div "마이 페이지에서 구독 변경을 통해 사용을 중지 할 수 있습니다. 로그인 후 프로필 이미지를 클릭하시고 계정을 눌러 마이페이지로 이동하시고 bi…" at bounding box center [690, 272] width 465 height 73
drag, startPoint x: 533, startPoint y: 297, endPoint x: 807, endPoint y: 298, distance: 274.8
click at [807, 298] on div "마이 페이지에서 구독 변경을 통해 사용을 중지 할 수 있습니다. 로그인 후 프로필 이미지를 클릭하시고 계정을 눌러 마이페이지로 이동하시고 bi…" at bounding box center [690, 272] width 465 height 73
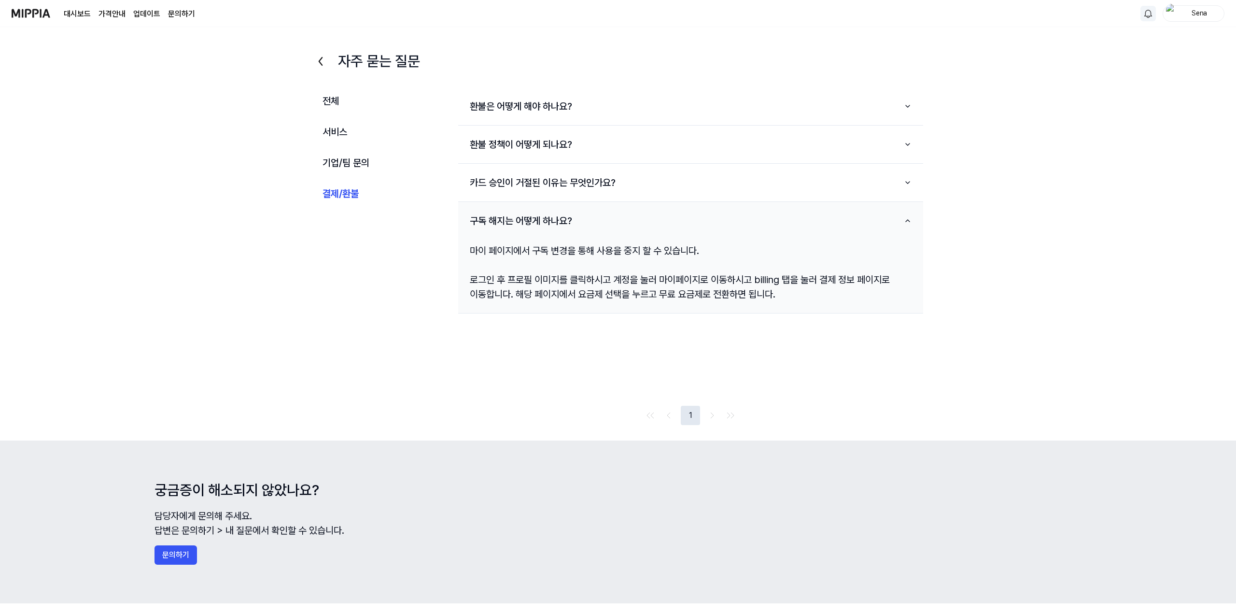
click at [779, 279] on div "마이 페이지에서 구독 변경을 통해 사용을 중지 할 수 있습니다. 로그인 후 프로필 이미지를 클릭하시고 계정을 눌러 마이페이지로 이동하시고 bi…" at bounding box center [690, 272] width 465 height 73
click at [1216, 18] on div "Sena" at bounding box center [1200, 13] width 38 height 11
click at [1138, 73] on link "계정" at bounding box center [1162, 72] width 111 height 10
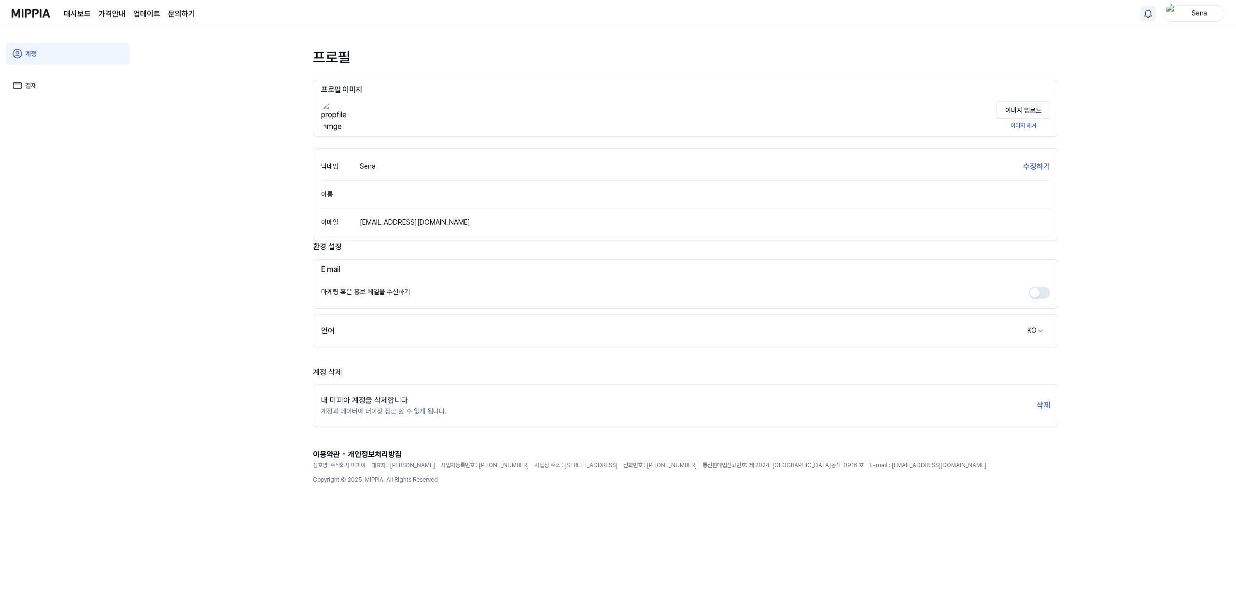
click at [89, 73] on div "결제" at bounding box center [68, 85] width 124 height 26
click at [78, 85] on link "결제" at bounding box center [68, 85] width 124 height 22
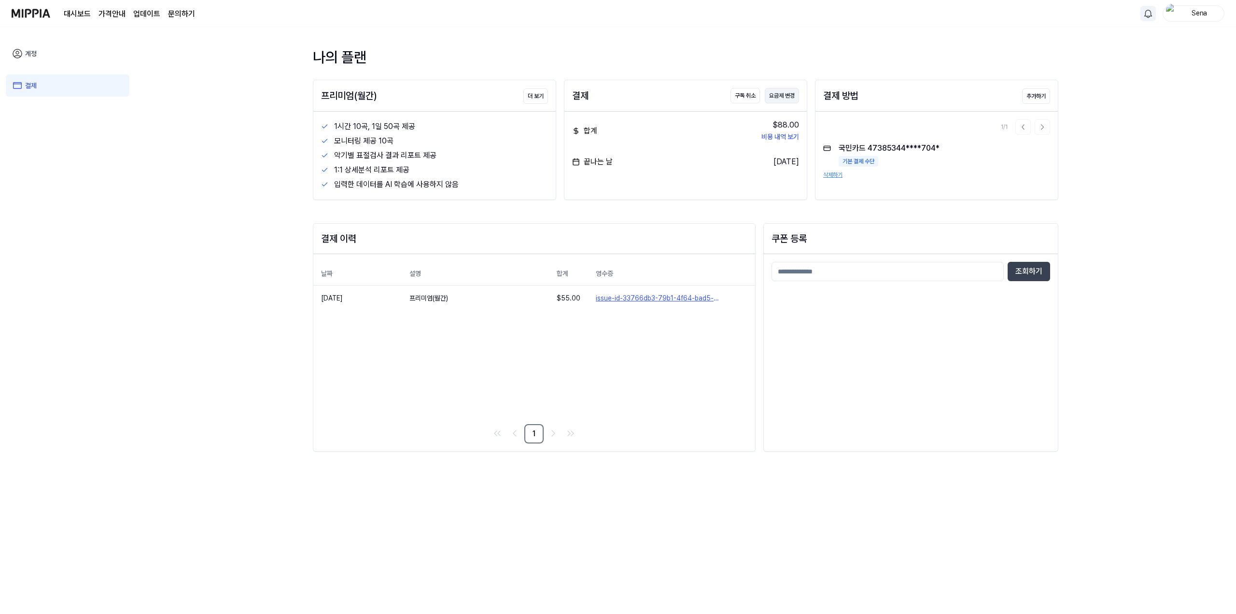
click at [779, 95] on button "요금제 변경" at bounding box center [782, 95] width 34 height 15
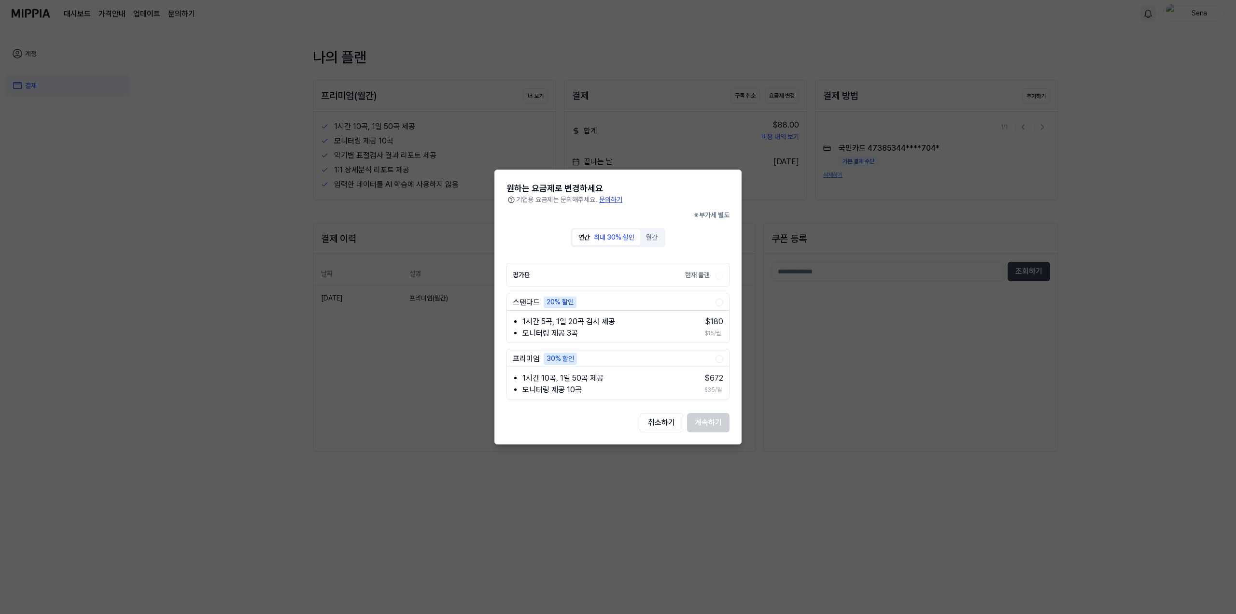
click at [658, 239] on button "월간" at bounding box center [651, 237] width 23 height 16
click at [710, 272] on div "현재 플랜" at bounding box center [697, 275] width 30 height 9
click at [665, 275] on label "평가판 현재 플랜" at bounding box center [614, 274] width 203 height 23
click at [600, 277] on label "평가판 현재 플랜" at bounding box center [614, 274] width 203 height 23
click at [663, 421] on button "취소하기" at bounding box center [661, 422] width 43 height 19
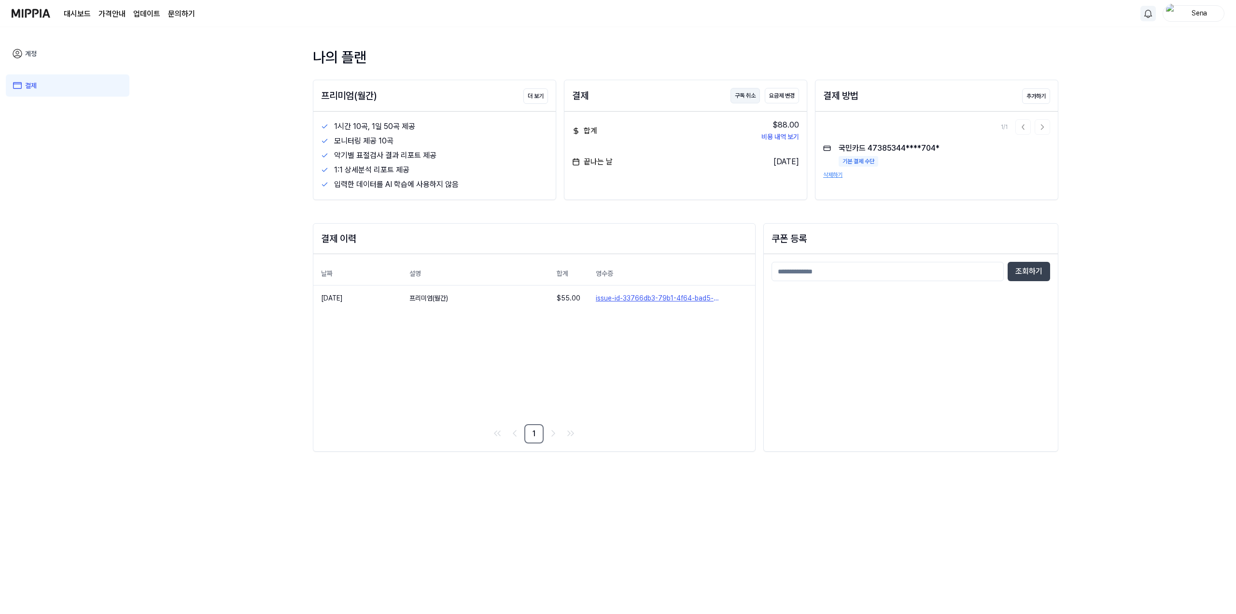
click at [747, 100] on button "구독 취소" at bounding box center [745, 95] width 29 height 15
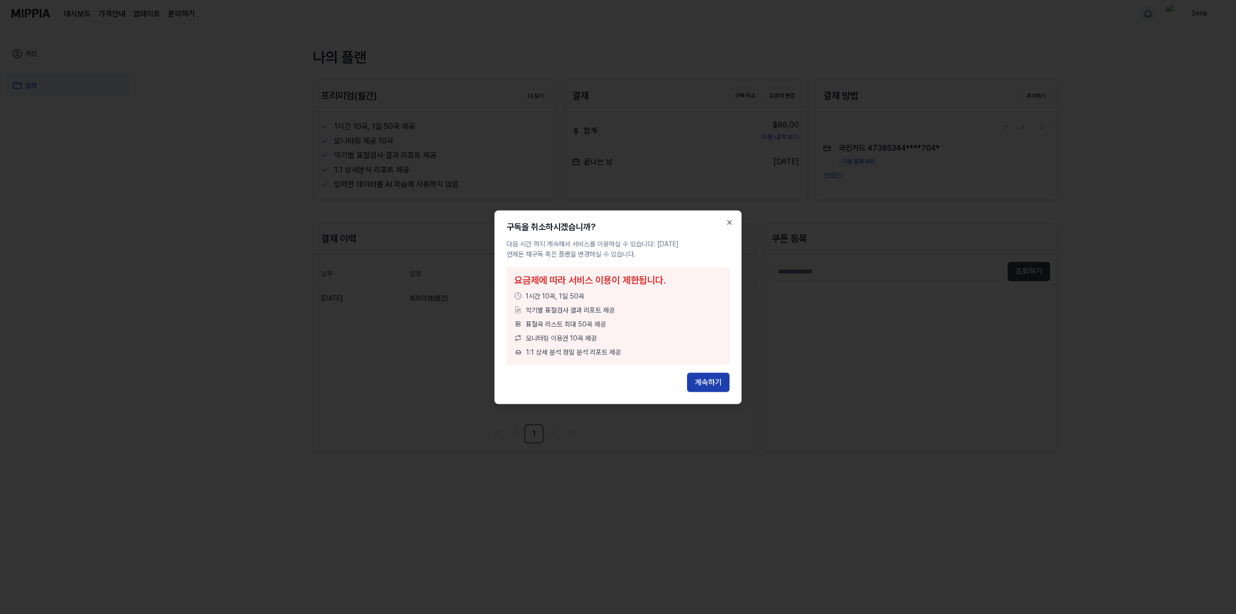
click at [716, 381] on button "계속하기" at bounding box center [708, 381] width 42 height 19
click at [731, 218] on div "구독을 취소하시겠습니까? 다음 시간 까지 계속해서 서비스를 이용하실 수 있습니다: [DATE] 언제든 재구독 혹은 플랜을 변경하실 수 있습니다…" at bounding box center [617, 307] width 247 height 194
click at [730, 225] on icon "button" at bounding box center [730, 222] width 8 height 8
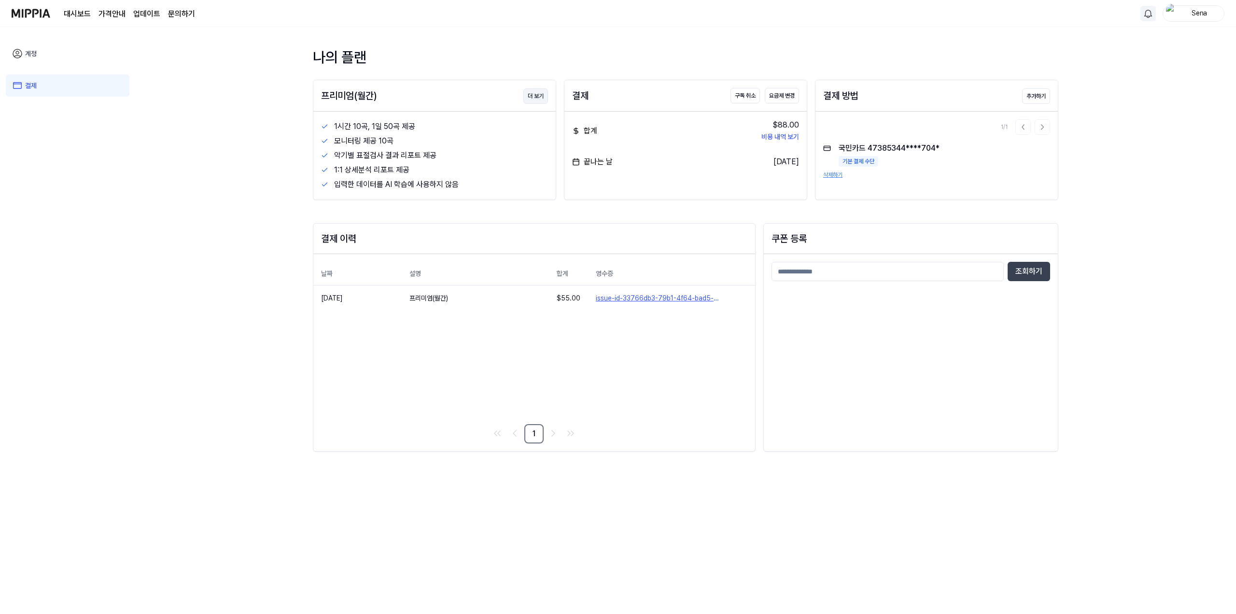
click at [538, 96] on button "더 보기" at bounding box center [535, 95] width 25 height 15
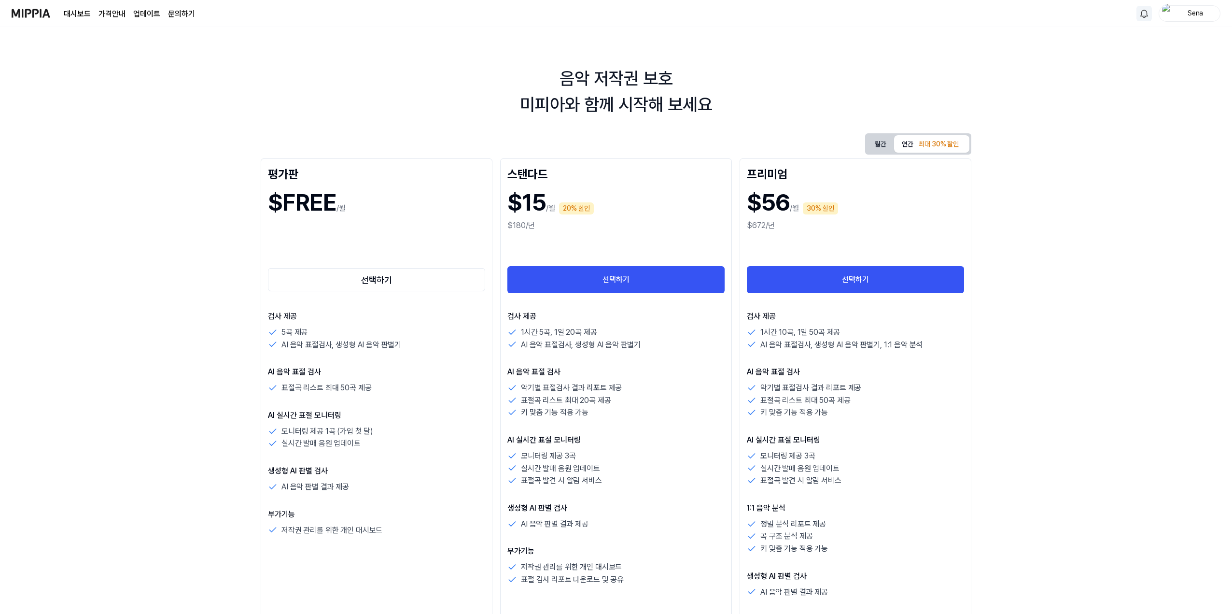
click at [373, 292] on link "선택하기" at bounding box center [376, 279] width 217 height 27
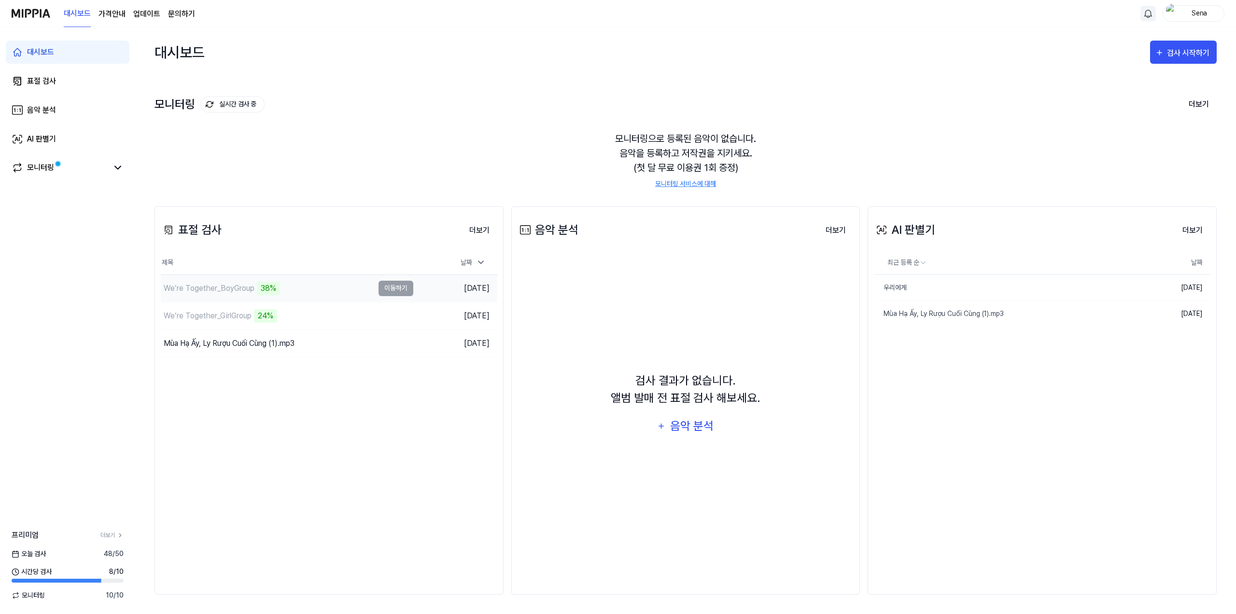
click at [381, 286] on td "We’re Together_BoyGroup 38% 이동하기" at bounding box center [287, 288] width 253 height 27
click at [338, 323] on div "We’re Together_GirlGroup 24%" at bounding box center [267, 315] width 213 height 27
click at [391, 318] on td "We’re Together_GirlGroup 26% 이동하기" at bounding box center [287, 315] width 253 height 27
click at [72, 81] on link "표절 검사" at bounding box center [68, 81] width 124 height 23
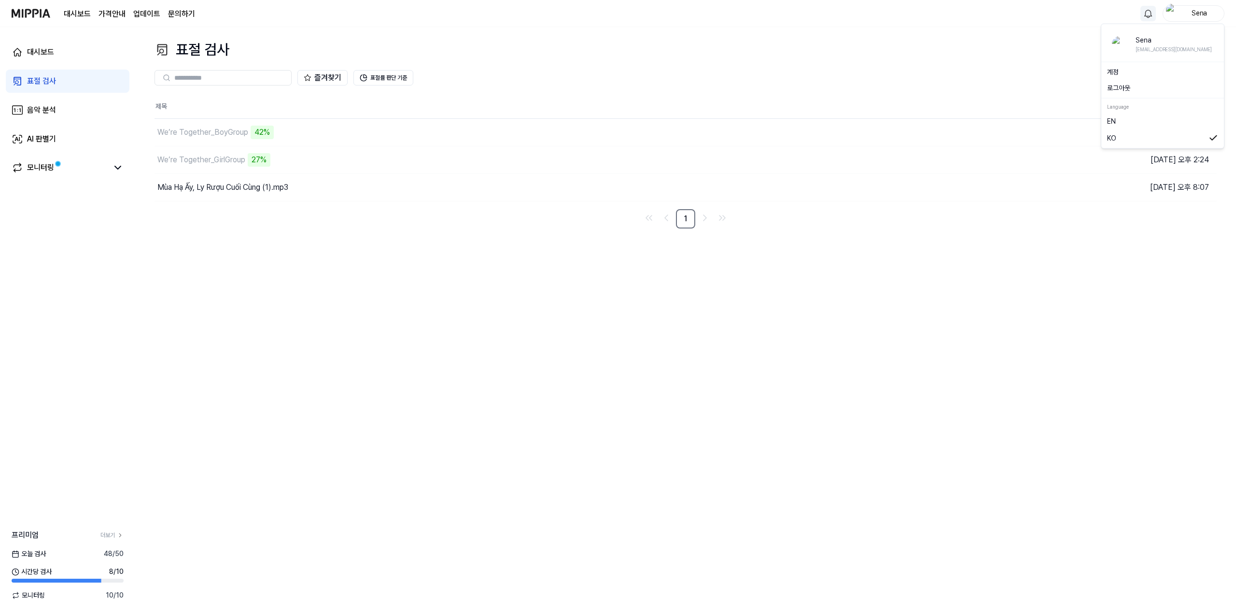
click at [1202, 17] on div "Sena" at bounding box center [1200, 13] width 38 height 11
click at [1155, 71] on link "계정" at bounding box center [1162, 72] width 111 height 10
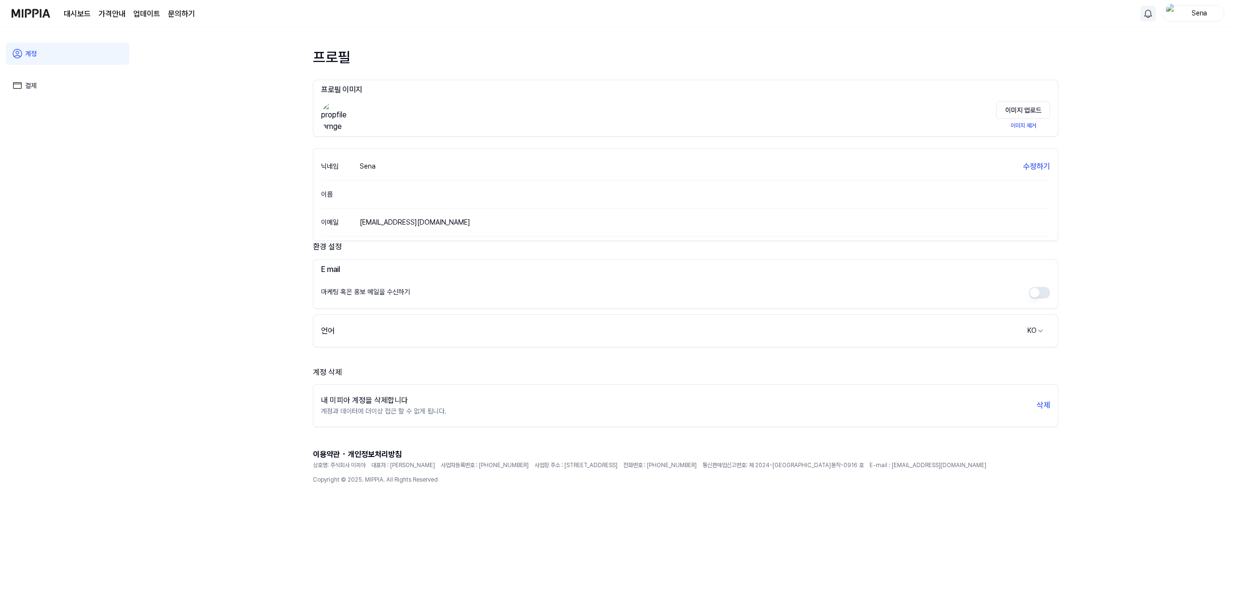
click at [43, 93] on link "결제" at bounding box center [68, 85] width 124 height 22
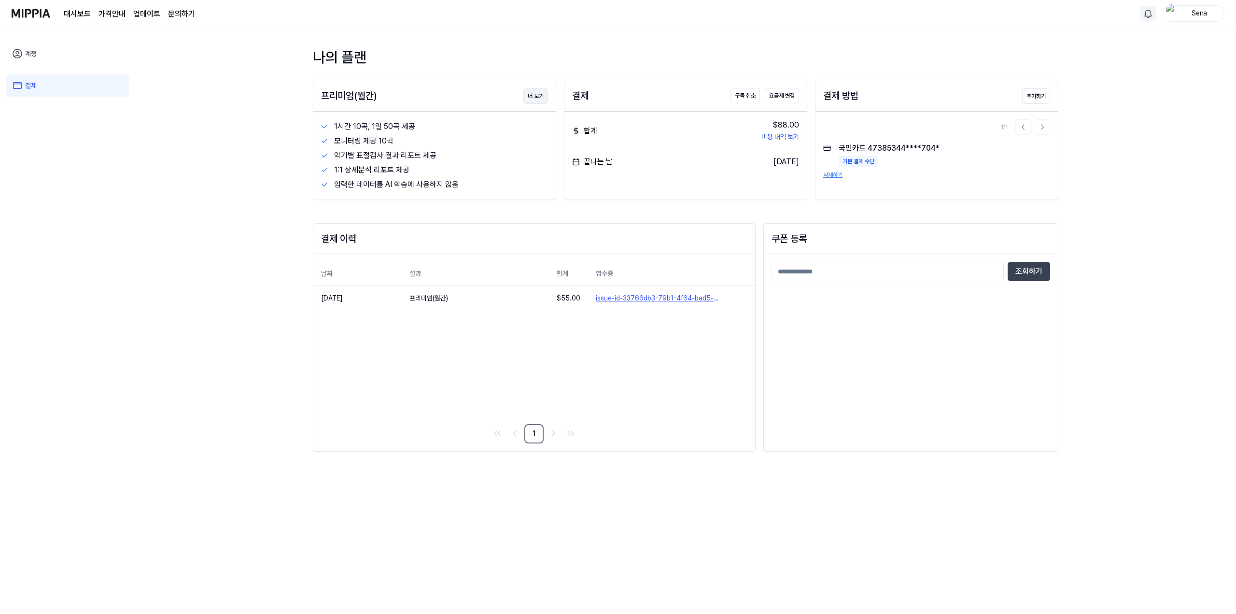
click at [534, 99] on button "더 보기" at bounding box center [535, 95] width 25 height 15
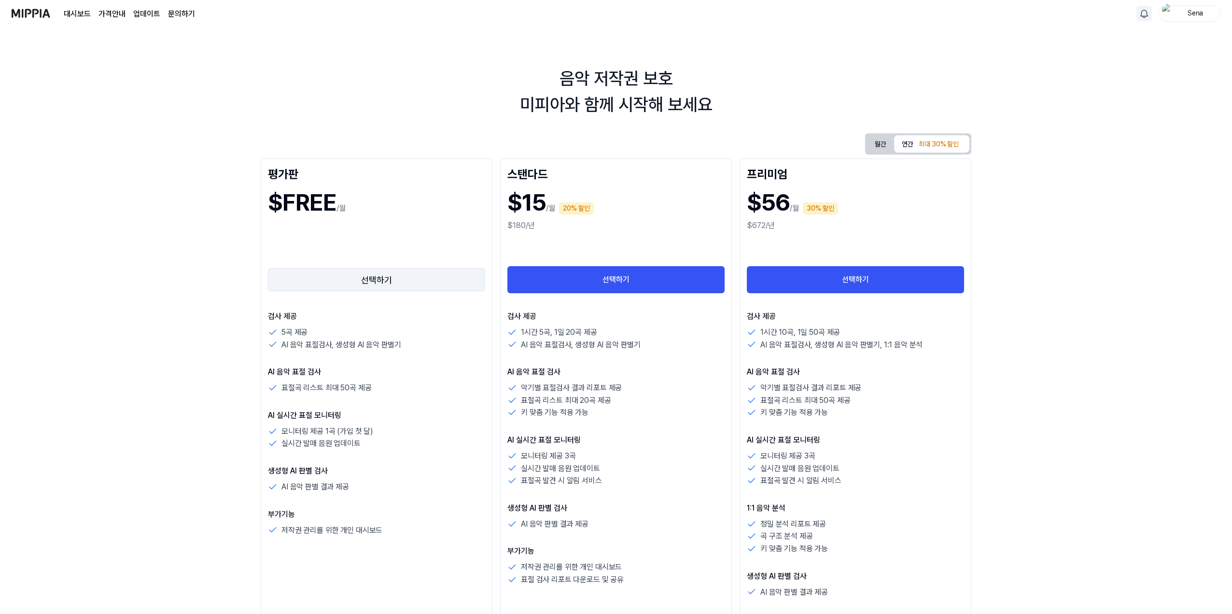
click at [385, 283] on button "선택하기" at bounding box center [376, 279] width 217 height 23
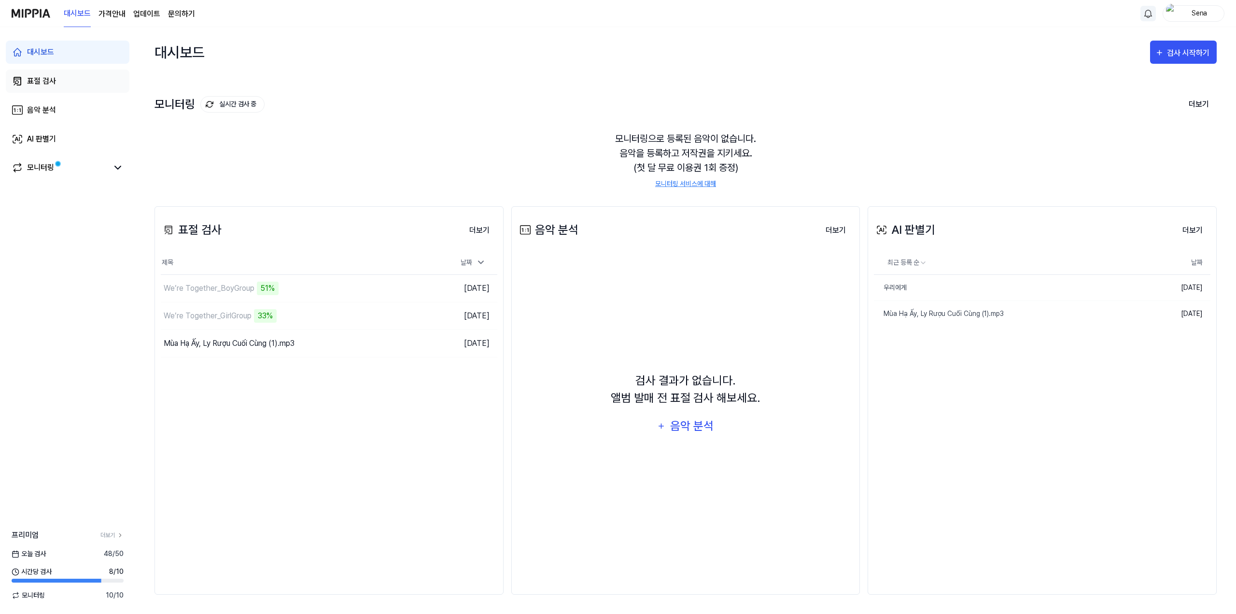
click at [73, 88] on link "표절 검사" at bounding box center [68, 81] width 124 height 23
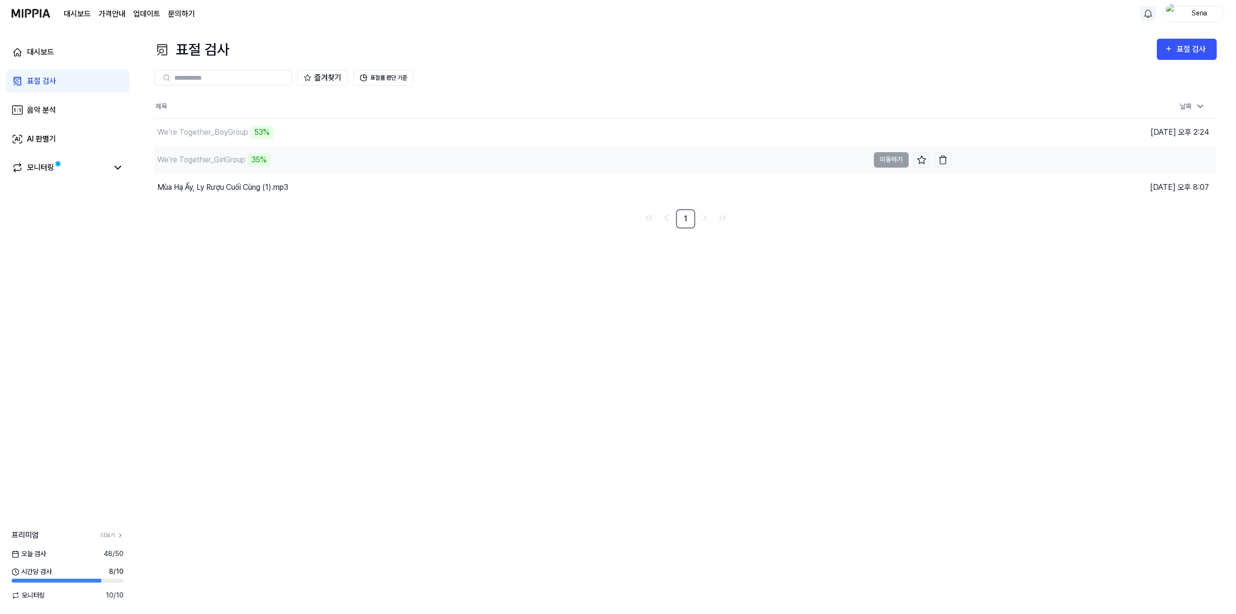
click at [210, 161] on div "We’re Together_GirlGroup" at bounding box center [201, 160] width 88 height 12
click at [212, 188] on div "Mùa Hạ Ấy, Ly Rượu Cuối Cùng (1).mp3" at bounding box center [222, 188] width 131 height 12
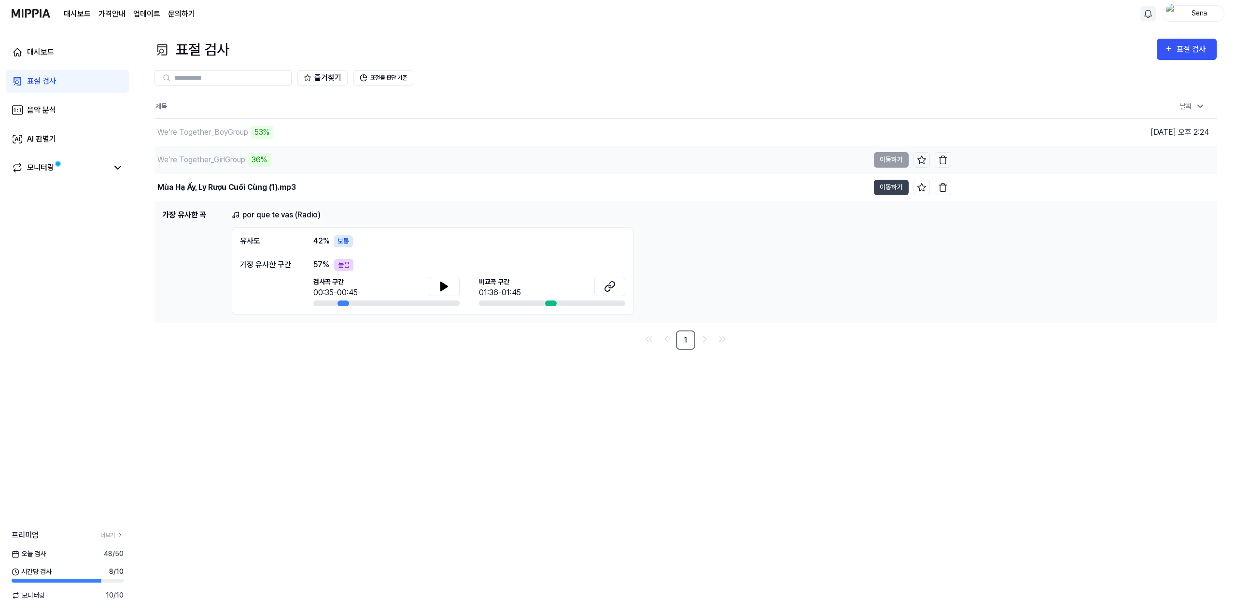
click at [208, 158] on div "We’re Together_GirlGroup" at bounding box center [201, 160] width 88 height 12
click at [61, 83] on link "표절 검사" at bounding box center [68, 81] width 124 height 23
click at [225, 159] on div "We’re Together_GirlGroup" at bounding box center [201, 160] width 88 height 12
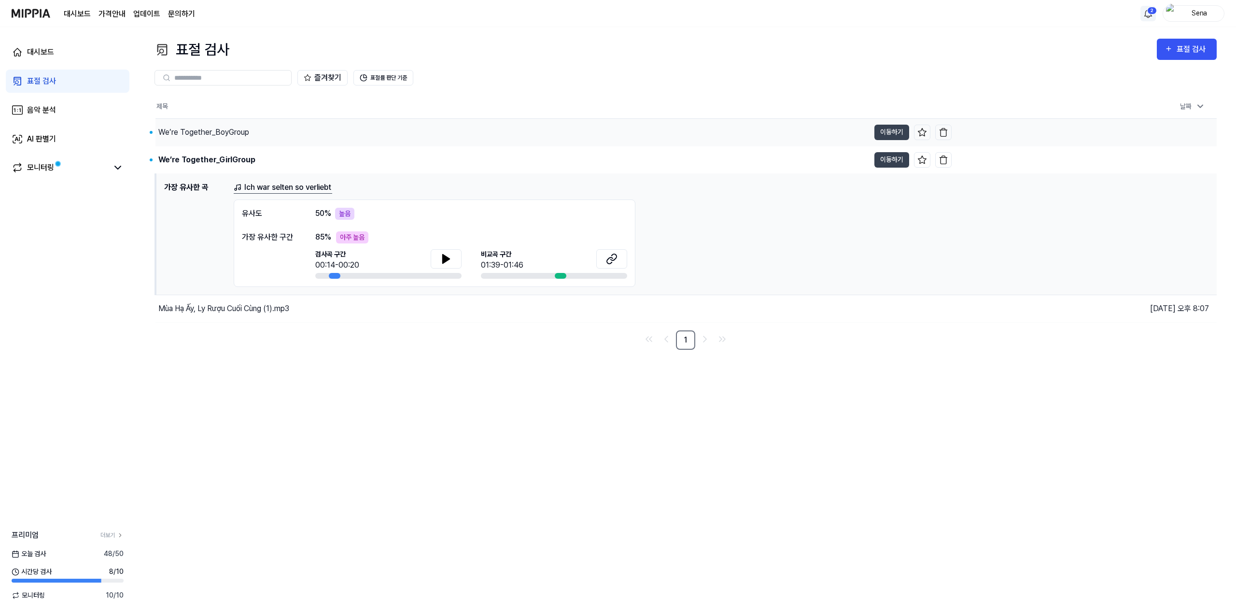
click at [220, 128] on div "We’re Together_BoyGroup" at bounding box center [203, 133] width 91 height 12
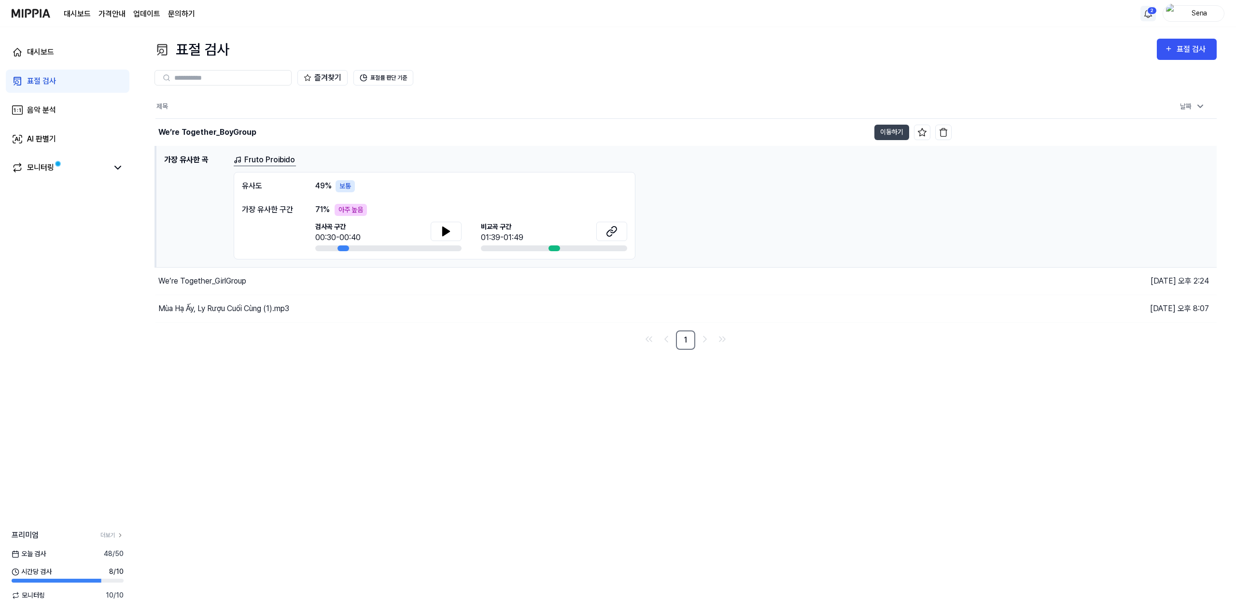
click at [209, 155] on h1 "가장 유사한 곡" at bounding box center [195, 206] width 62 height 105
click at [212, 282] on div "We’re Together_GirlGroup" at bounding box center [202, 281] width 88 height 12
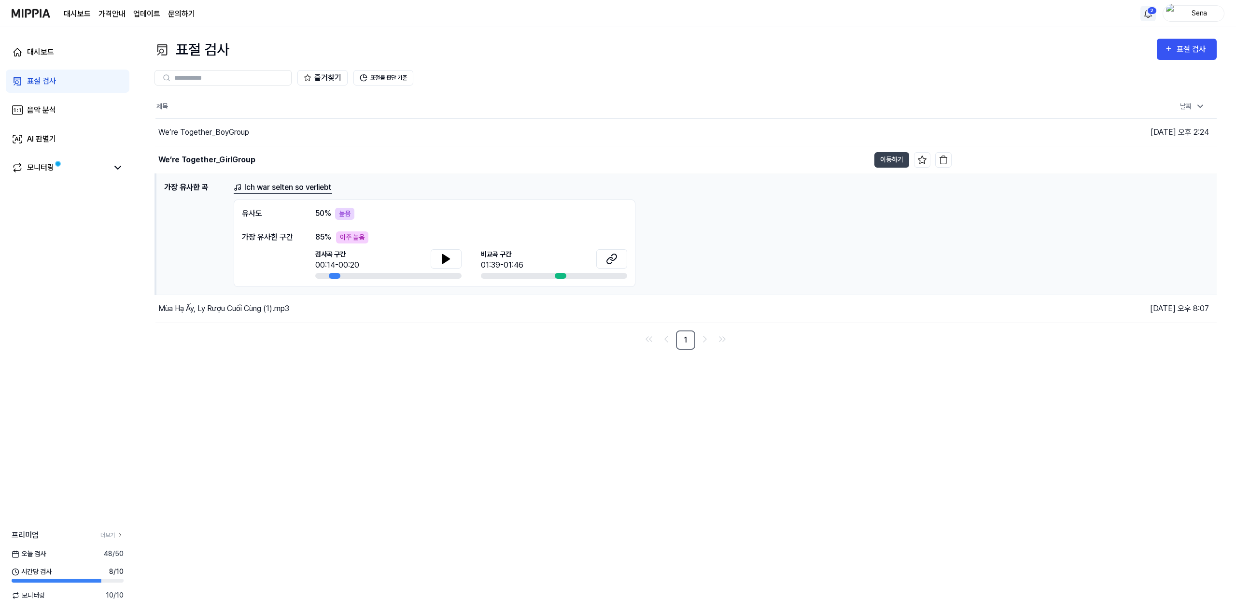
click at [351, 238] on div "아주 높음" at bounding box center [352, 237] width 32 height 12
click at [346, 235] on div "아주 높음" at bounding box center [352, 237] width 32 height 12
click at [449, 253] on icon at bounding box center [446, 259] width 12 height 12
click at [449, 257] on icon at bounding box center [446, 258] width 7 height 9
click at [619, 258] on button at bounding box center [611, 258] width 31 height 19
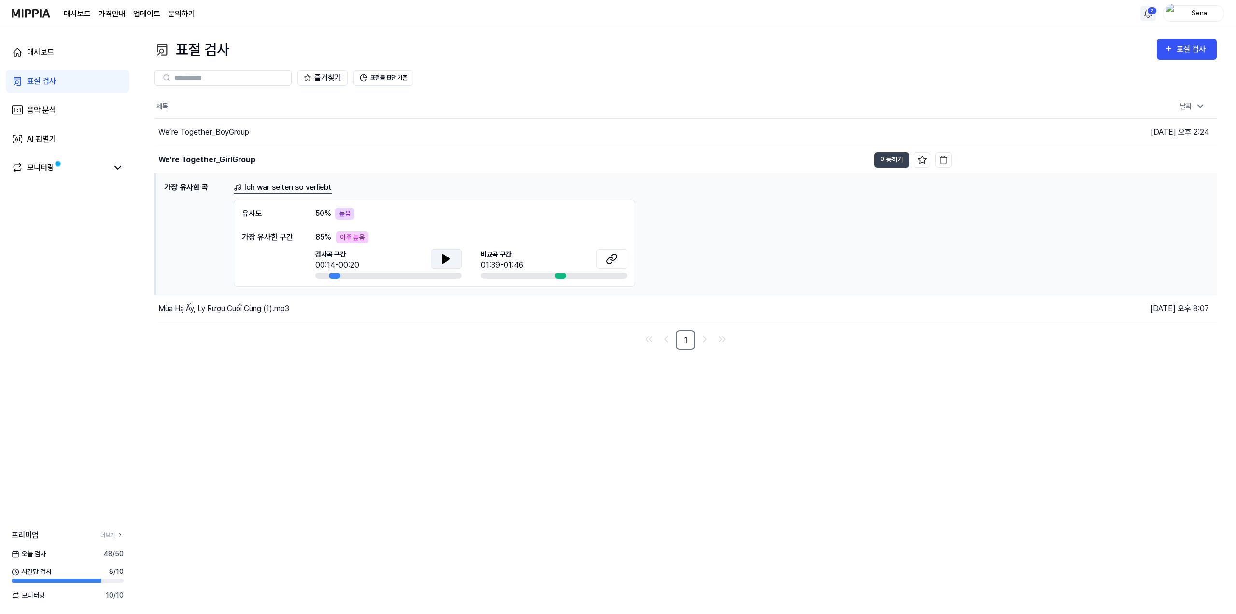
click at [445, 256] on icon at bounding box center [446, 258] width 7 height 9
click at [609, 260] on icon at bounding box center [612, 259] width 12 height 12
click at [439, 259] on button at bounding box center [446, 258] width 31 height 19
click at [321, 188] on link "Ich war selten so verliebt" at bounding box center [283, 188] width 99 height 12
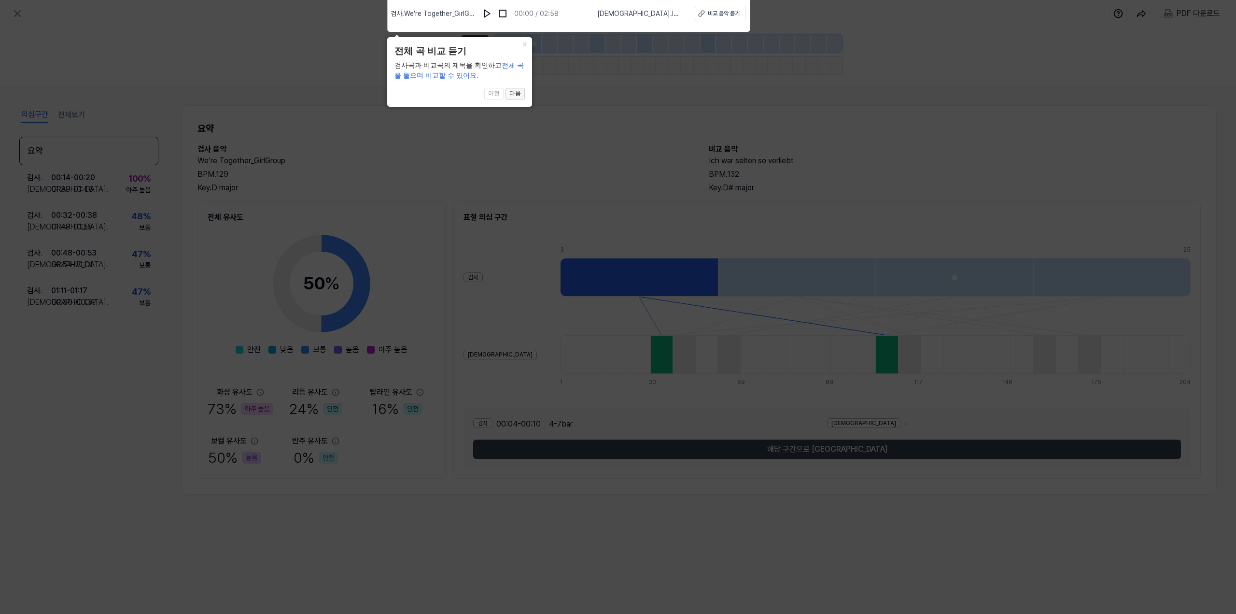
click at [520, 95] on button "다음" at bounding box center [515, 94] width 19 height 12
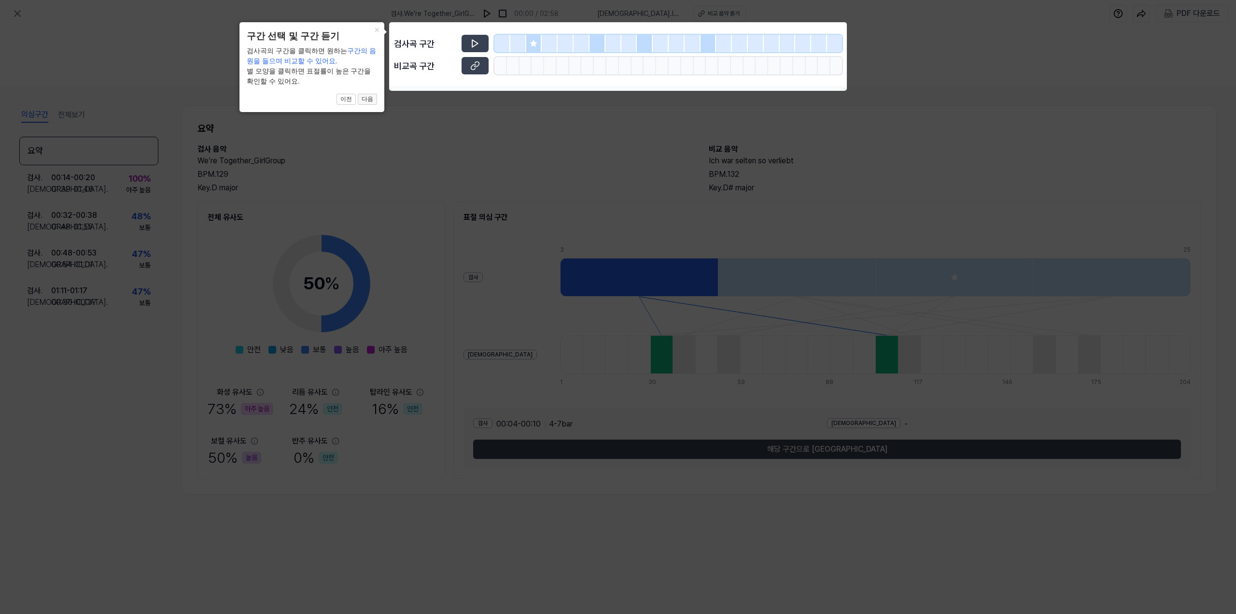
click at [365, 100] on button "다음" at bounding box center [367, 100] width 19 height 12
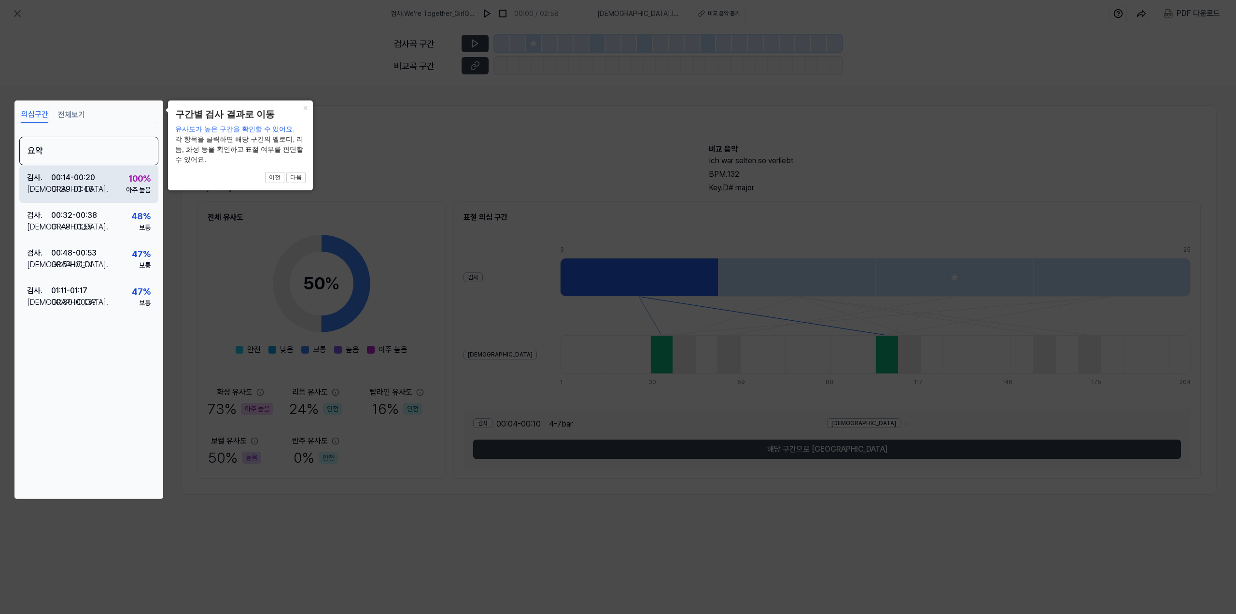
click at [112, 183] on div "검사 . 00:14 - 00:20 비교 . 01:39 - 01:46 100 % 아주 높음" at bounding box center [88, 184] width 139 height 38
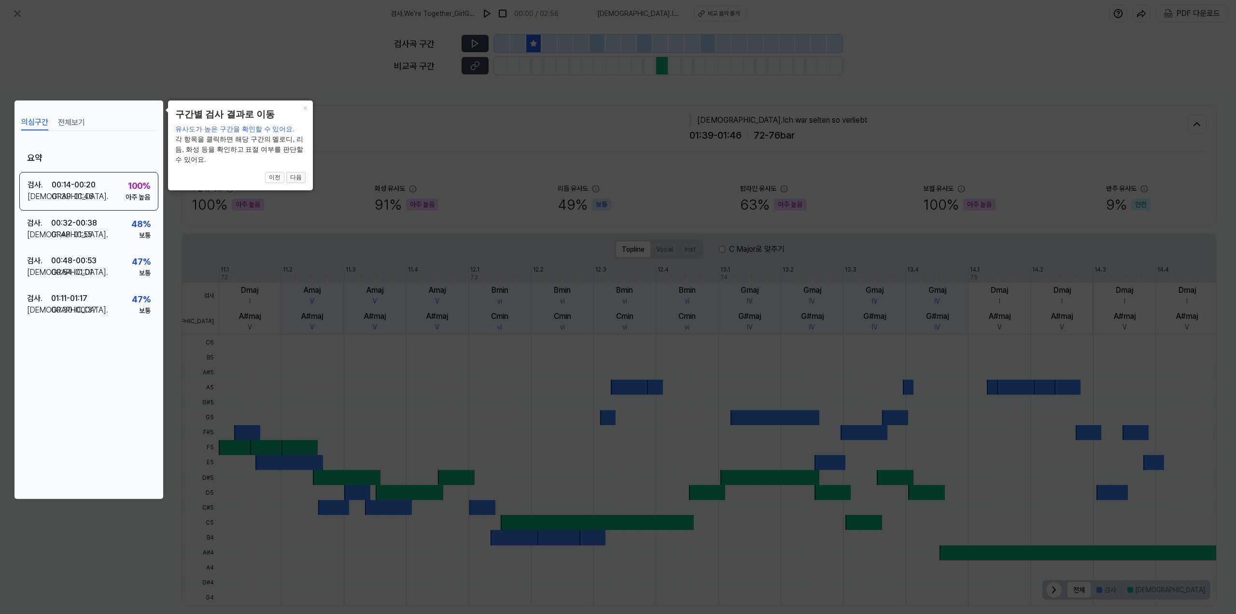
click at [295, 179] on button "다음" at bounding box center [295, 178] width 19 height 12
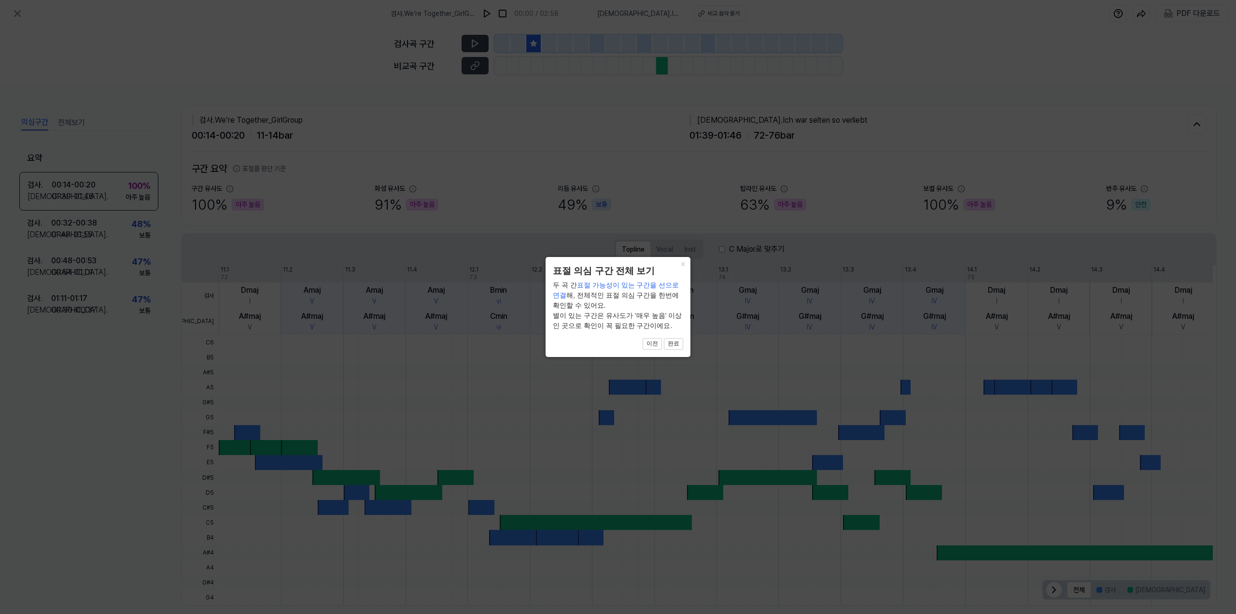
click at [291, 194] on icon at bounding box center [618, 307] width 1236 height 614
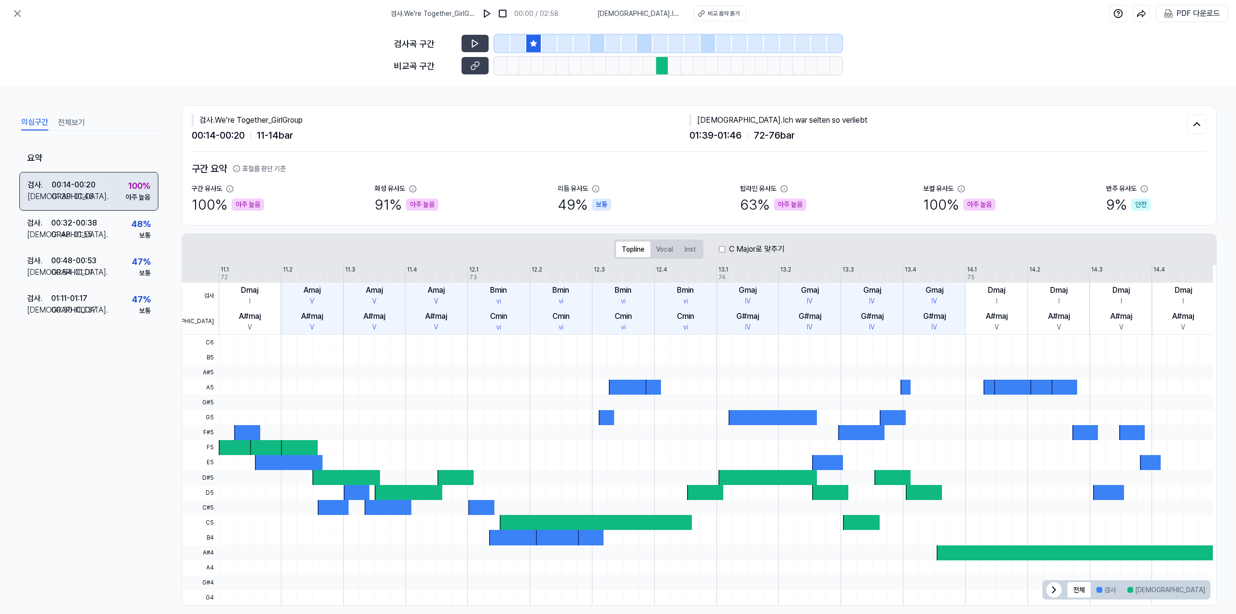
click at [119, 194] on div "검사 . 00:14 - 00:20 비교 . 01:39 - 01:46 100 % 아주 높음" at bounding box center [88, 191] width 139 height 39
click at [90, 225] on div "00:32 - 00:38" at bounding box center [74, 223] width 46 height 12
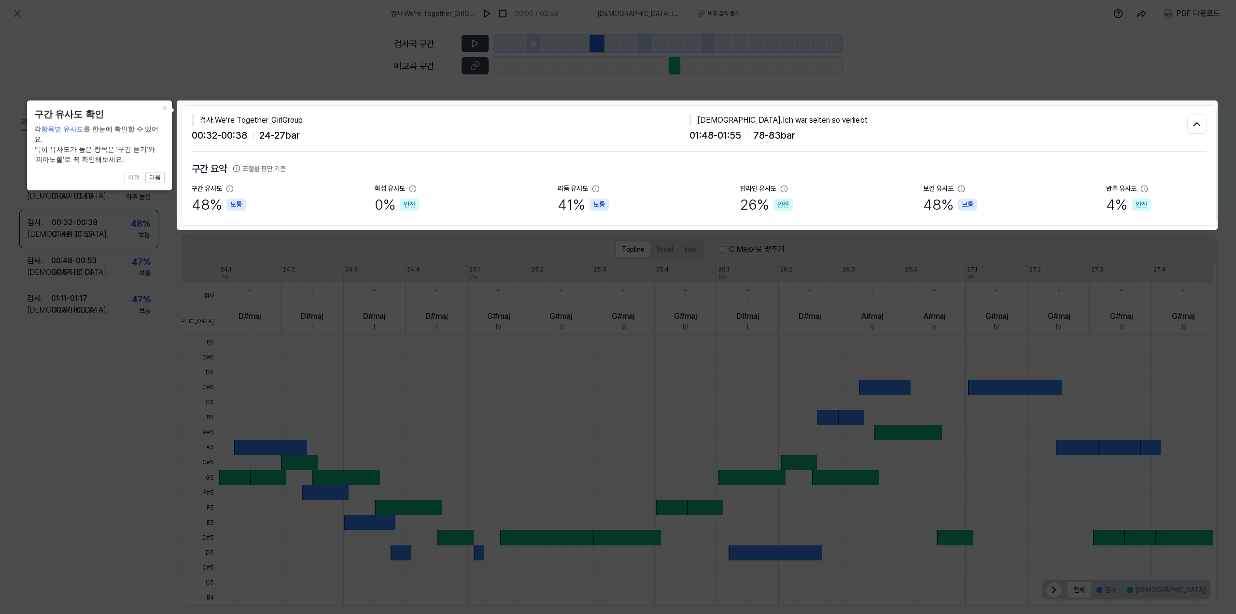
click at [223, 198] on div "48 % 보통" at bounding box center [219, 205] width 54 height 22
click at [201, 234] on icon at bounding box center [618, 307] width 1236 height 614
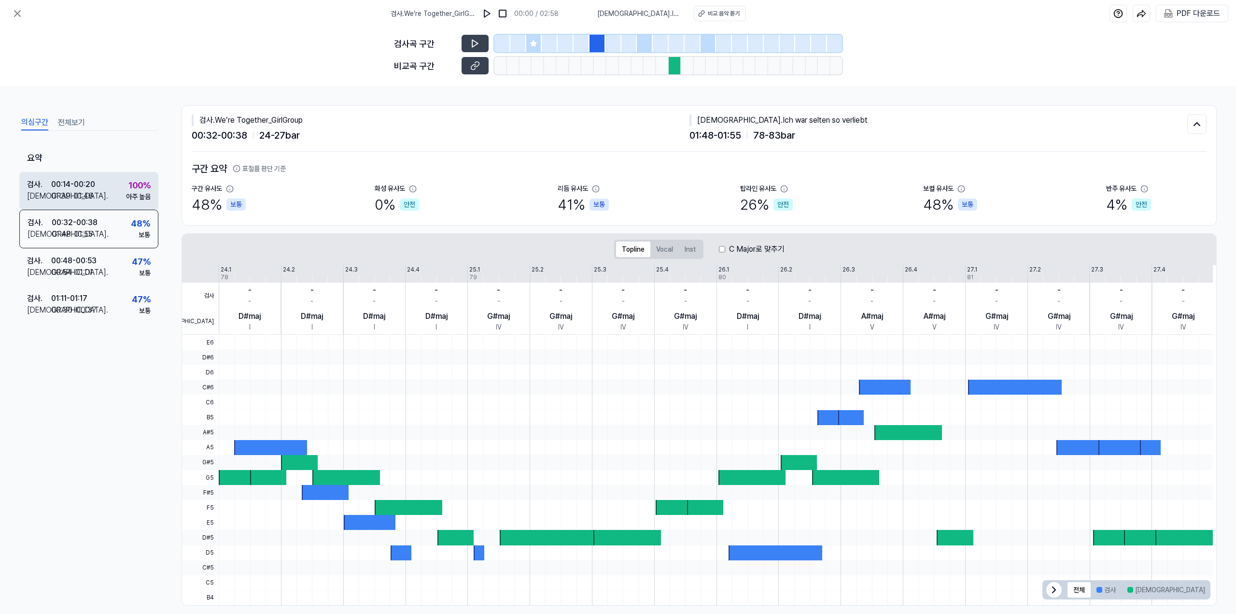
click at [93, 198] on div "비교 . 01:39 - 01:46" at bounding box center [61, 196] width 68 height 12
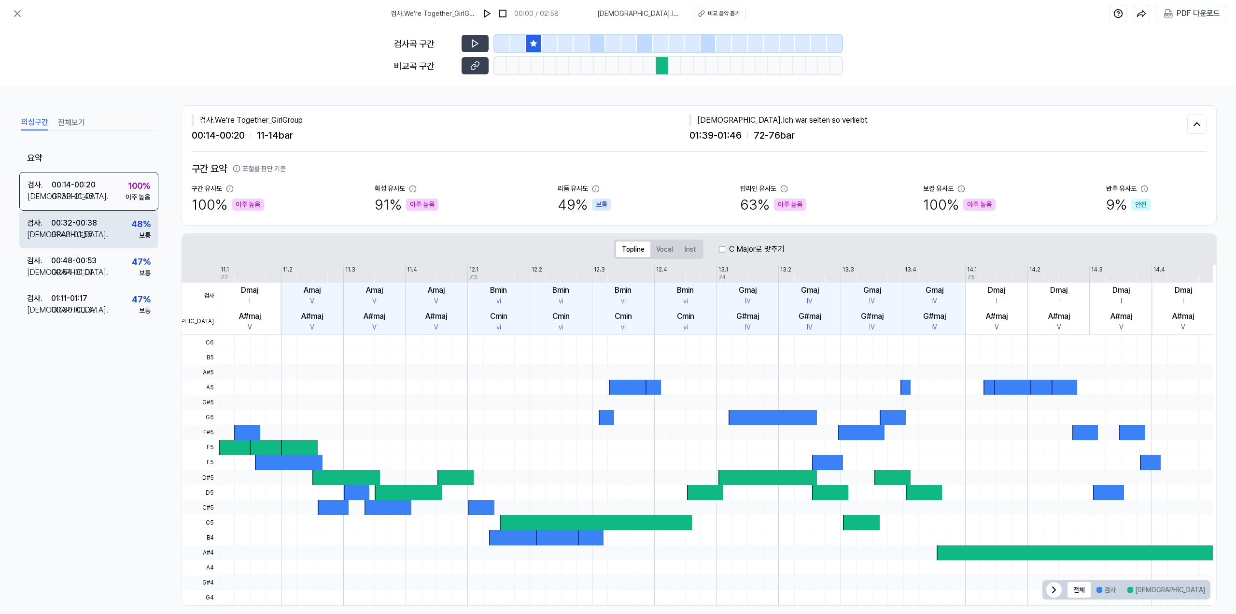
click at [91, 222] on div "00:32 - 00:38" at bounding box center [74, 223] width 46 height 12
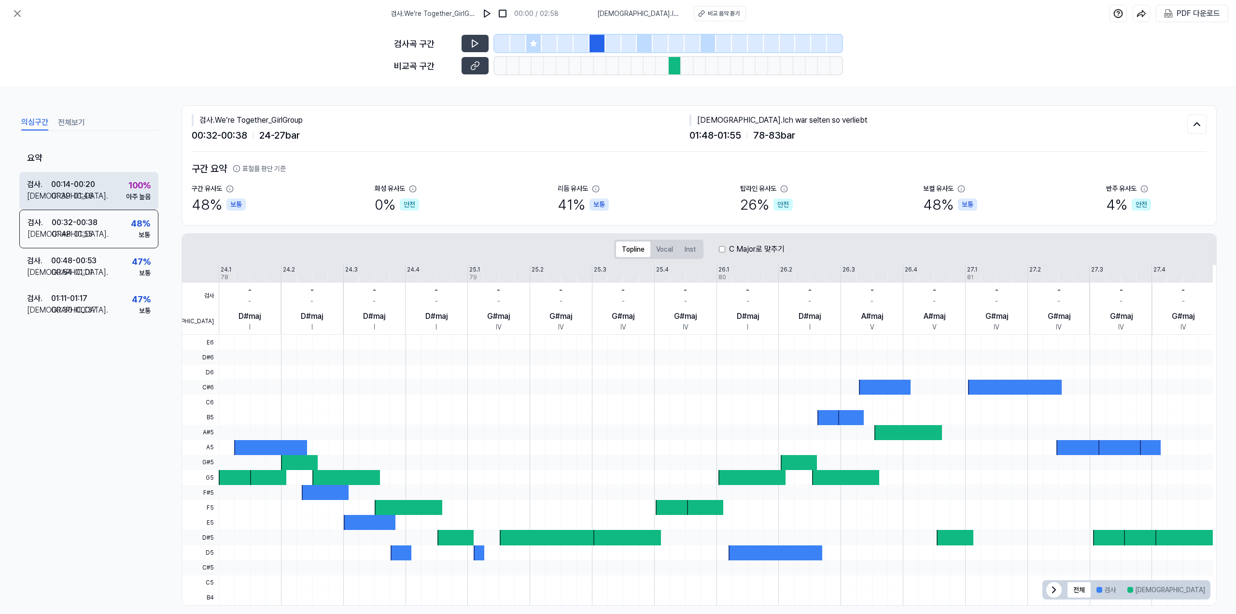
click at [84, 188] on div "00:14 - 00:20" at bounding box center [73, 185] width 44 height 12
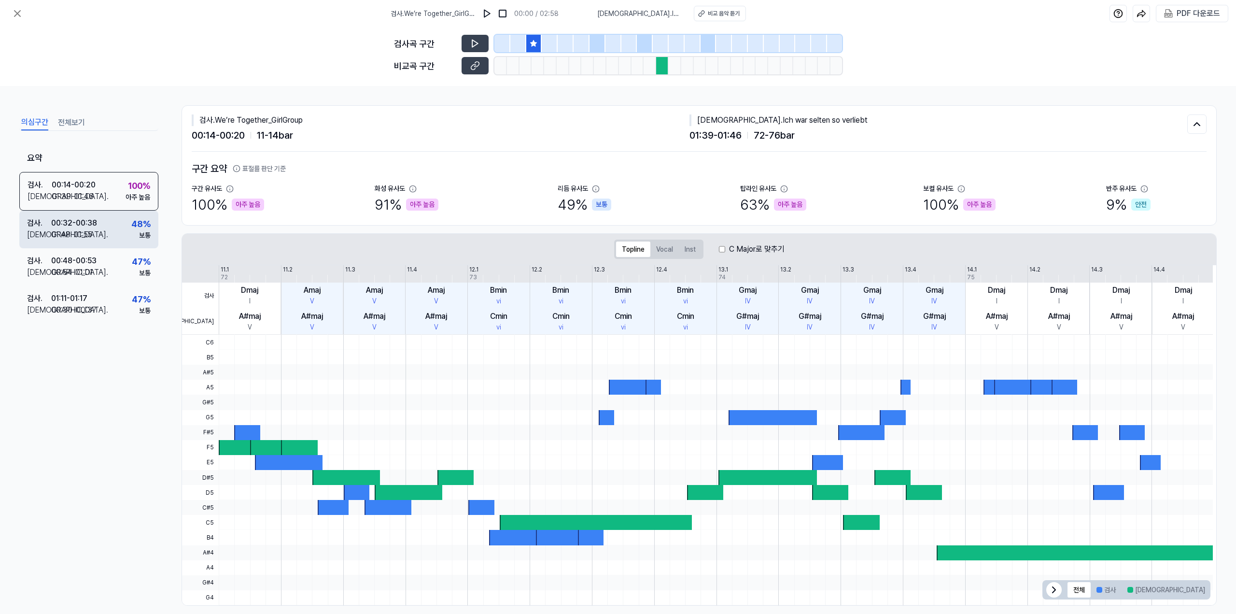
click at [82, 216] on div "검사 . 00:32 - 00:38 비교 . 01:48 - 01:55 48 % 보통" at bounding box center [88, 230] width 139 height 38
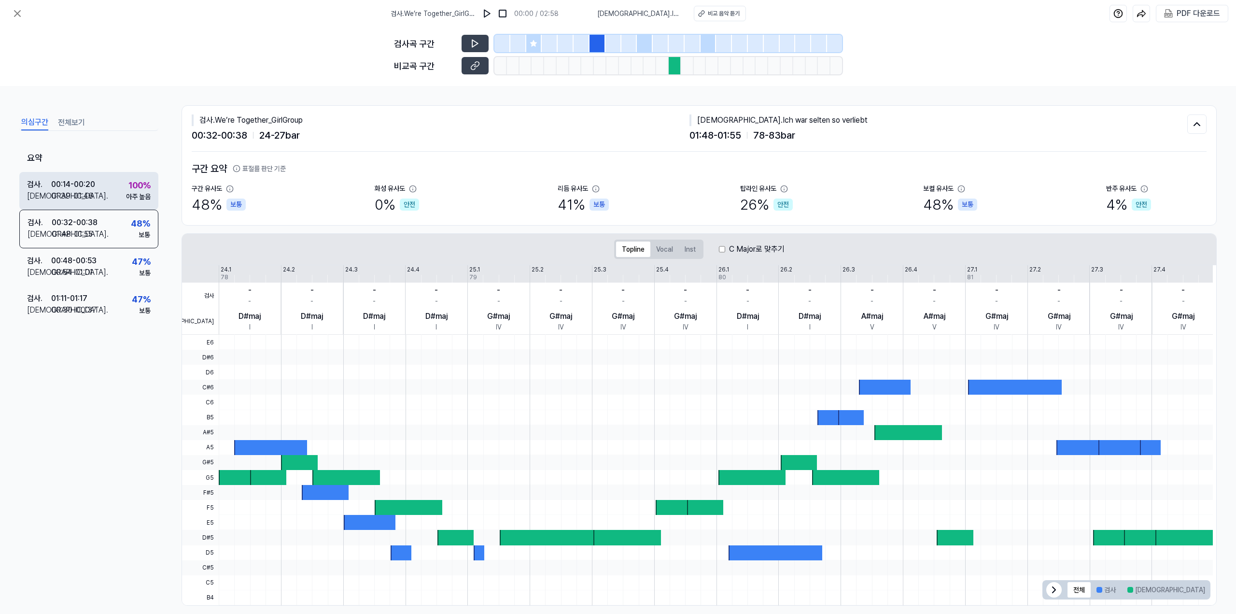
click at [81, 190] on div "01:39 - 01:46" at bounding box center [72, 196] width 42 height 12
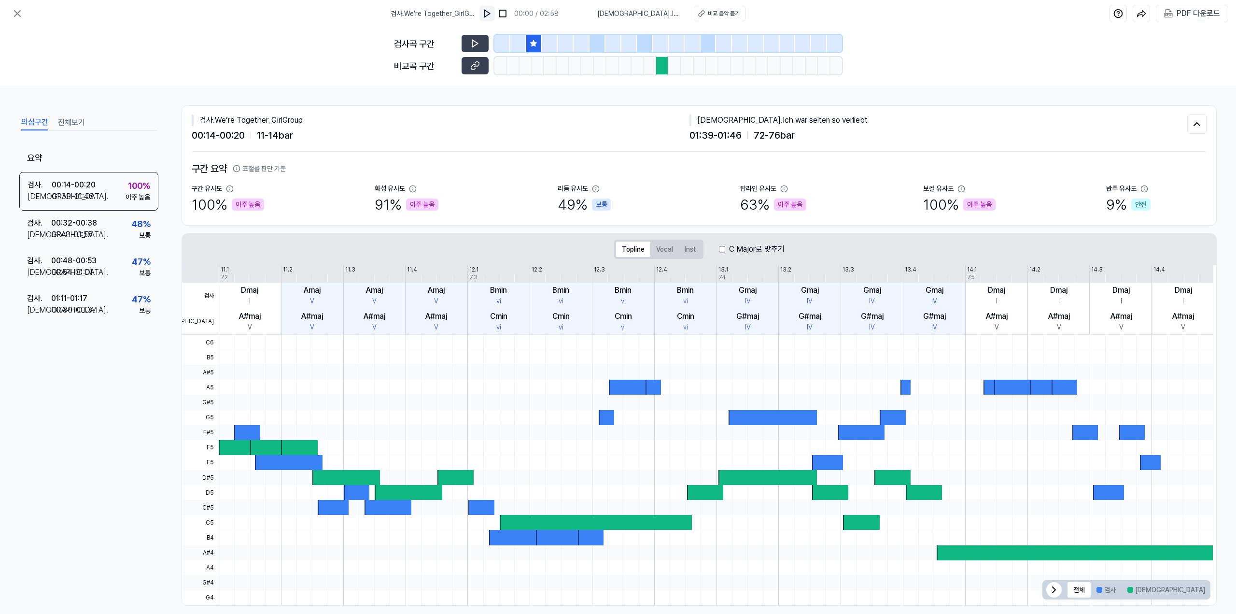
click at [490, 15] on img at bounding box center [487, 14] width 10 height 10
click at [541, 66] on div at bounding box center [538, 65] width 13 height 17
click at [490, 13] on img at bounding box center [489, 14] width 10 height 10
click at [72, 237] on div "01:48 - 01:55" at bounding box center [71, 235] width 41 height 12
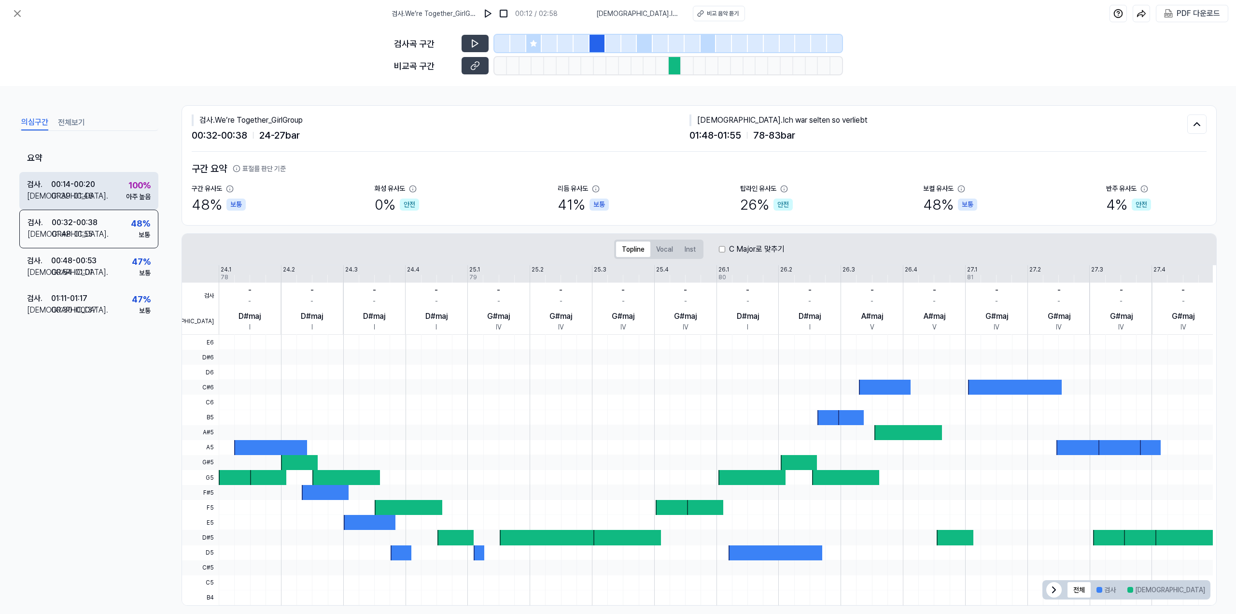
click at [85, 192] on div "01:39 - 01:46" at bounding box center [72, 196] width 42 height 12
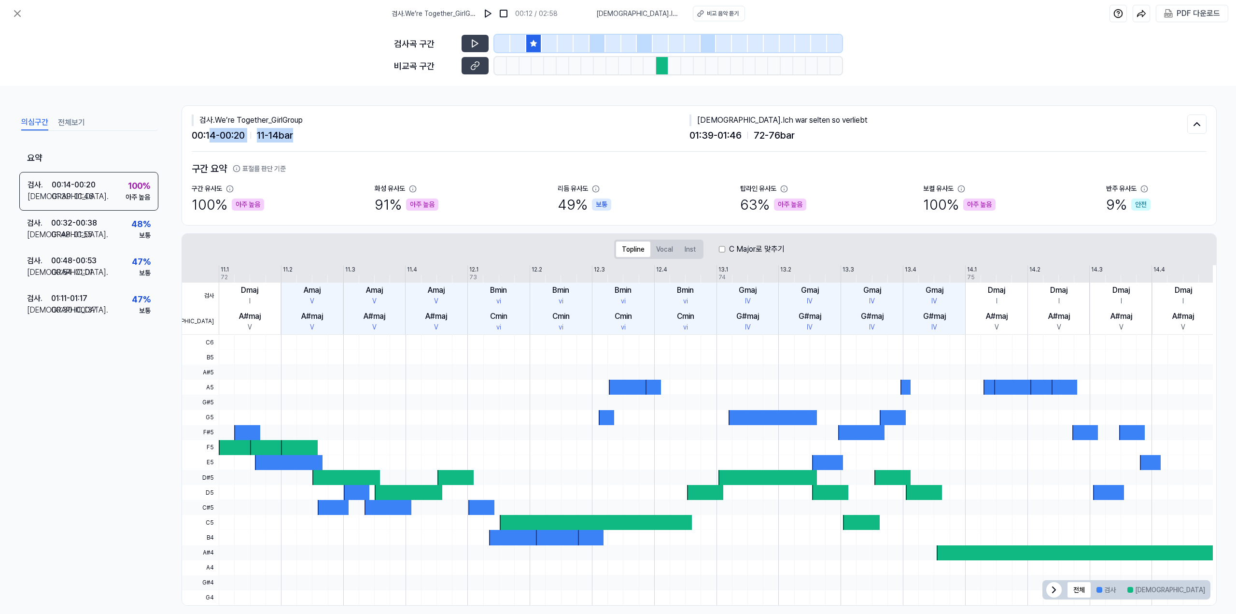
drag, startPoint x: 208, startPoint y: 135, endPoint x: 332, endPoint y: 134, distance: 123.6
click at [332, 134] on div "00:14 - 00:20 11 - 14 bar" at bounding box center [441, 135] width 498 height 14
click at [368, 142] on div "검사 . We’re Together_GirlGroup 00:14 - 00:20 11 - 14 bar 비교 . Ich war selten so …" at bounding box center [699, 129] width 1015 height 46
click at [477, 43] on icon at bounding box center [475, 43] width 6 height 7
click at [534, 45] on icon at bounding box center [533, 43] width 6 height 6
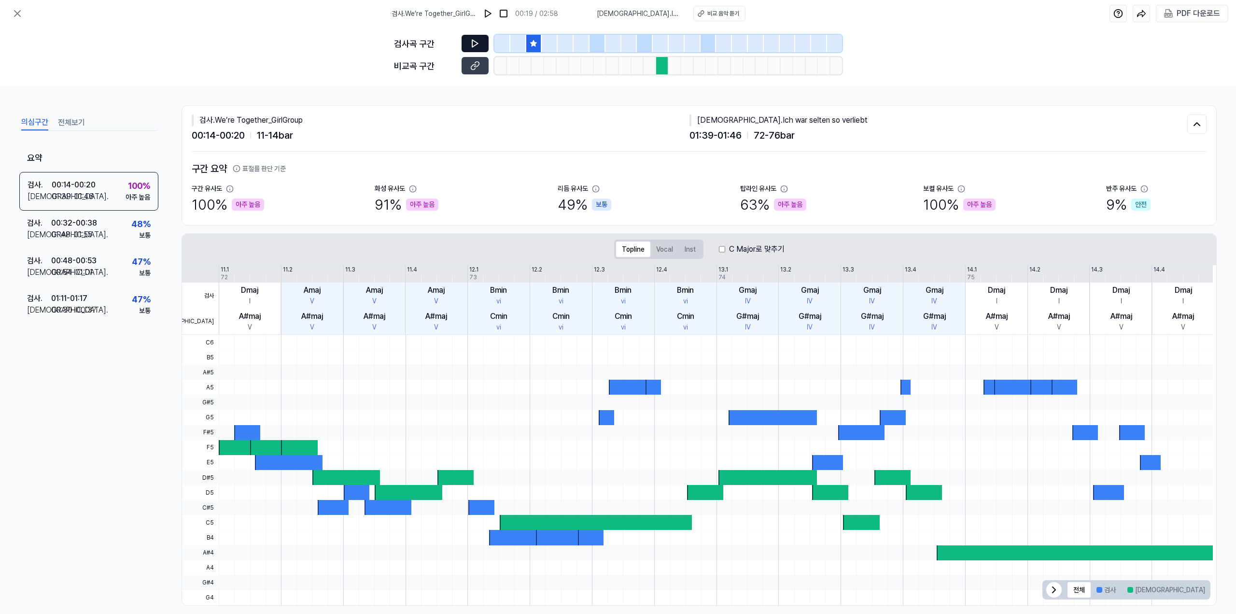
click at [476, 48] on icon at bounding box center [475, 44] width 10 height 10
click at [477, 48] on icon at bounding box center [475, 44] width 10 height 10
click at [477, 69] on icon at bounding box center [475, 66] width 10 height 10
click at [105, 234] on div "검사 . 00:32 - 00:38 비교 . 01:48 - 01:55 48 % 보통" at bounding box center [88, 230] width 139 height 38
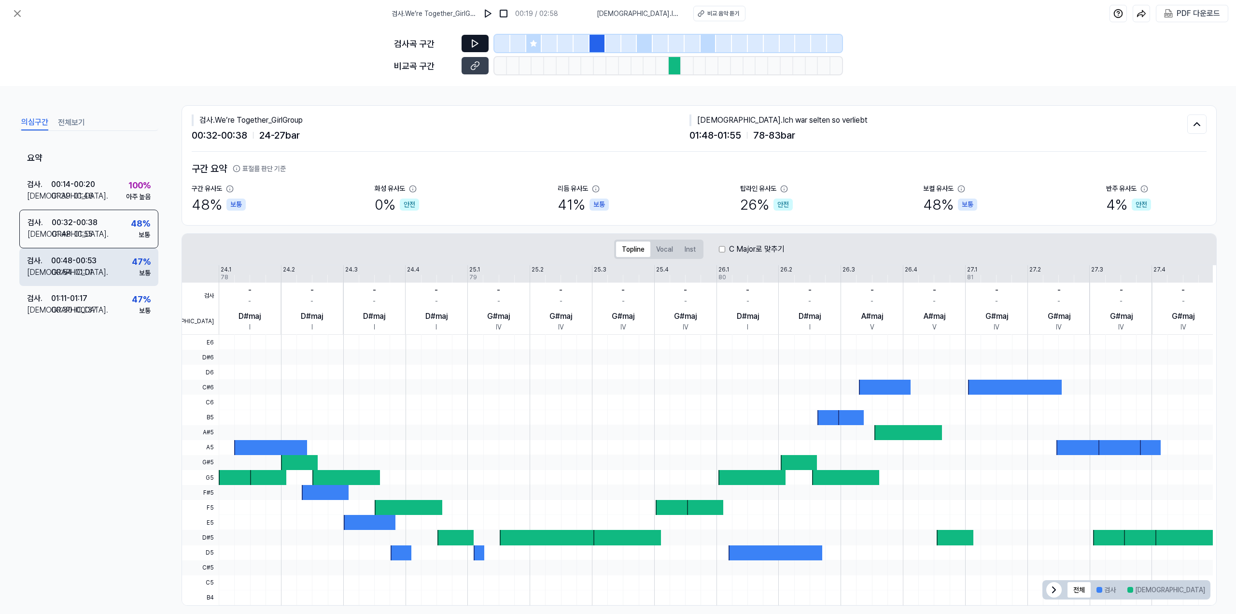
click at [105, 259] on div "검사 . 00:48 - 00:53 비교 . 00:54 - 01:01 47 % 보통" at bounding box center [88, 267] width 139 height 38
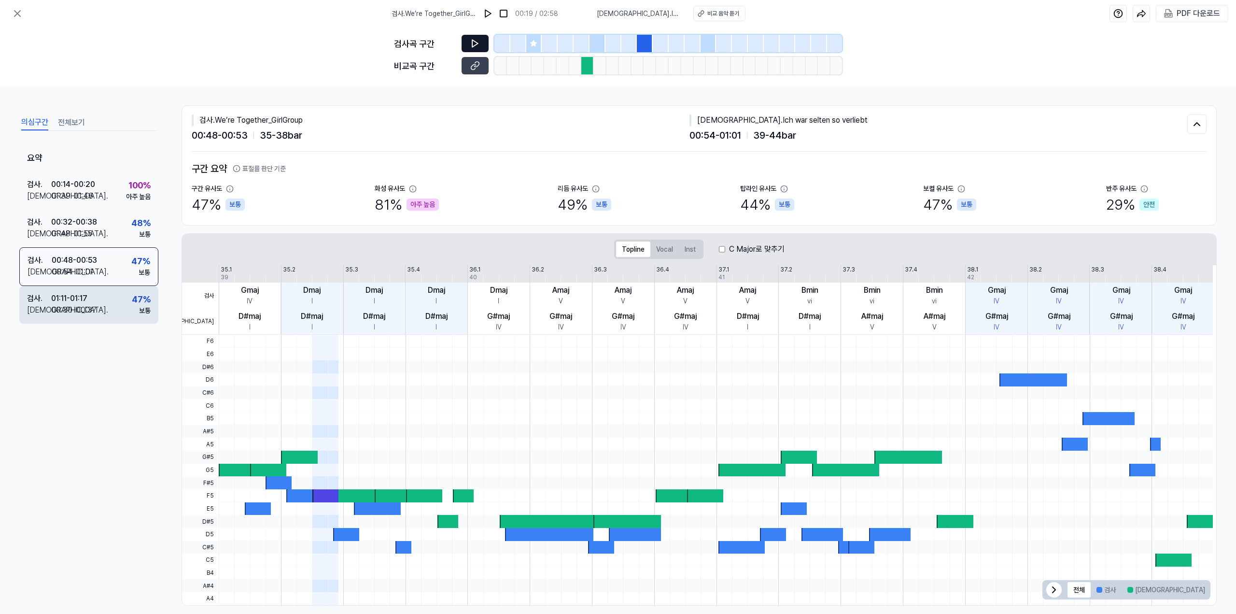
click at [105, 302] on div "검사 . 01:11 - 01:17 비교 . 00:30 - 00:37 47 % 보통" at bounding box center [88, 305] width 139 height 38
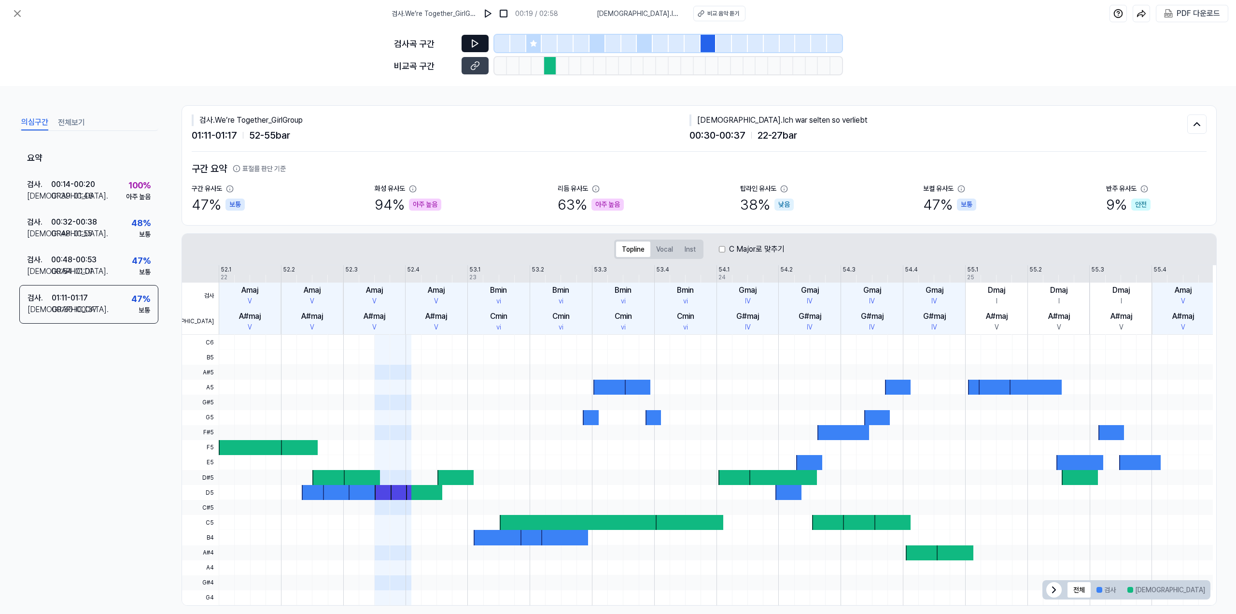
click at [64, 122] on button "전체보기" at bounding box center [71, 122] width 27 height 15
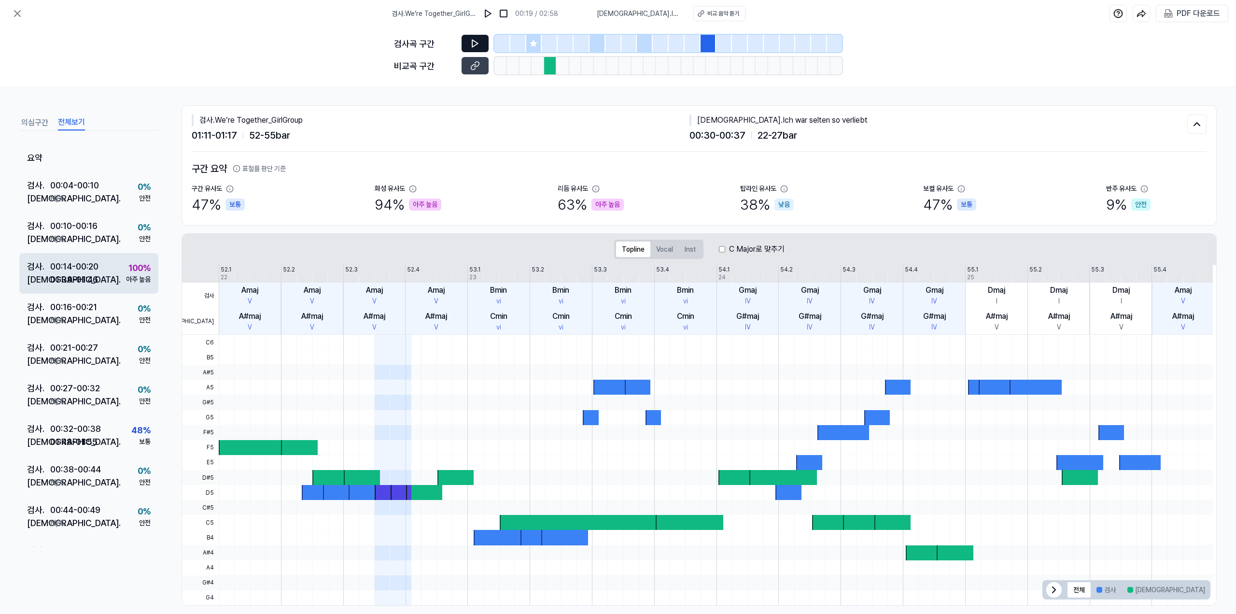
click at [84, 282] on div "01:39 - 01:46" at bounding box center [74, 279] width 48 height 13
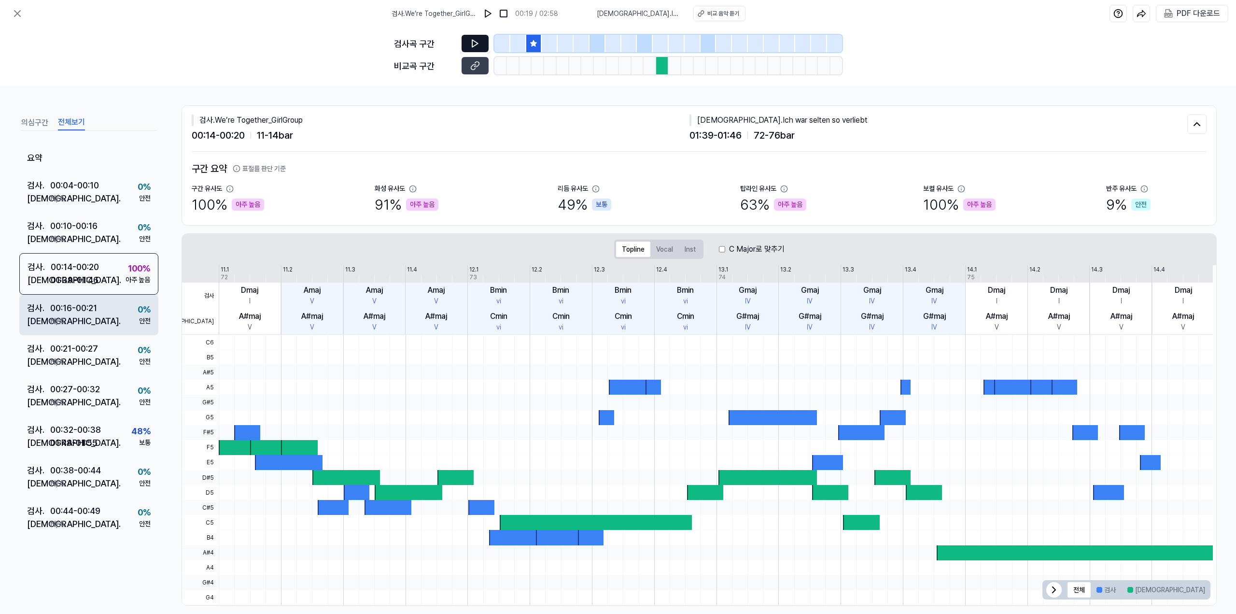
click at [75, 322] on div "비교 . N/A" at bounding box center [62, 320] width 70 height 13
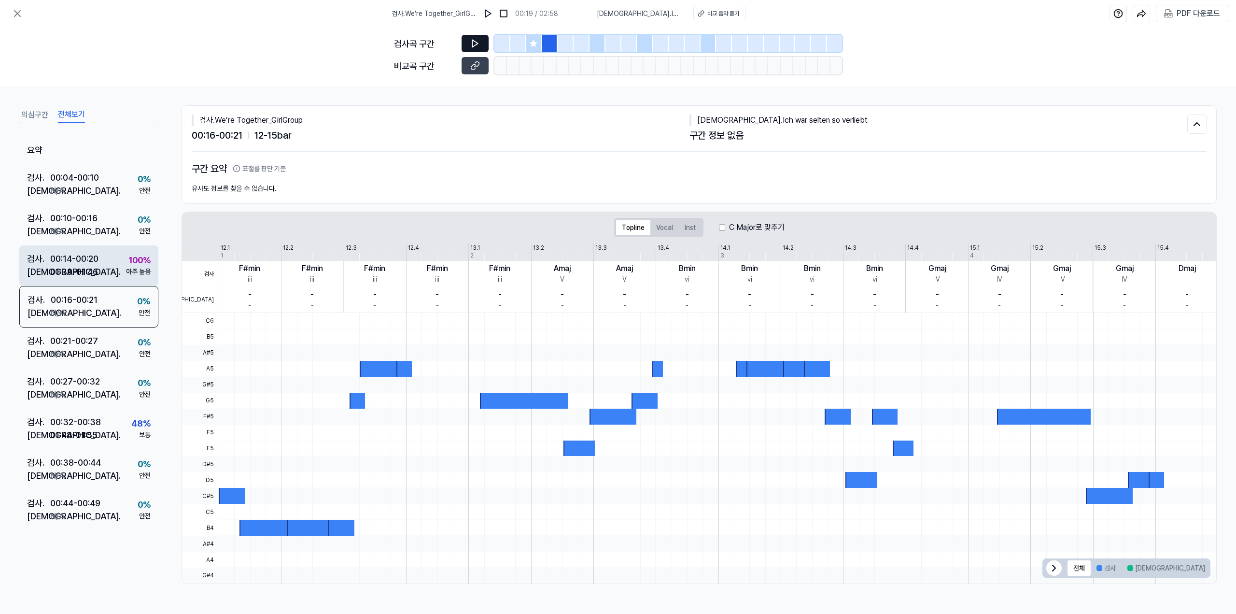
click at [79, 277] on div "01:39 - 01:46" at bounding box center [74, 271] width 48 height 13
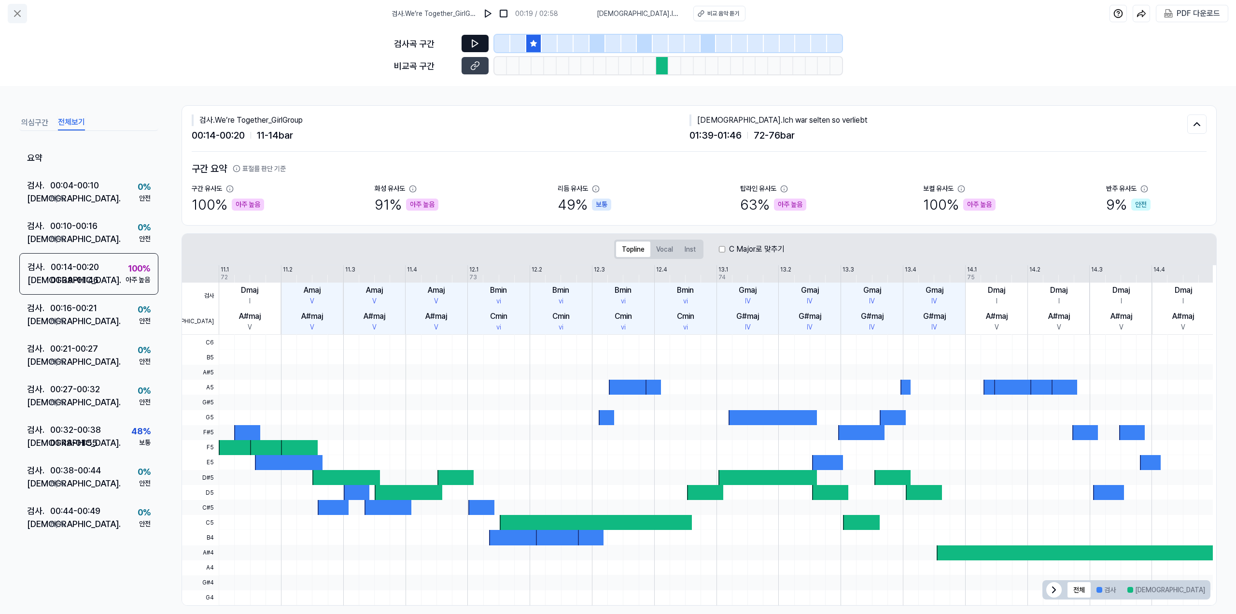
click at [20, 17] on icon at bounding box center [18, 14] width 12 height 12
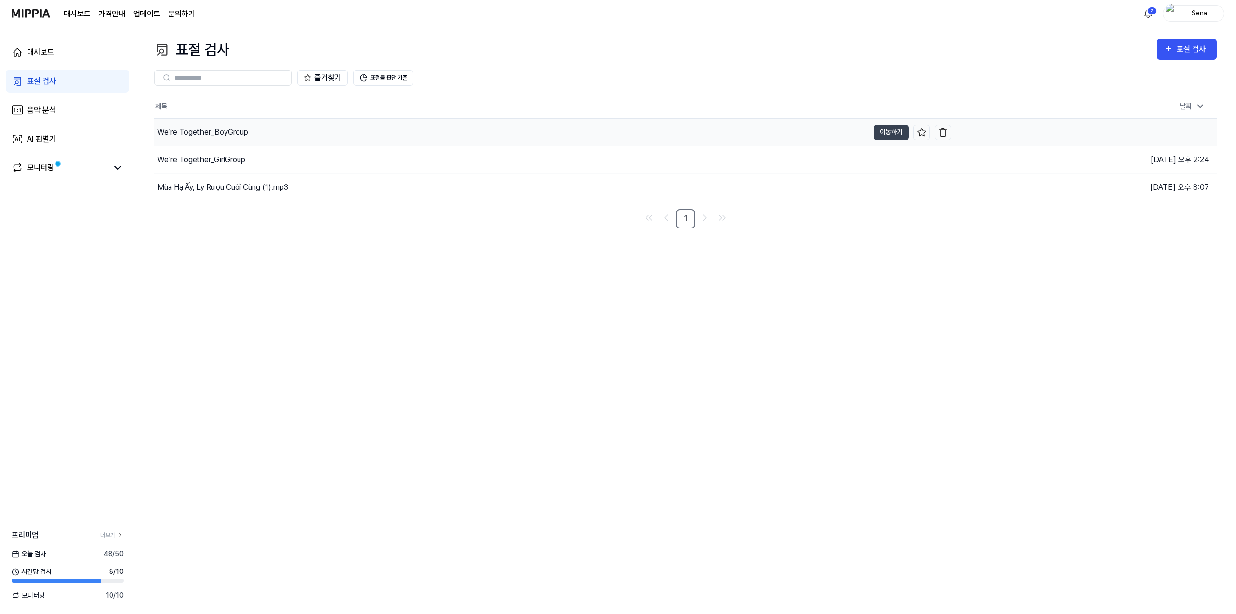
click at [194, 133] on div "We’re Together_BoyGroup" at bounding box center [202, 133] width 91 height 12
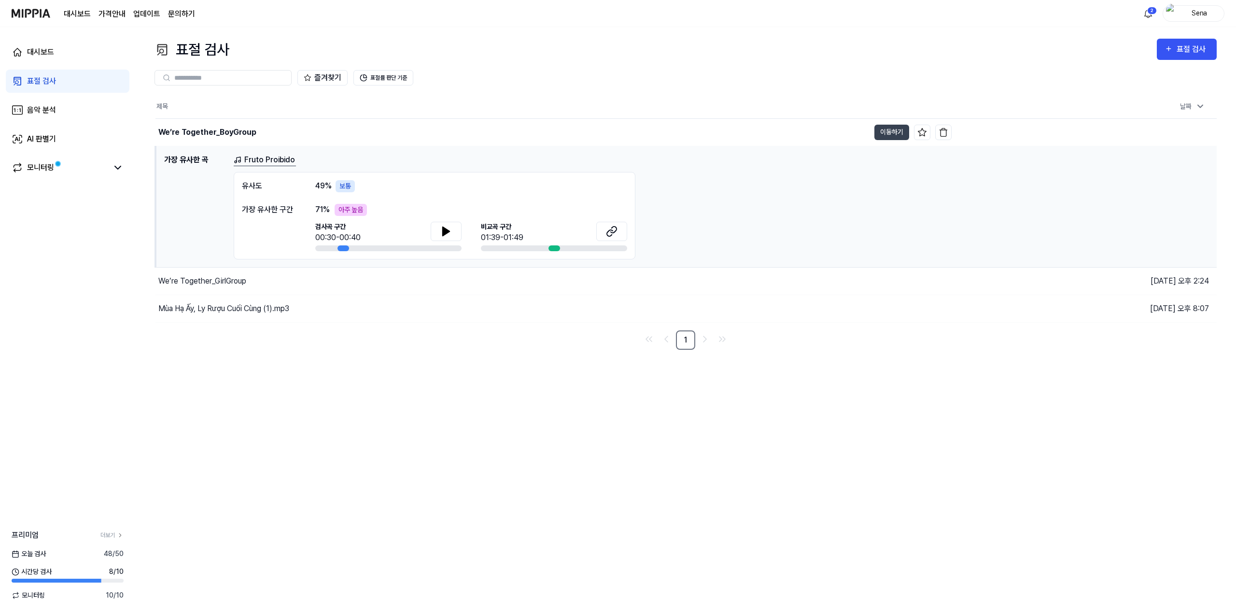
click at [268, 162] on link "Fruto Proibido" at bounding box center [265, 160] width 62 height 12
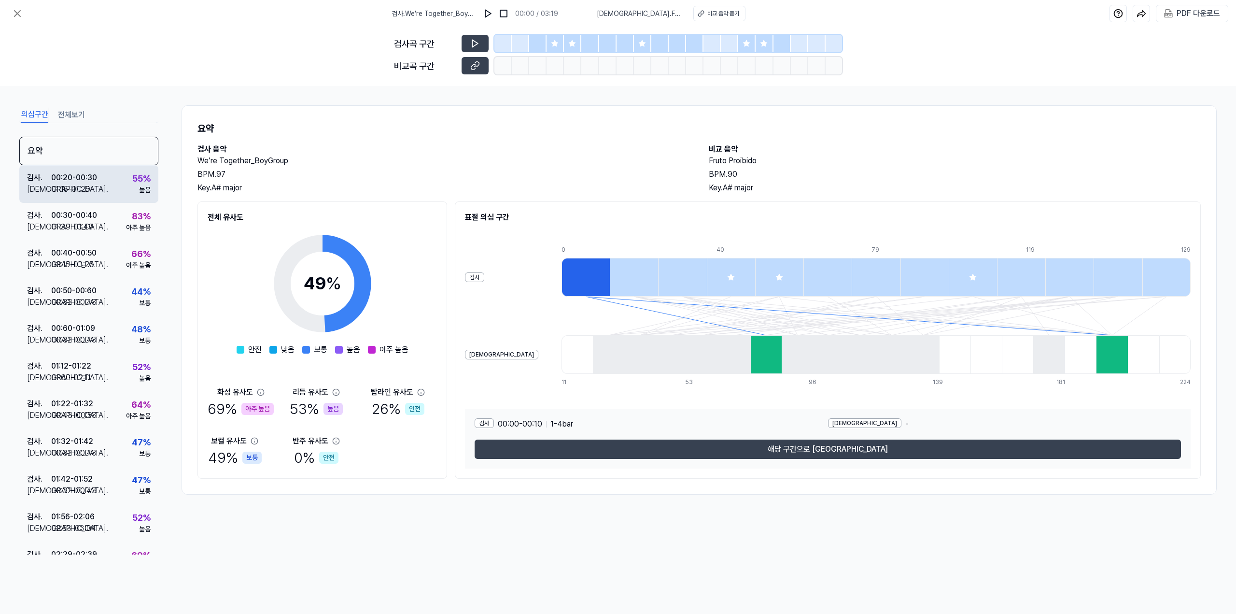
click at [115, 190] on div "검사 . 00:20 - 00:30 비교 . 01:15 - 01:25 55 % 높음" at bounding box center [88, 184] width 139 height 38
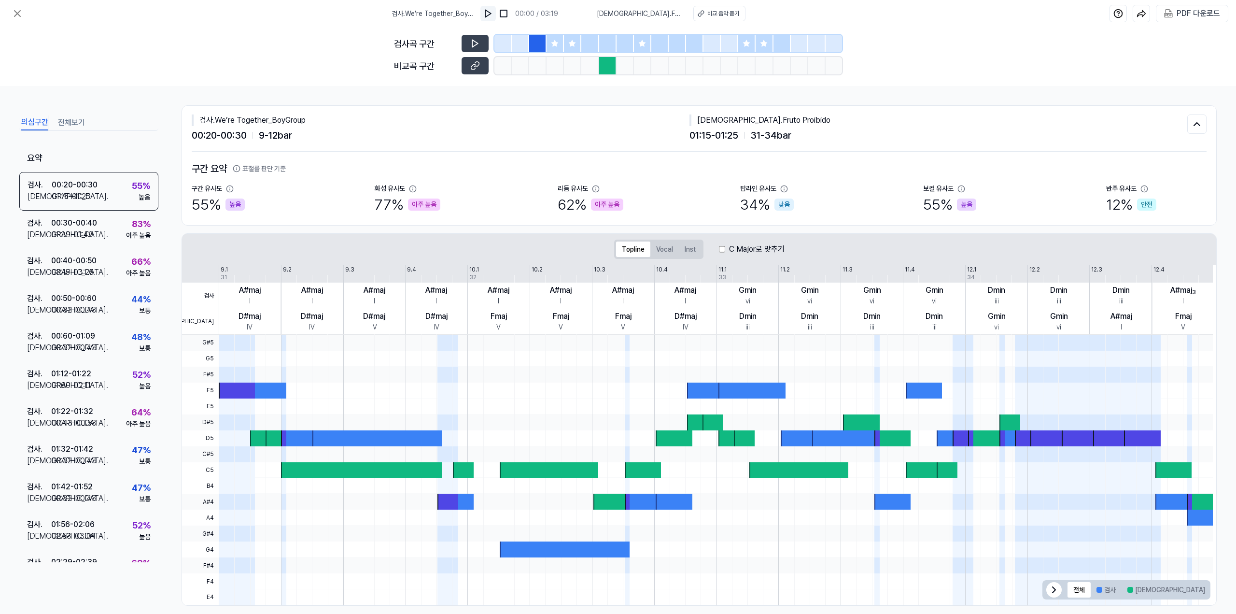
click at [493, 14] on img at bounding box center [488, 14] width 10 height 10
click at [707, 14] on div "비교 음악 듣기" at bounding box center [723, 13] width 32 height 9
click at [494, 13] on img at bounding box center [489, 14] width 10 height 10
click at [98, 231] on div "검사 . 00:30 - 00:40 비교 . 01:39 - 01:49 83 % 아주 높음" at bounding box center [88, 230] width 139 height 38
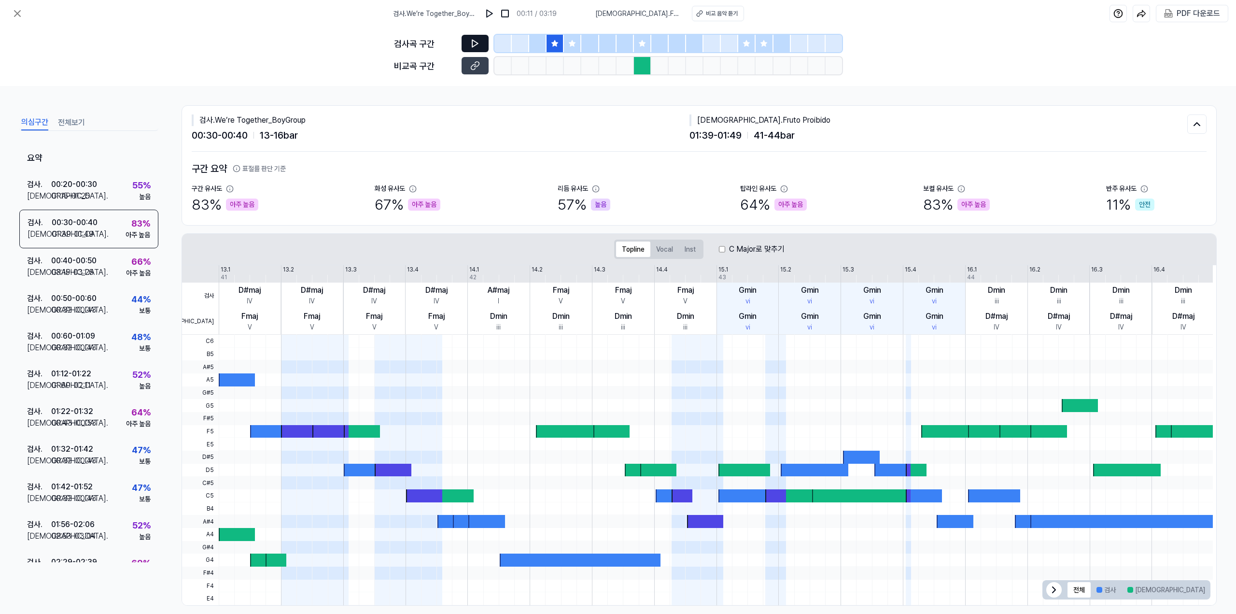
click at [474, 42] on icon at bounding box center [475, 44] width 10 height 10
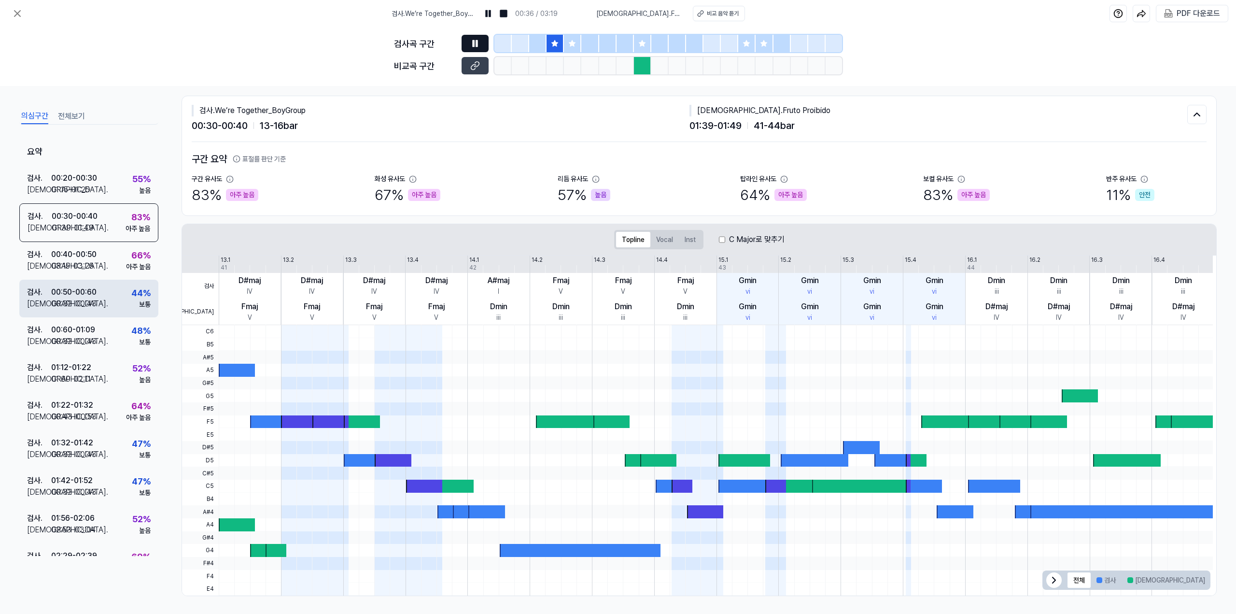
click at [82, 280] on div "검사 . 00:50 - 00:60 비교 . 00:32 - 00:43 44 % 보통" at bounding box center [88, 299] width 139 height 38
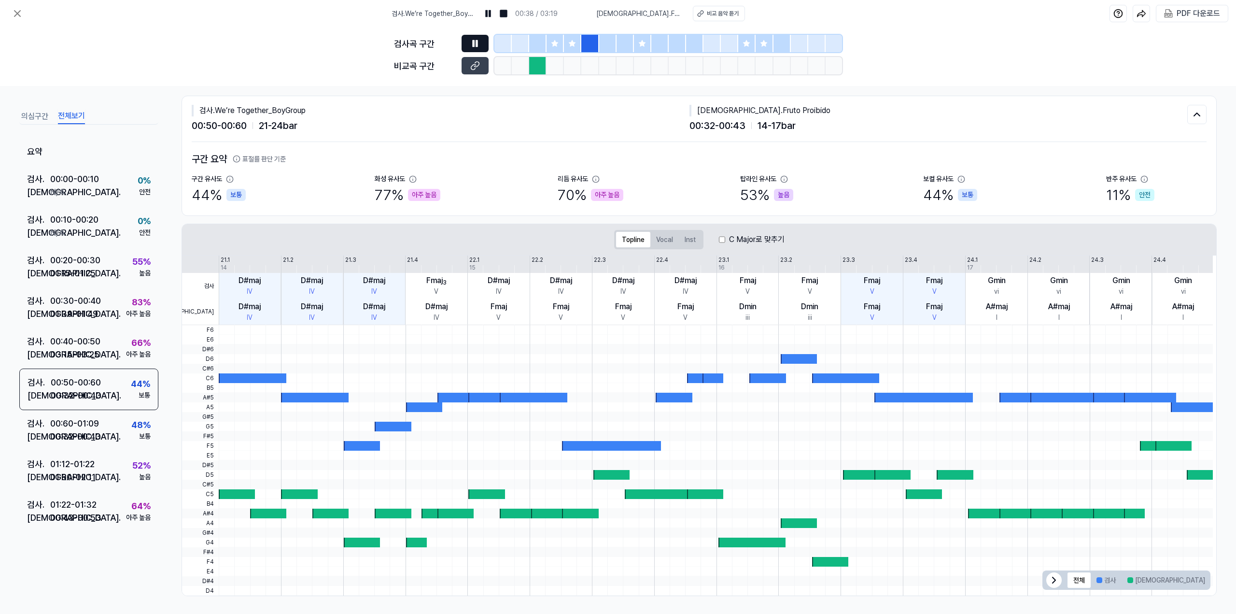
click at [71, 109] on button "전체보기" at bounding box center [71, 116] width 27 height 15
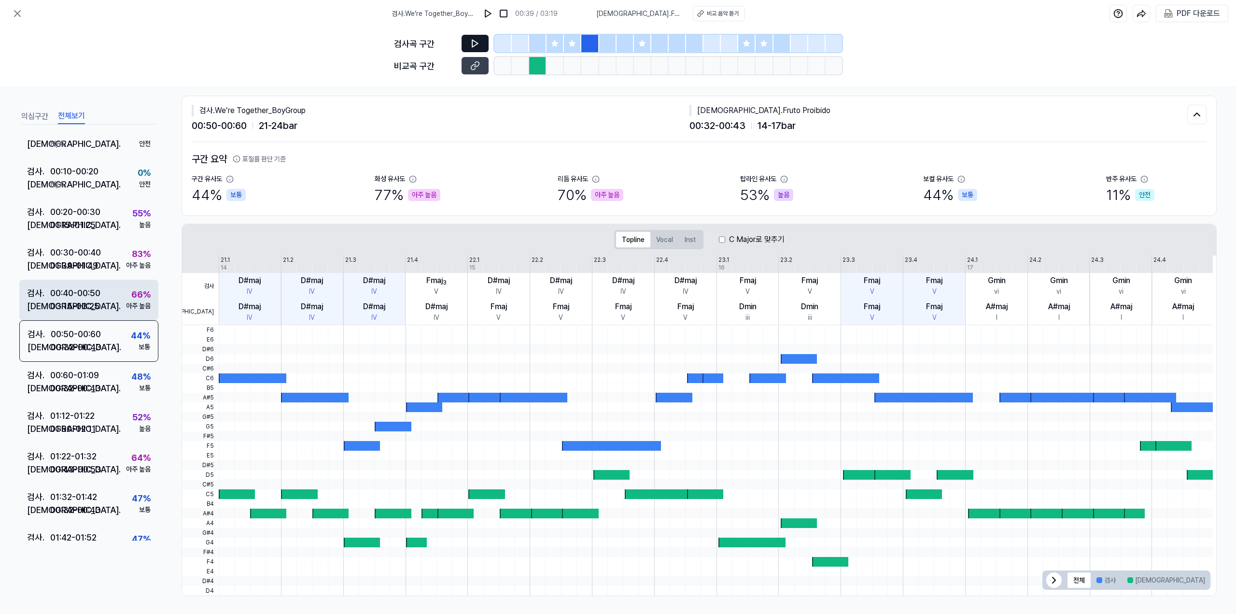
click at [82, 296] on div "00:40 - 00:50" at bounding box center [75, 292] width 50 height 13
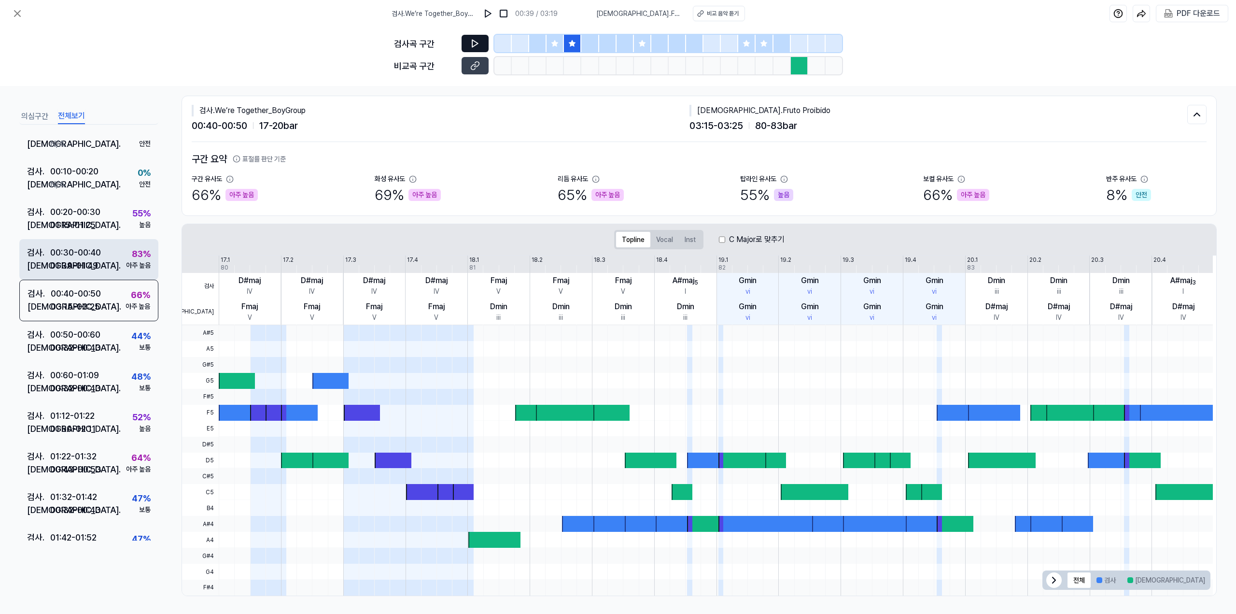
click at [70, 265] on div "01:39 - 01:49" at bounding box center [74, 265] width 48 height 13
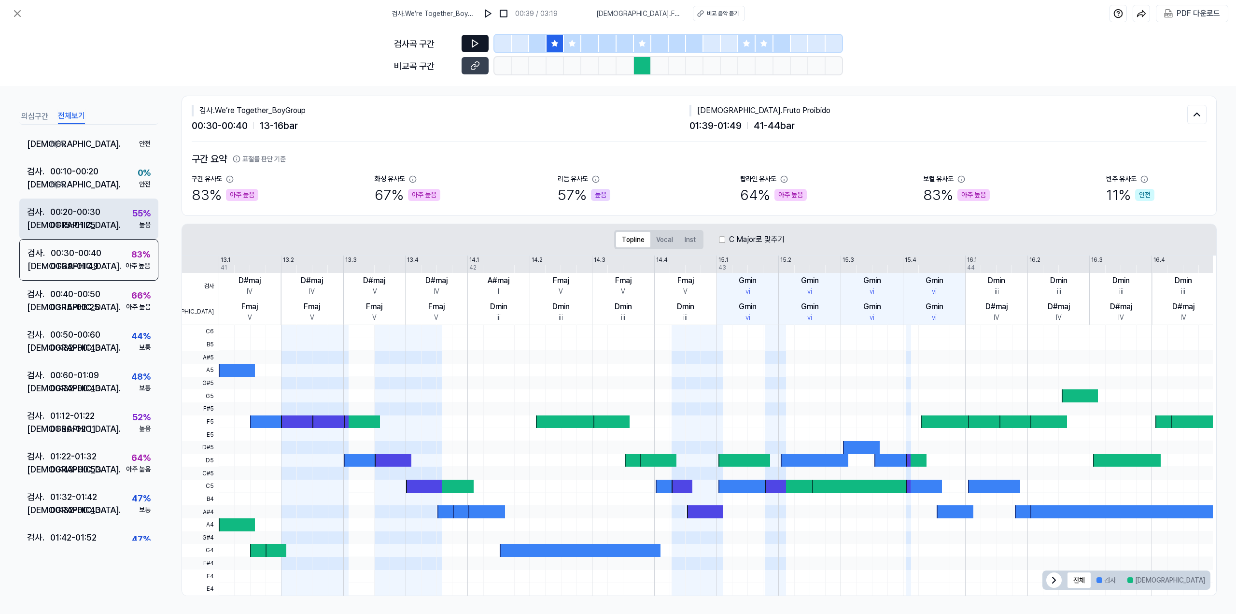
click at [73, 205] on div "00:20 - 00:30" at bounding box center [75, 211] width 50 height 13
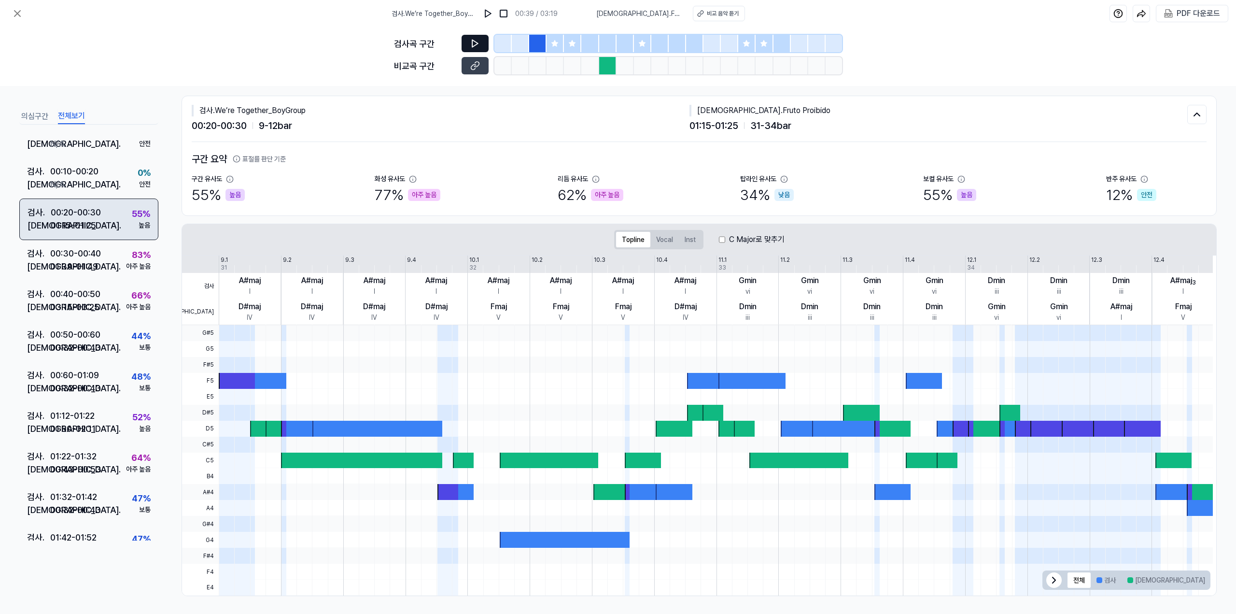
click at [74, 226] on div "01:15 - 01:25" at bounding box center [73, 225] width 45 height 13
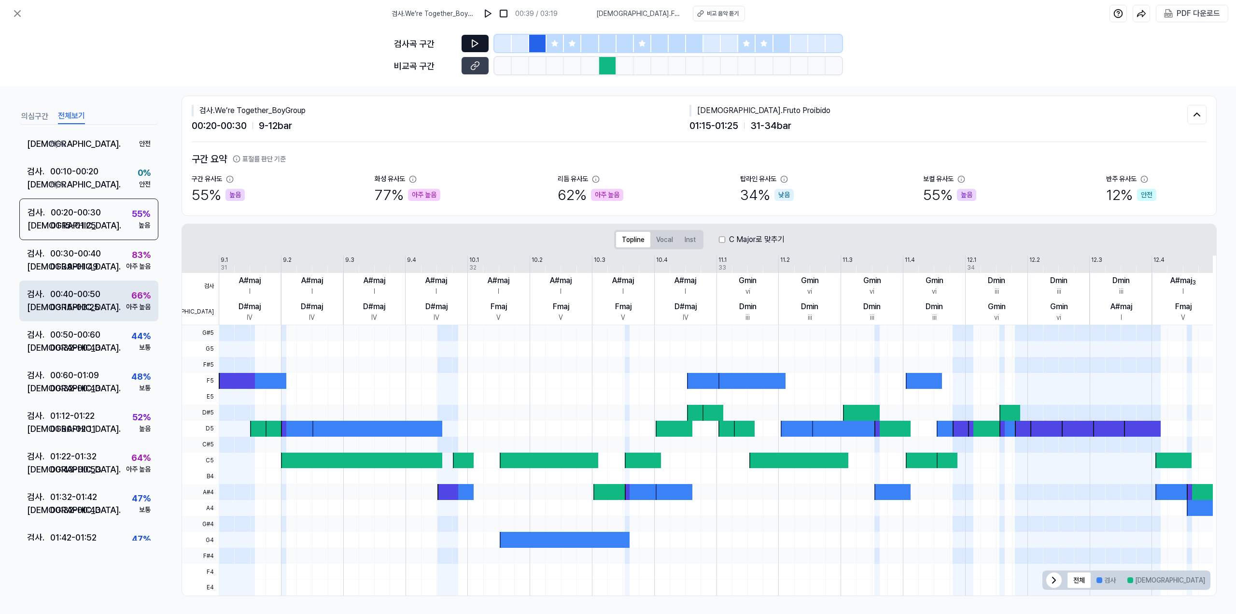
drag, startPoint x: 73, startPoint y: 262, endPoint x: 72, endPoint y: 308, distance: 46.4
click at [73, 264] on div "01:39 - 01:49" at bounding box center [74, 266] width 48 height 13
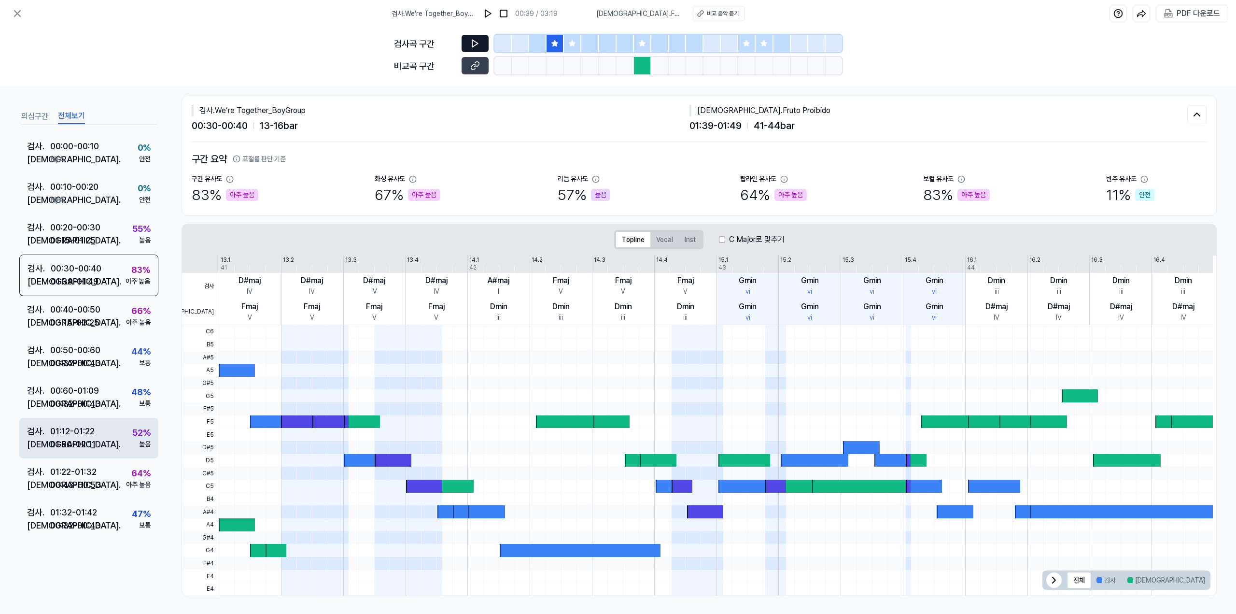
scroll to position [0, 0]
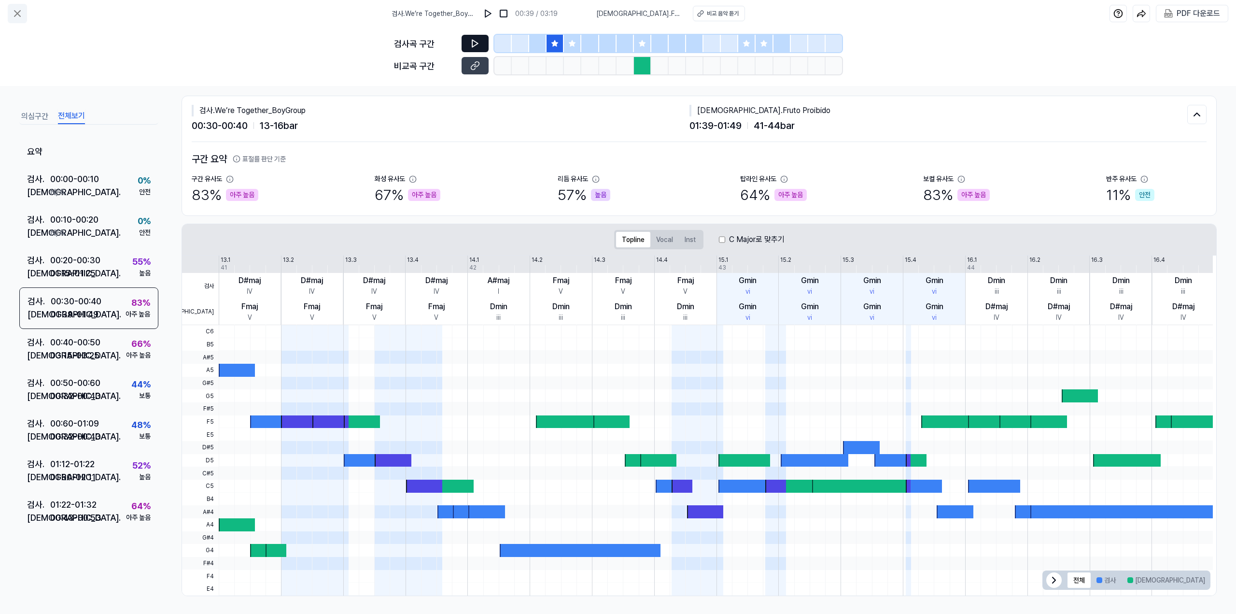
click at [20, 12] on icon at bounding box center [18, 14] width 12 height 12
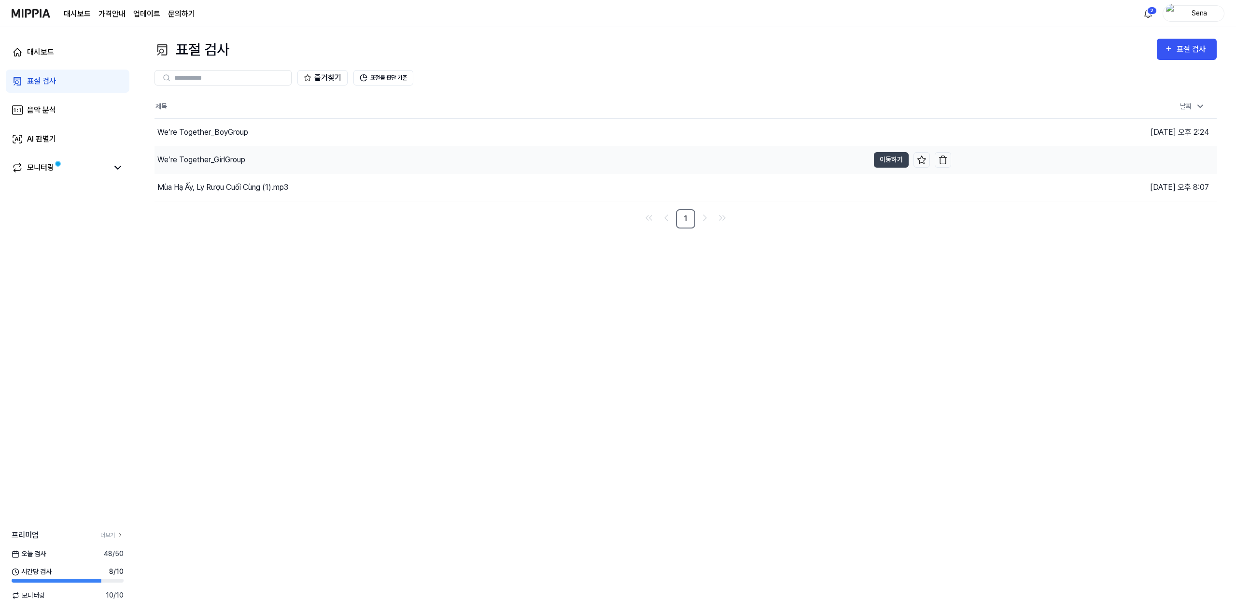
click at [232, 161] on div "We’re Together_GirlGroup" at bounding box center [201, 160] width 88 height 12
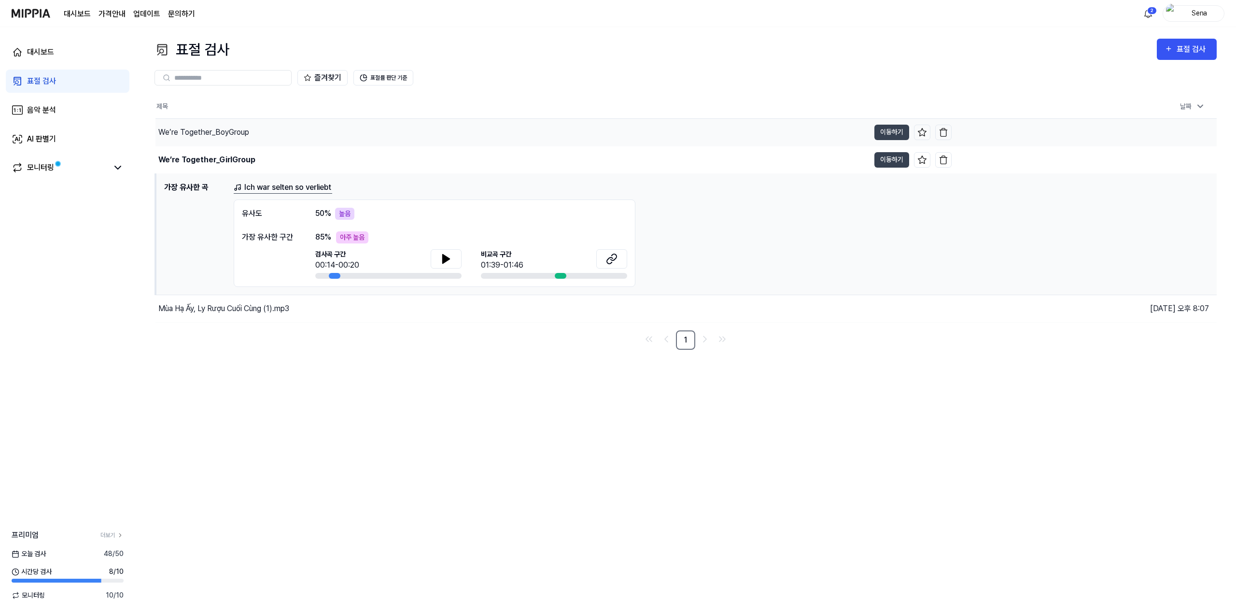
click at [231, 129] on div "We’re Together_BoyGroup" at bounding box center [203, 133] width 91 height 12
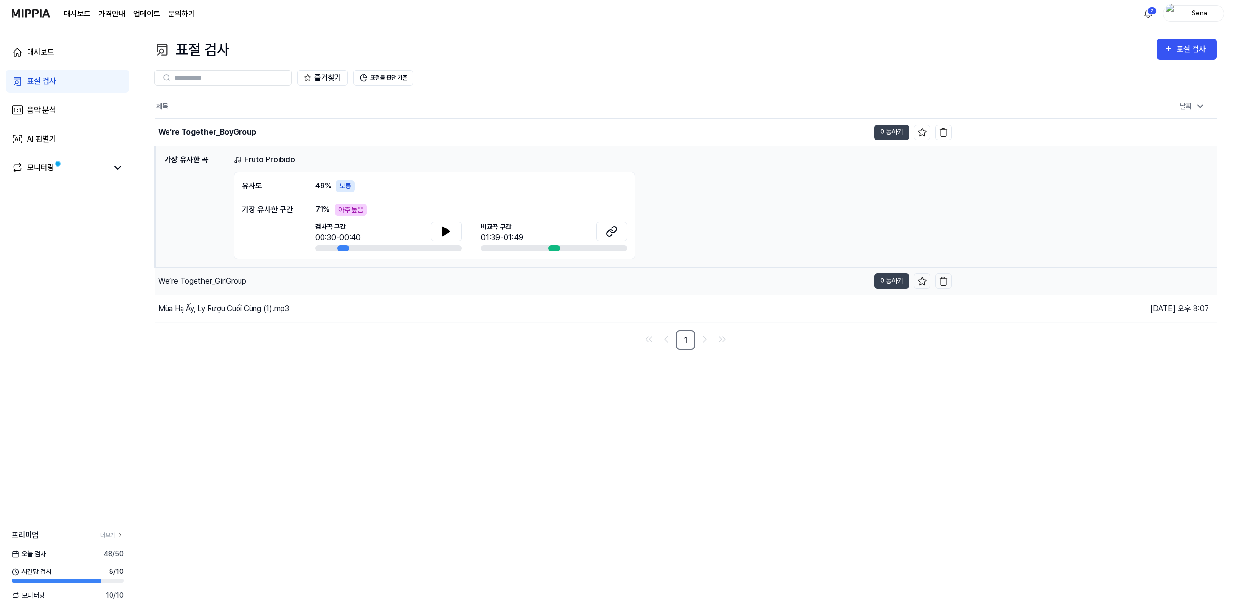
click at [214, 278] on div "We’re Together_GirlGroup" at bounding box center [202, 281] width 88 height 12
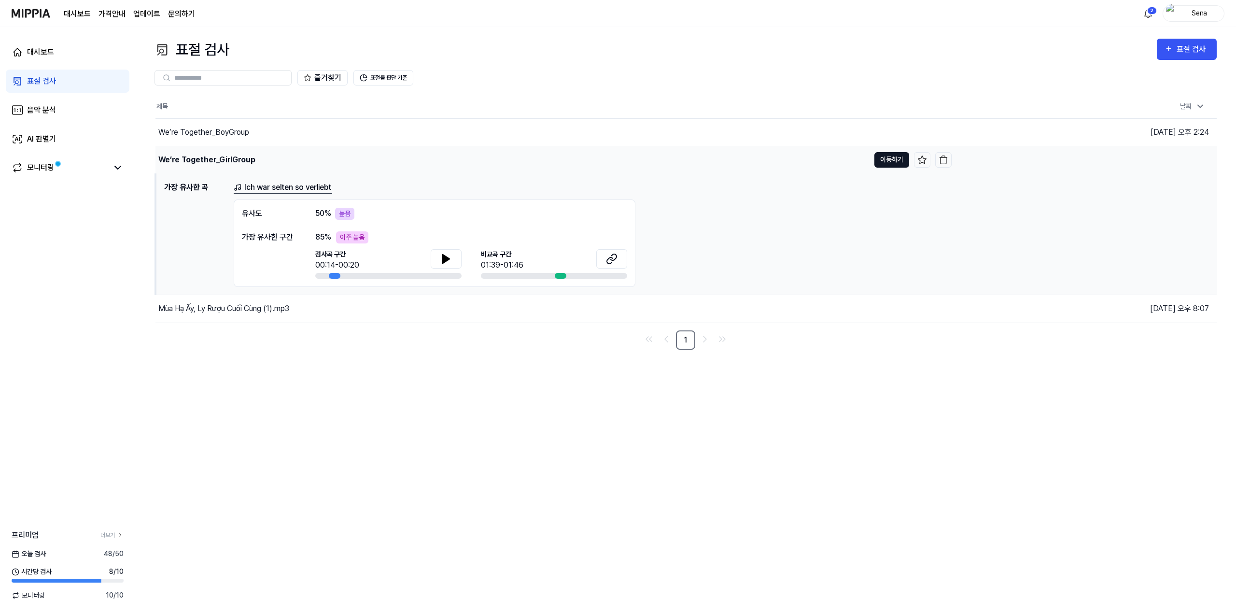
click at [893, 160] on button "이동하기" at bounding box center [892, 159] width 35 height 15
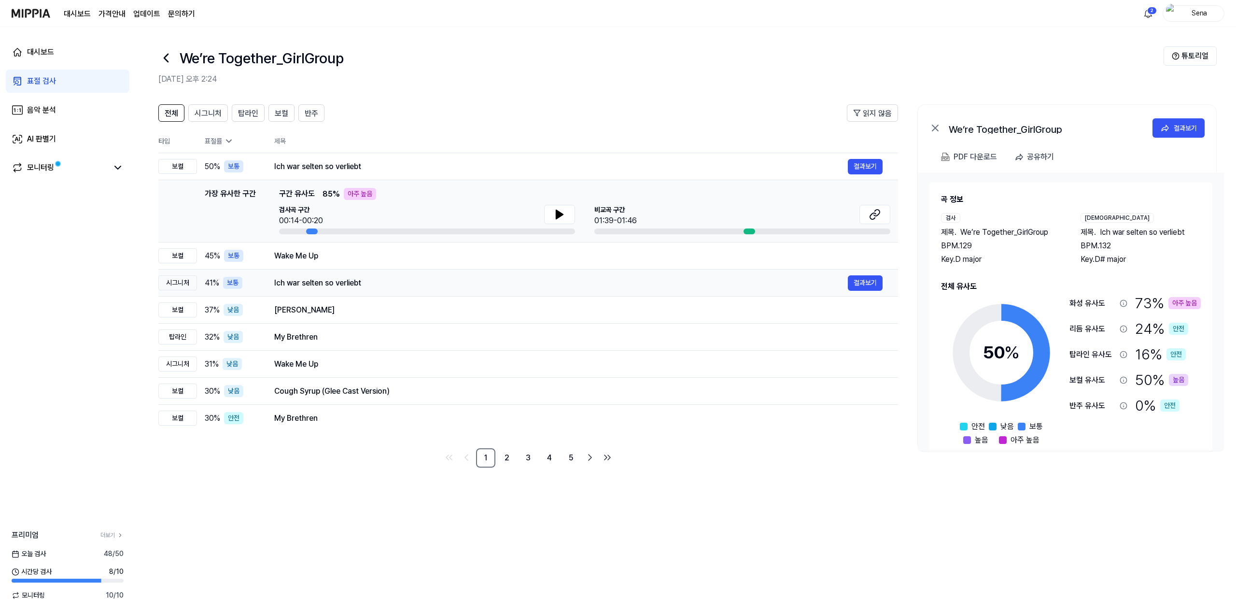
click at [295, 285] on div "Ich war selten so verliebt" at bounding box center [561, 283] width 574 height 12
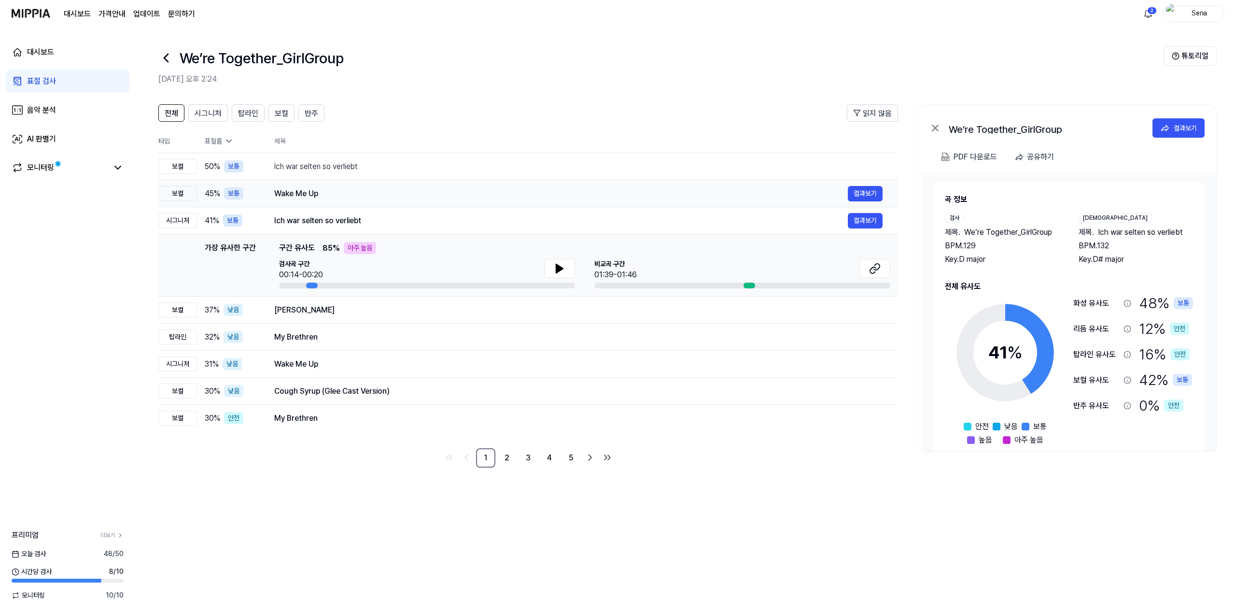
click at [319, 195] on div "Wake Me Up" at bounding box center [561, 194] width 574 height 12
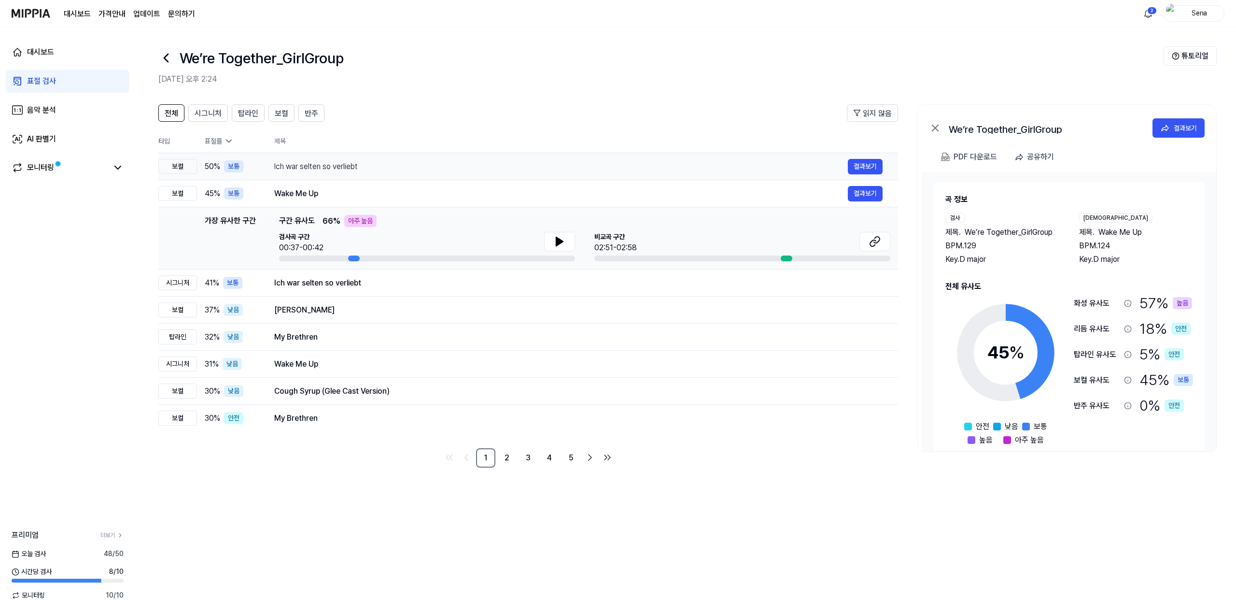
click at [318, 168] on div "Ich war selten so verliebt" at bounding box center [561, 167] width 574 height 12
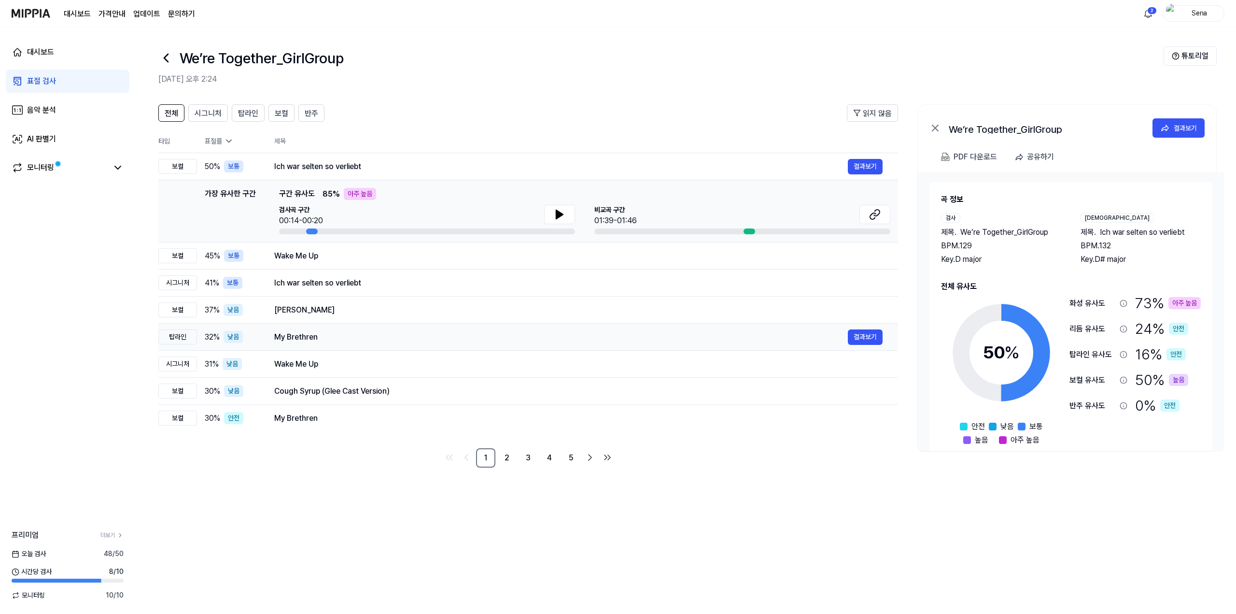
click at [341, 337] on div "My Brethren" at bounding box center [561, 337] width 574 height 12
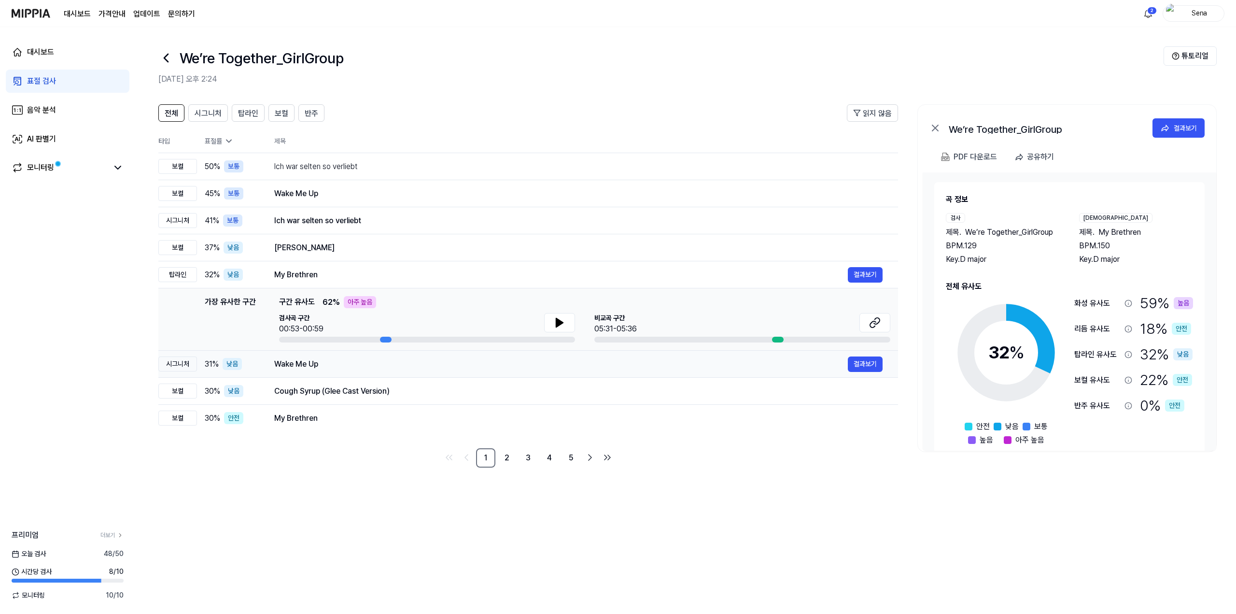
click at [335, 370] on div "Wake Me Up 결과보기" at bounding box center [578, 363] width 608 height 15
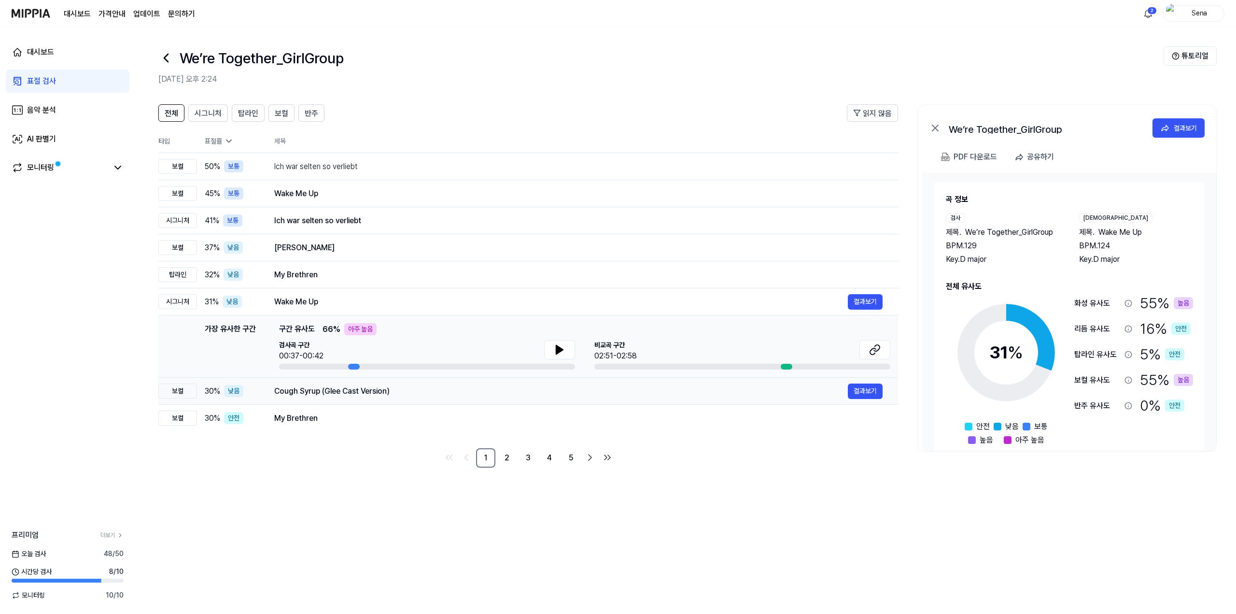
click at [333, 395] on div "Cough Syrup (Glee Cast Version)" at bounding box center [561, 391] width 574 height 12
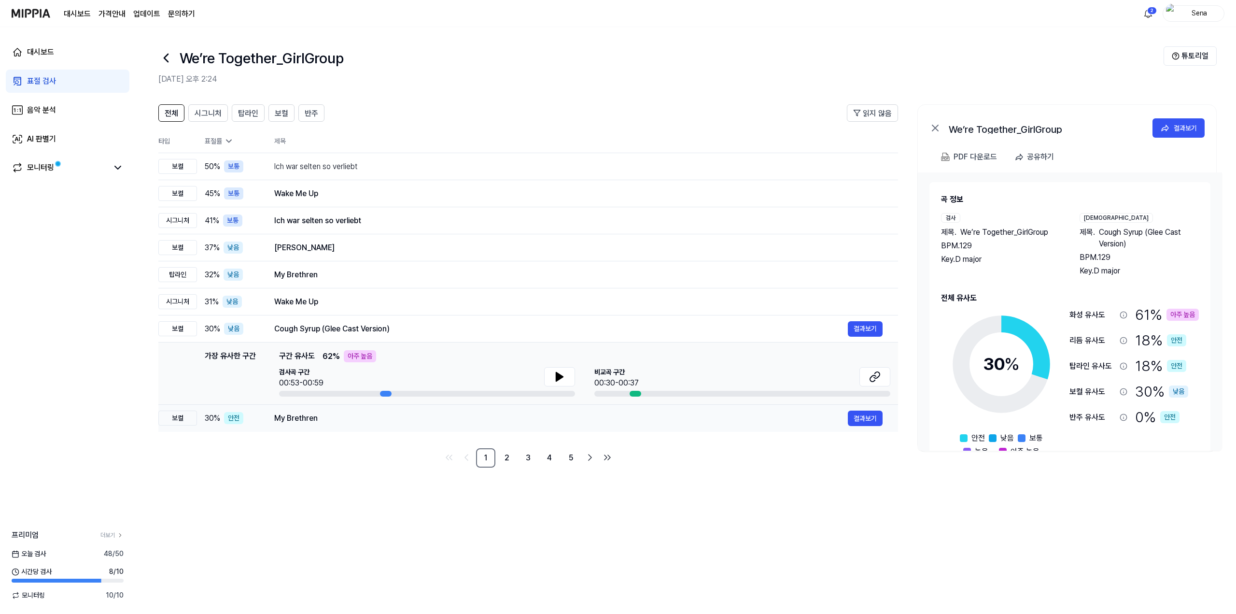
click at [329, 429] on td "My Brethren 결과보기" at bounding box center [578, 418] width 639 height 27
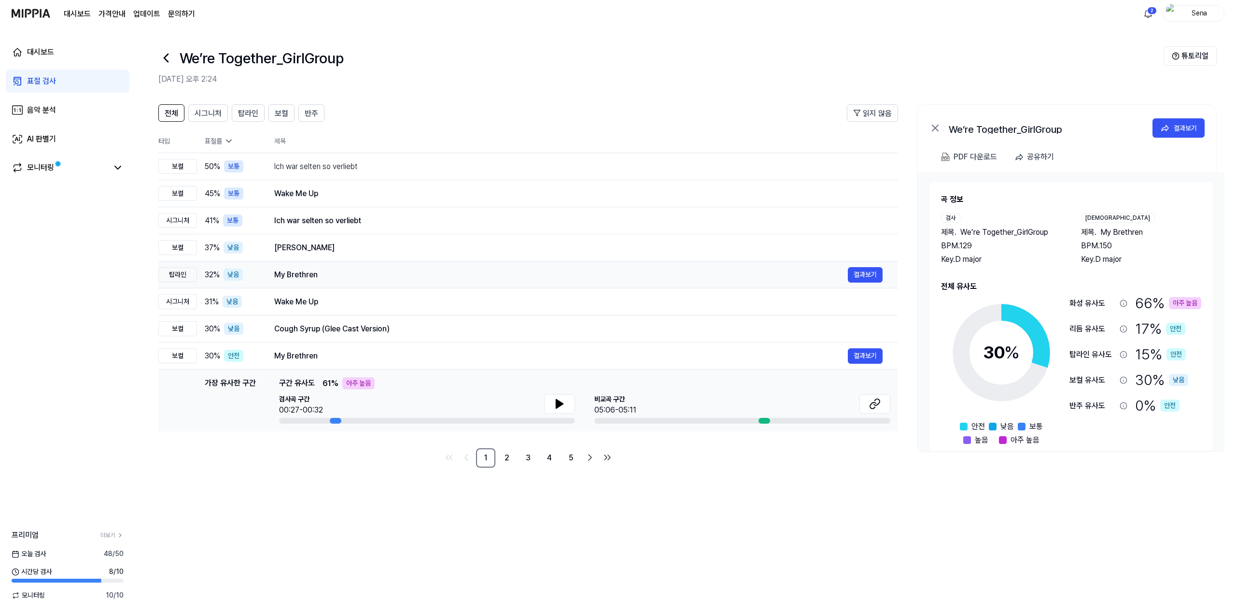
click at [343, 270] on div "My Brethren" at bounding box center [561, 275] width 574 height 12
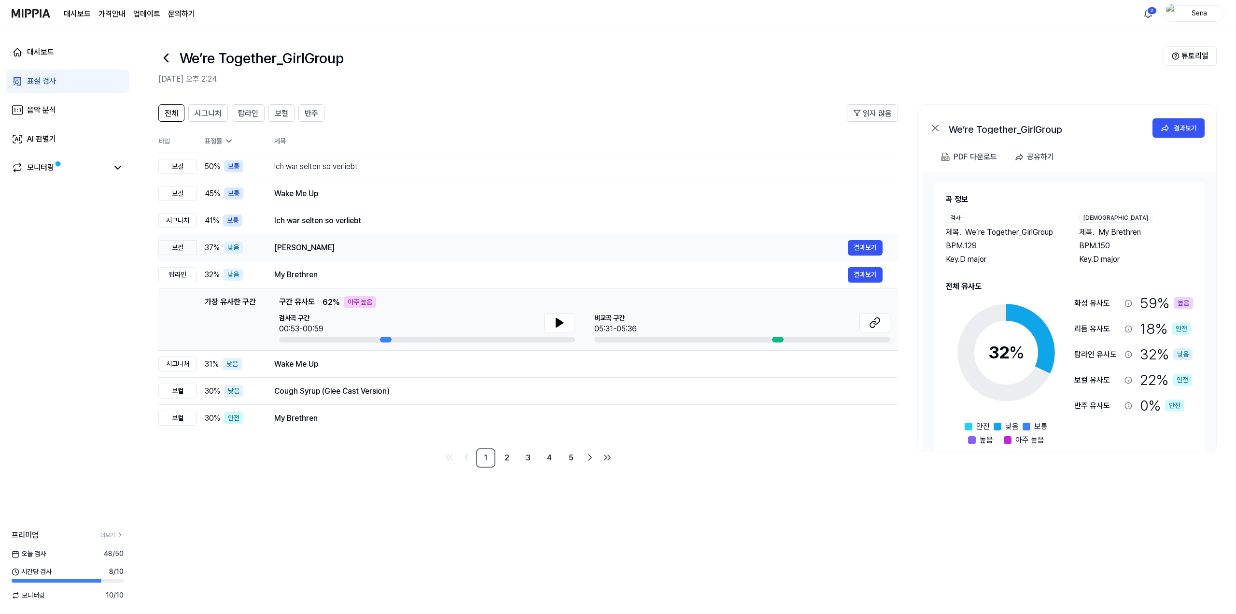
click at [338, 247] on div "Ammathan Kanneer" at bounding box center [561, 248] width 574 height 12
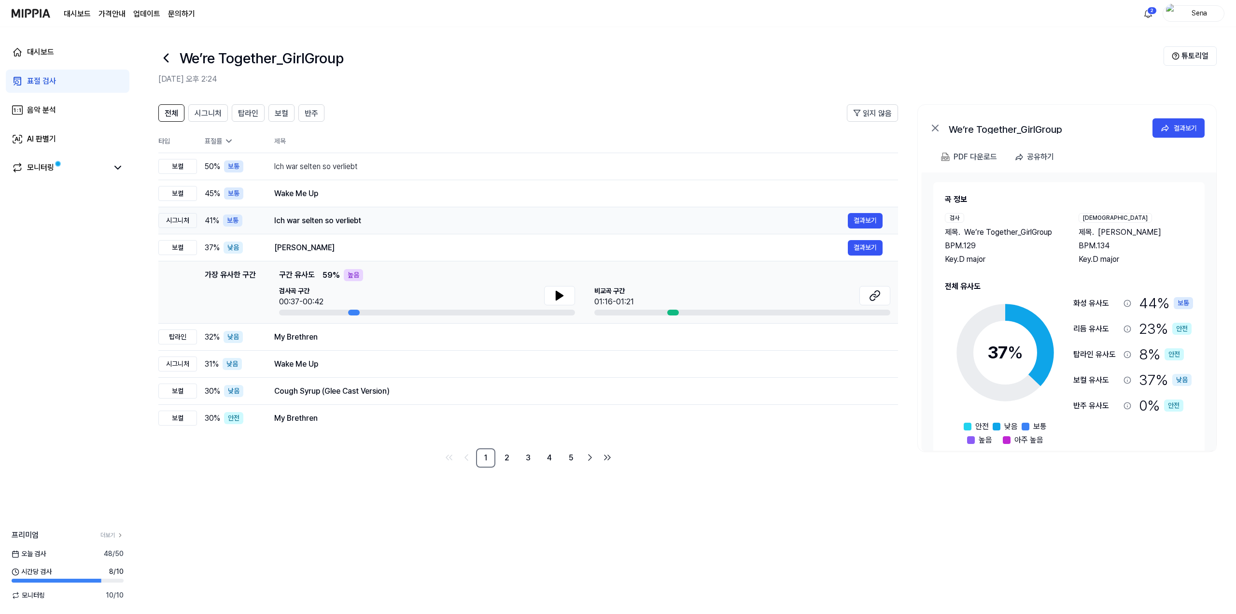
click at [329, 227] on div "Ich war selten so verliebt 결과보기" at bounding box center [578, 220] width 608 height 15
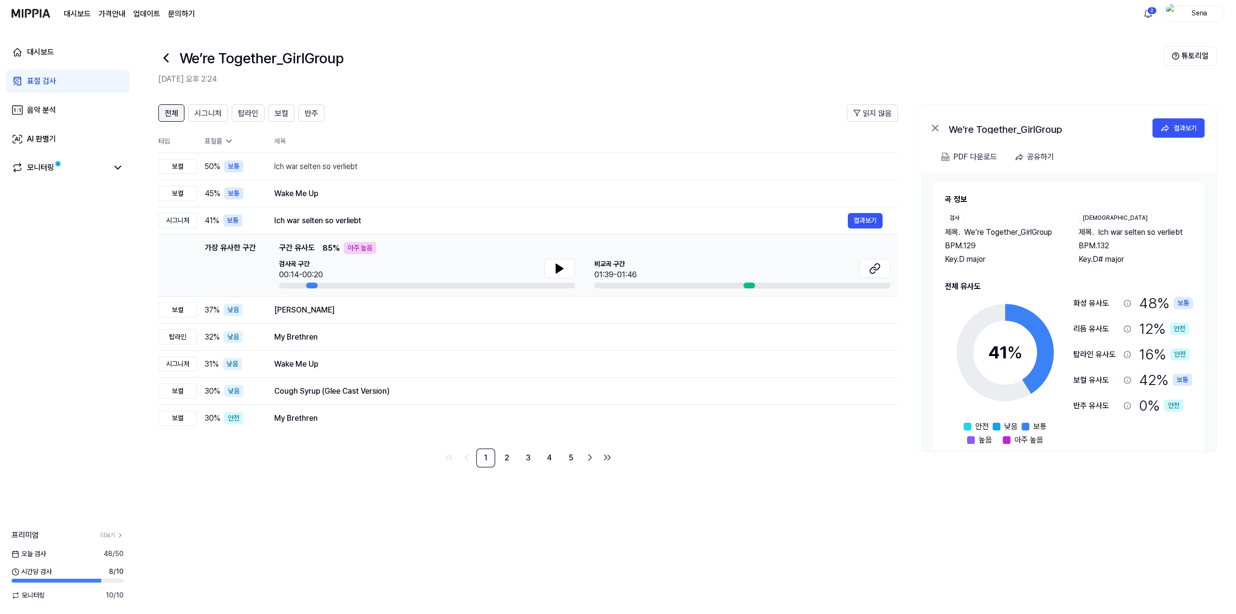
click at [180, 116] on button "전체" at bounding box center [171, 112] width 26 height 17
click at [49, 87] on link "표절 검사" at bounding box center [68, 81] width 124 height 23
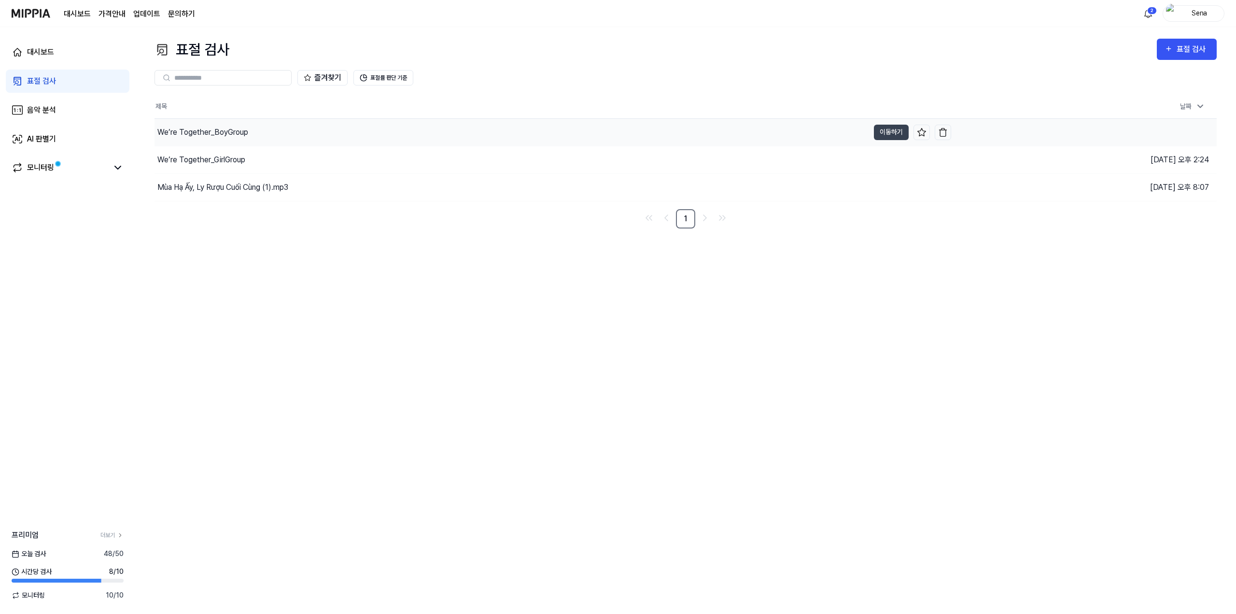
click at [225, 135] on div "We’re Together_BoyGroup" at bounding box center [202, 133] width 91 height 12
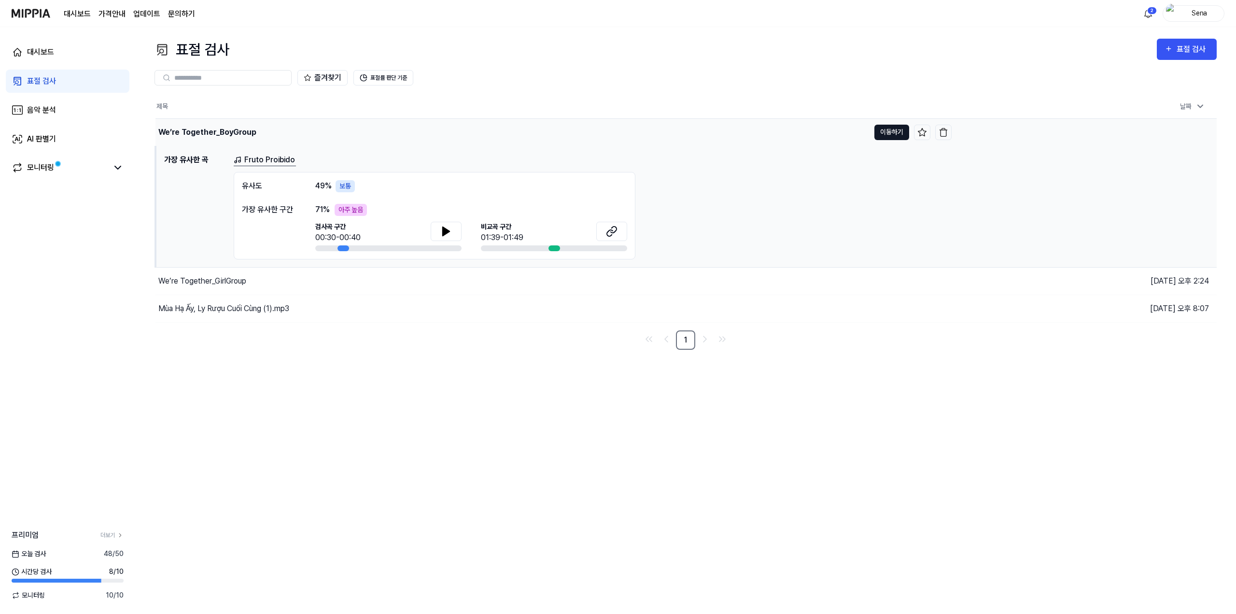
click at [892, 131] on button "이동하기" at bounding box center [892, 132] width 35 height 15
